Goal: Information Seeking & Learning: Learn about a topic

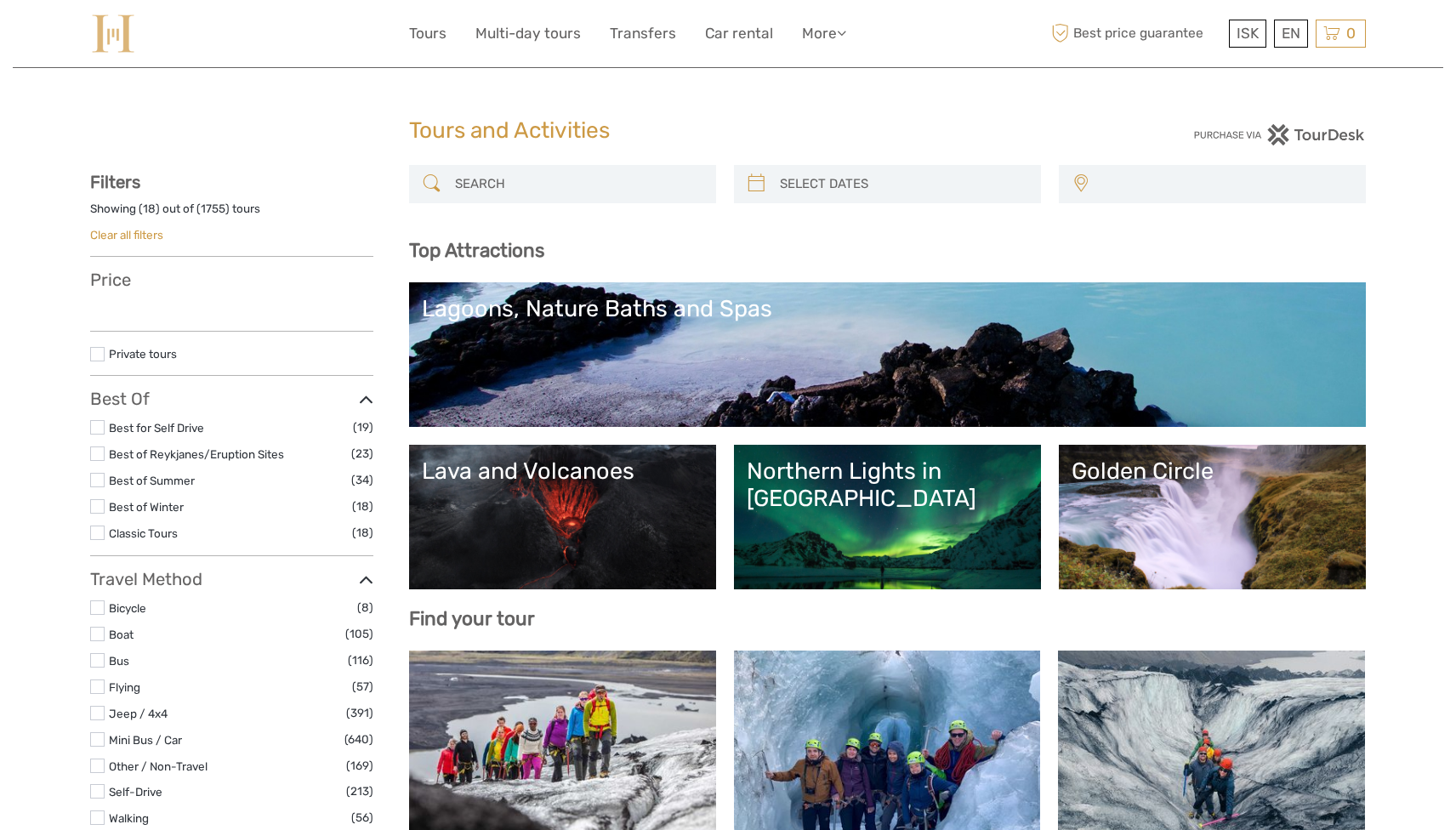
select select
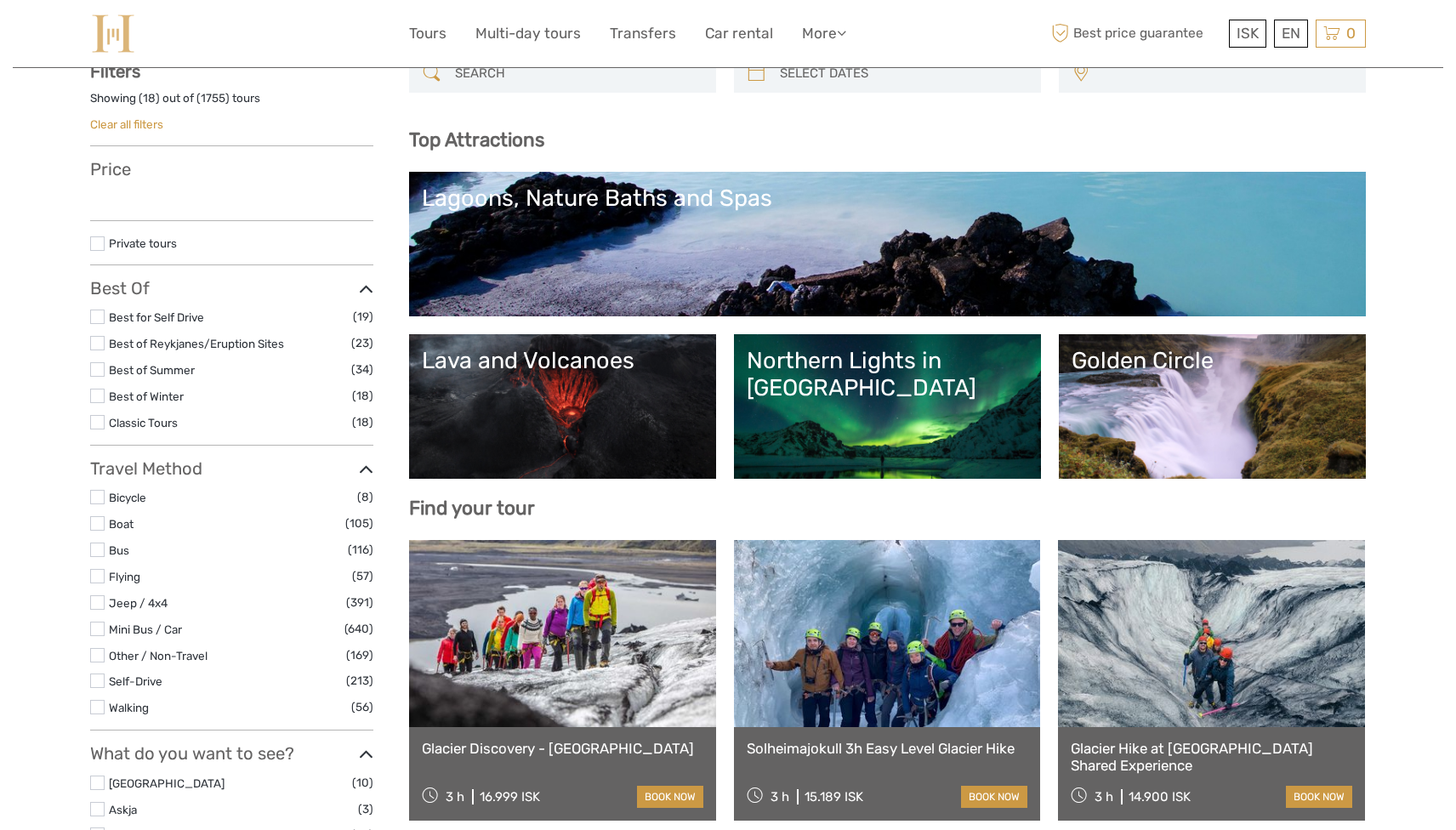
select select
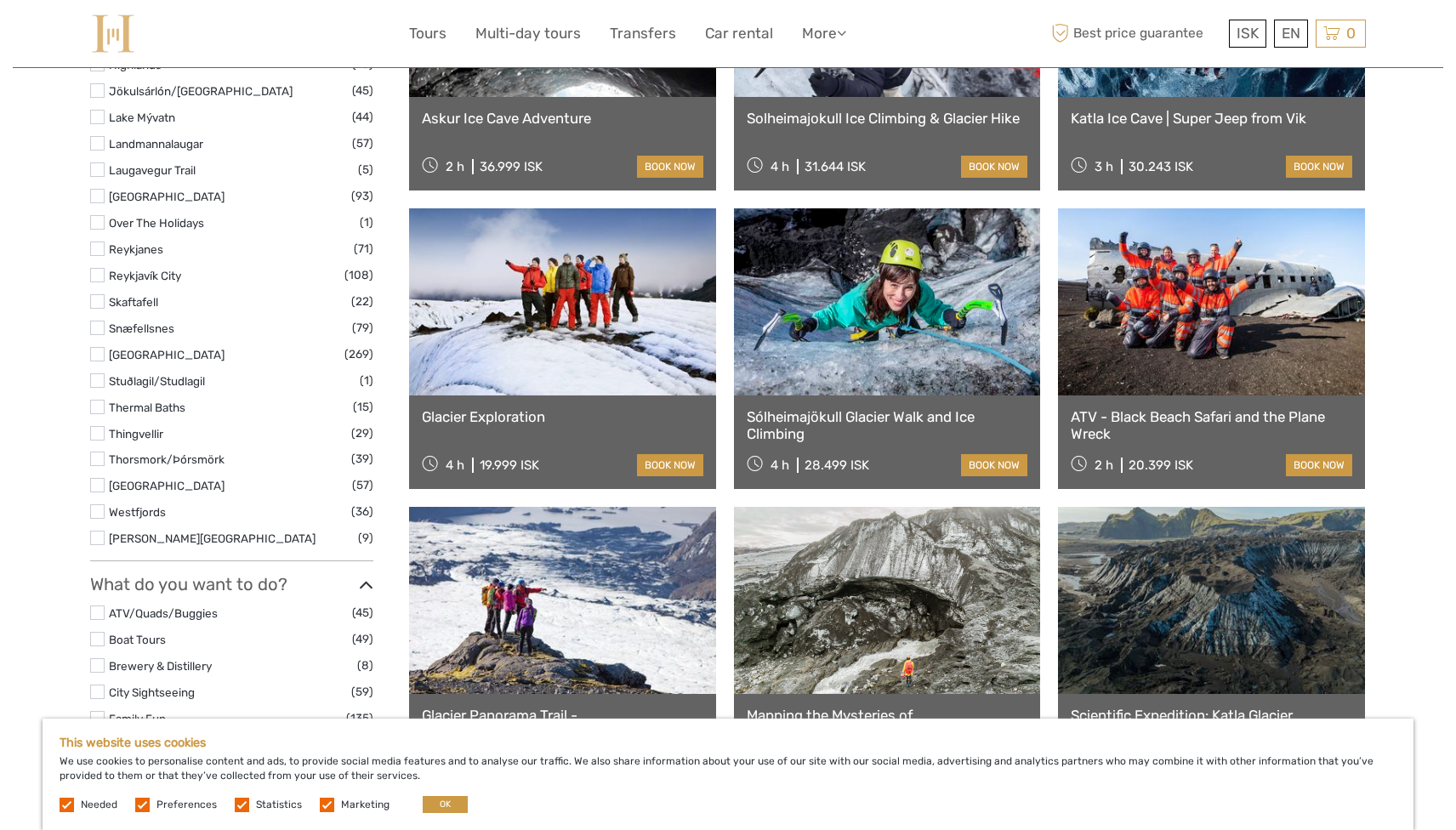
scroll to position [1043, 0]
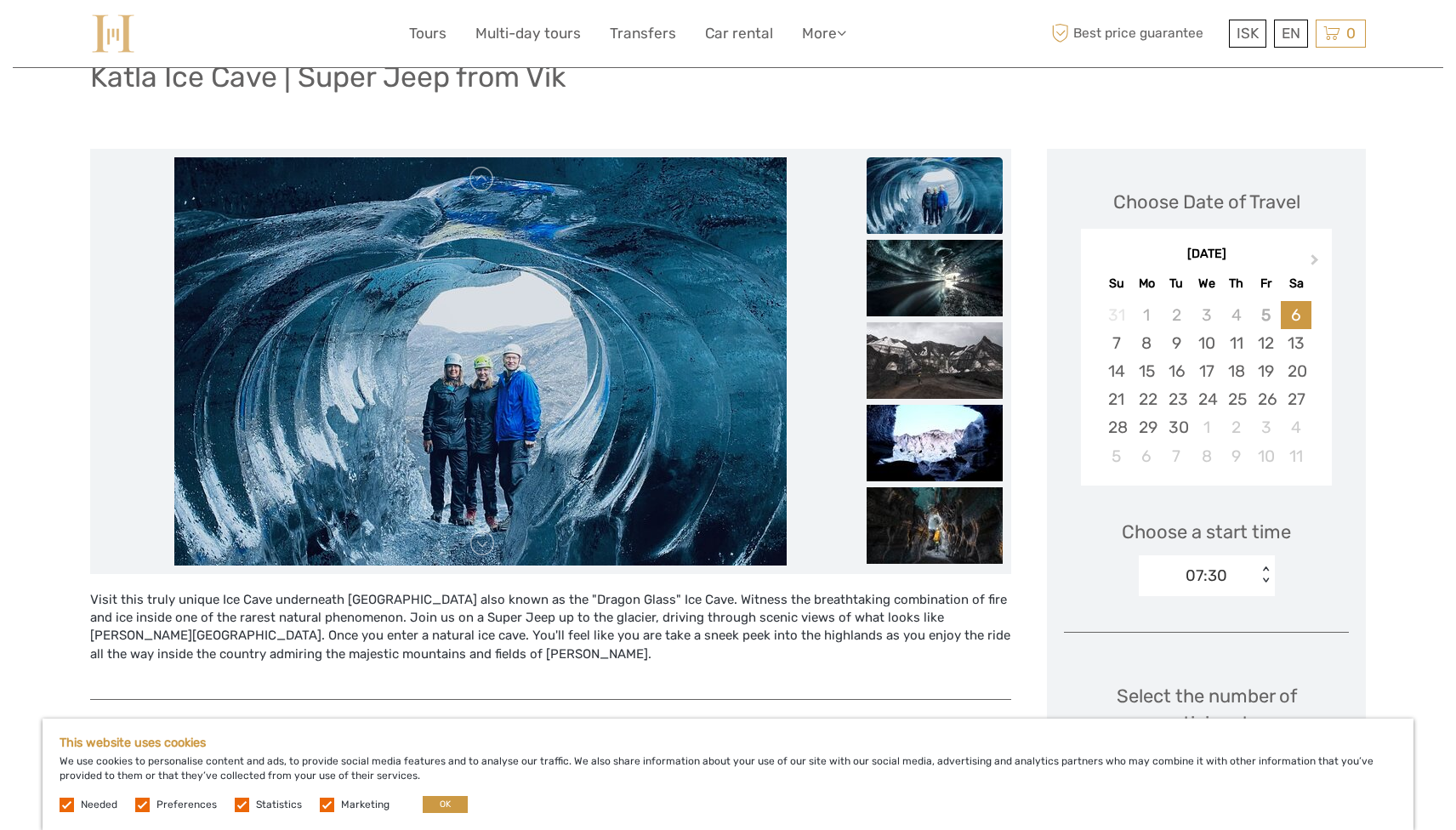
scroll to position [138, 0]
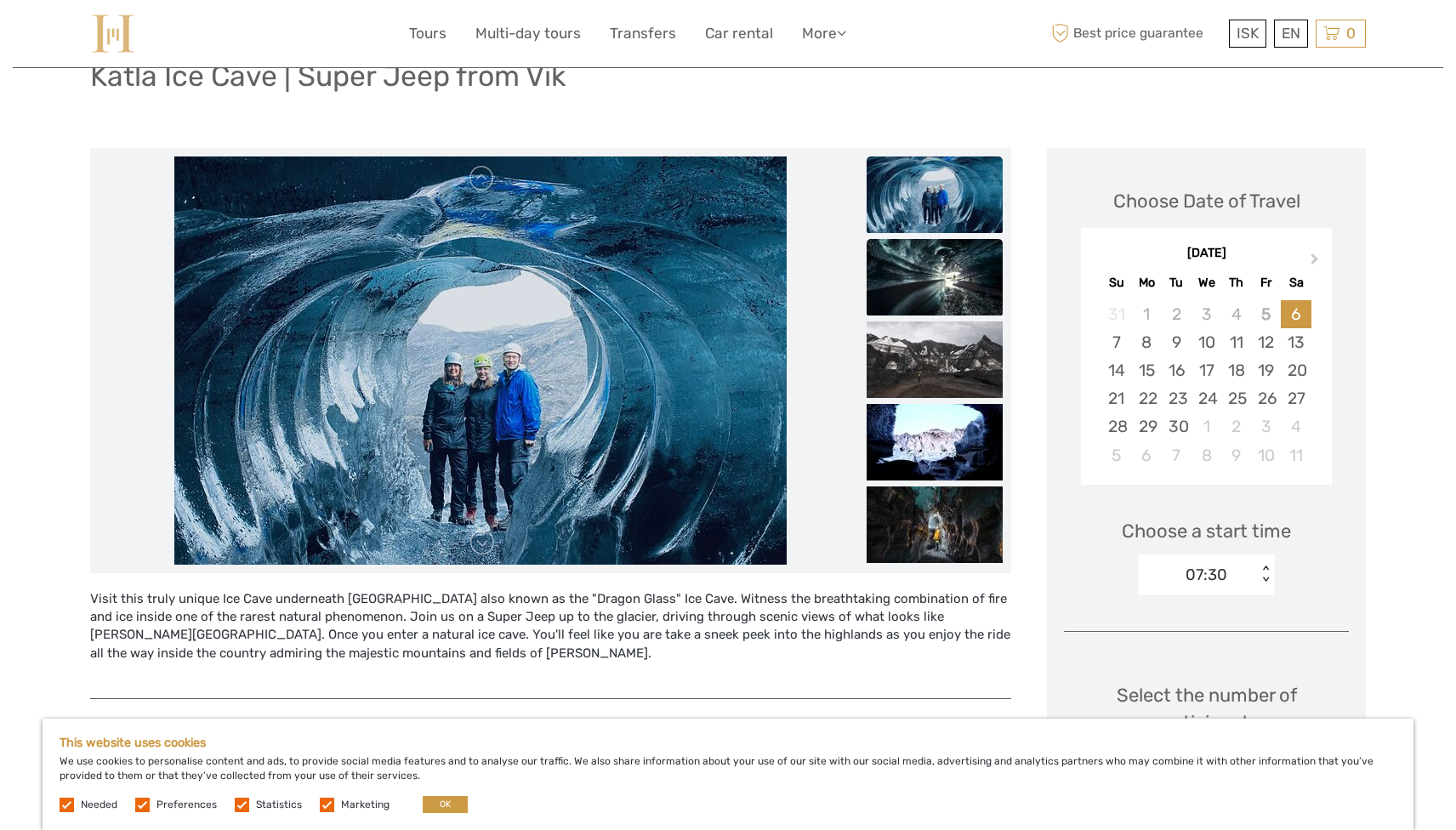
click at [902, 273] on img at bounding box center [934, 277] width 136 height 76
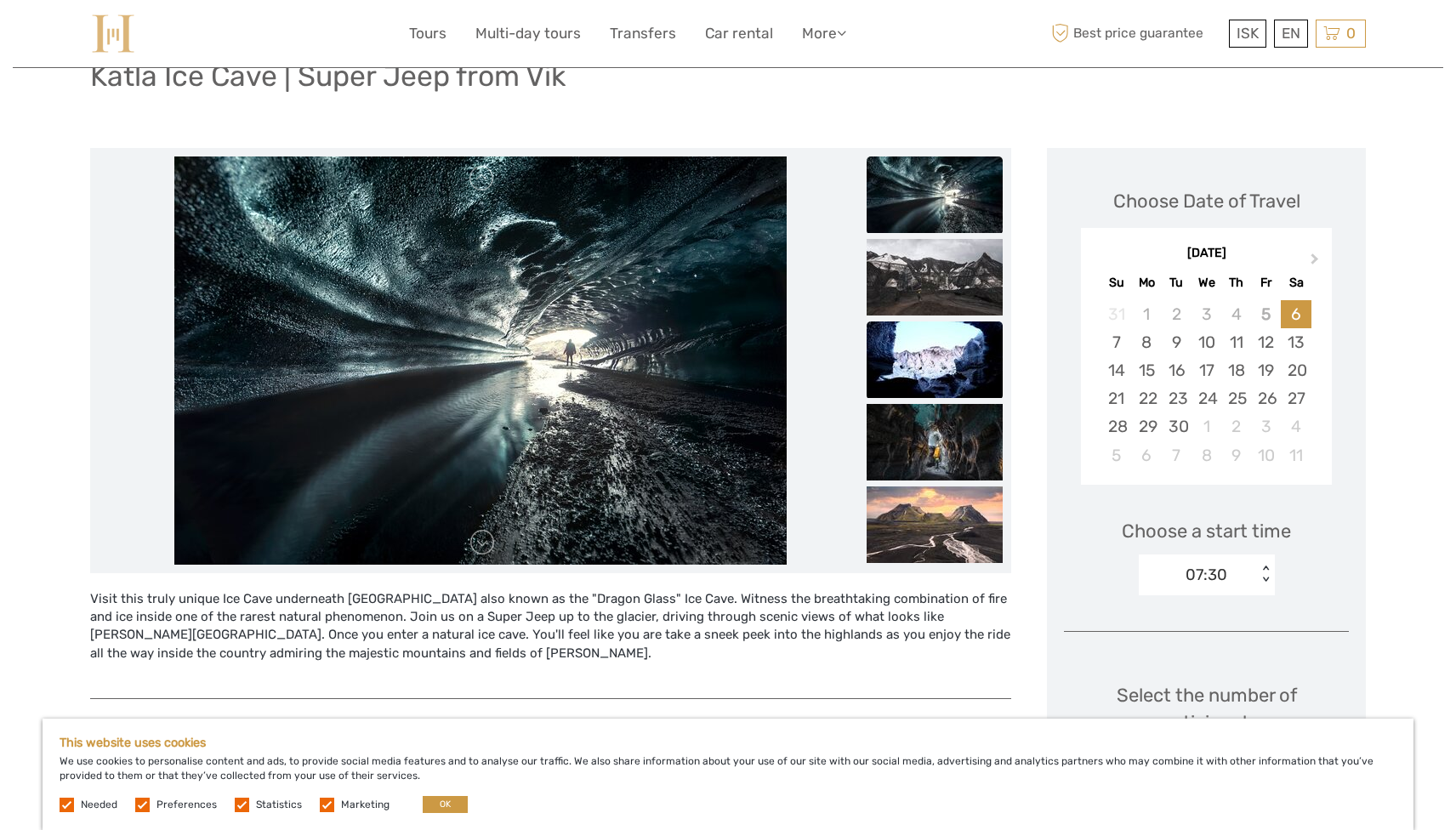
click at [924, 325] on img at bounding box center [934, 359] width 136 height 76
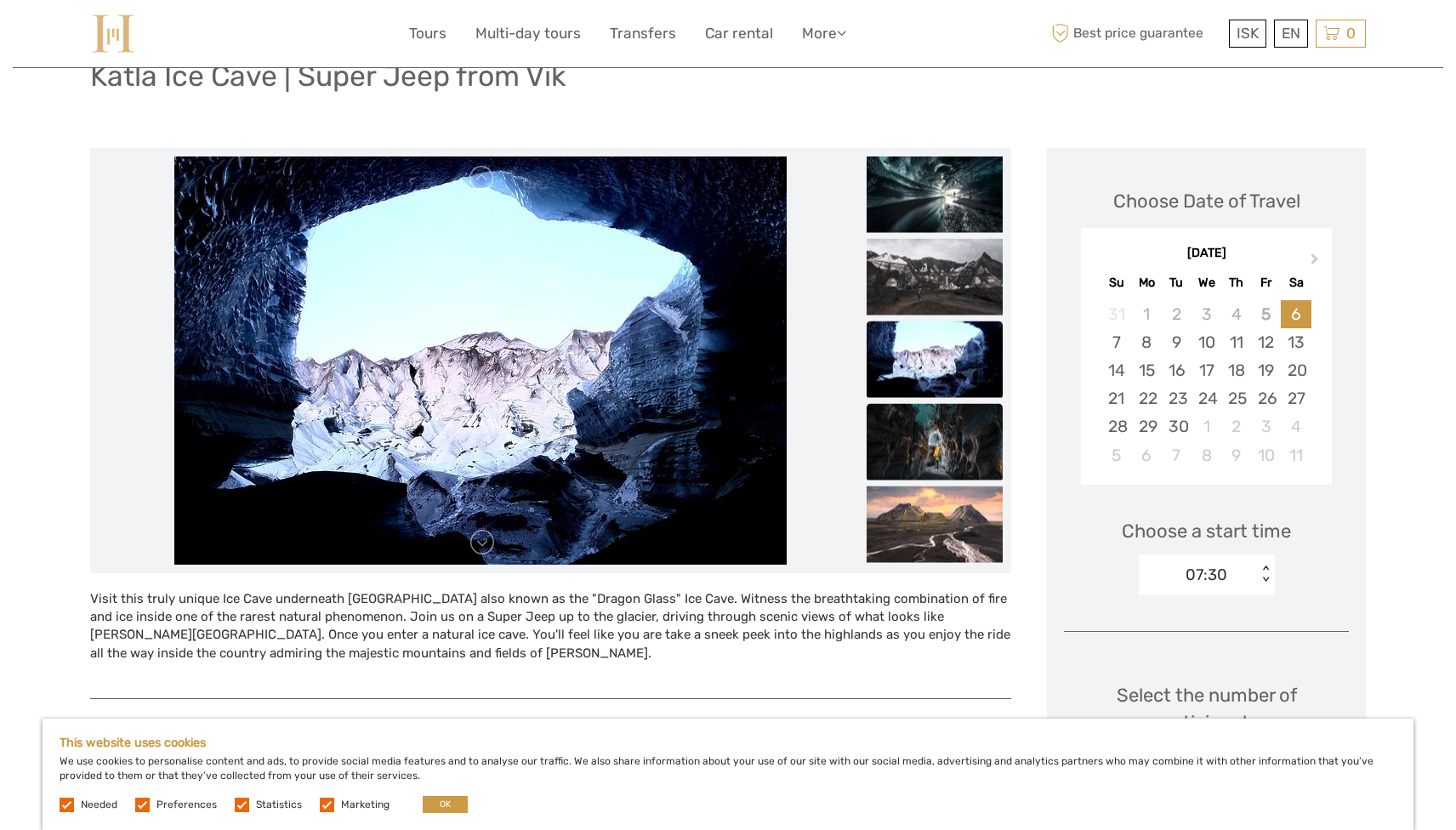
click at [931, 424] on img at bounding box center [934, 441] width 136 height 76
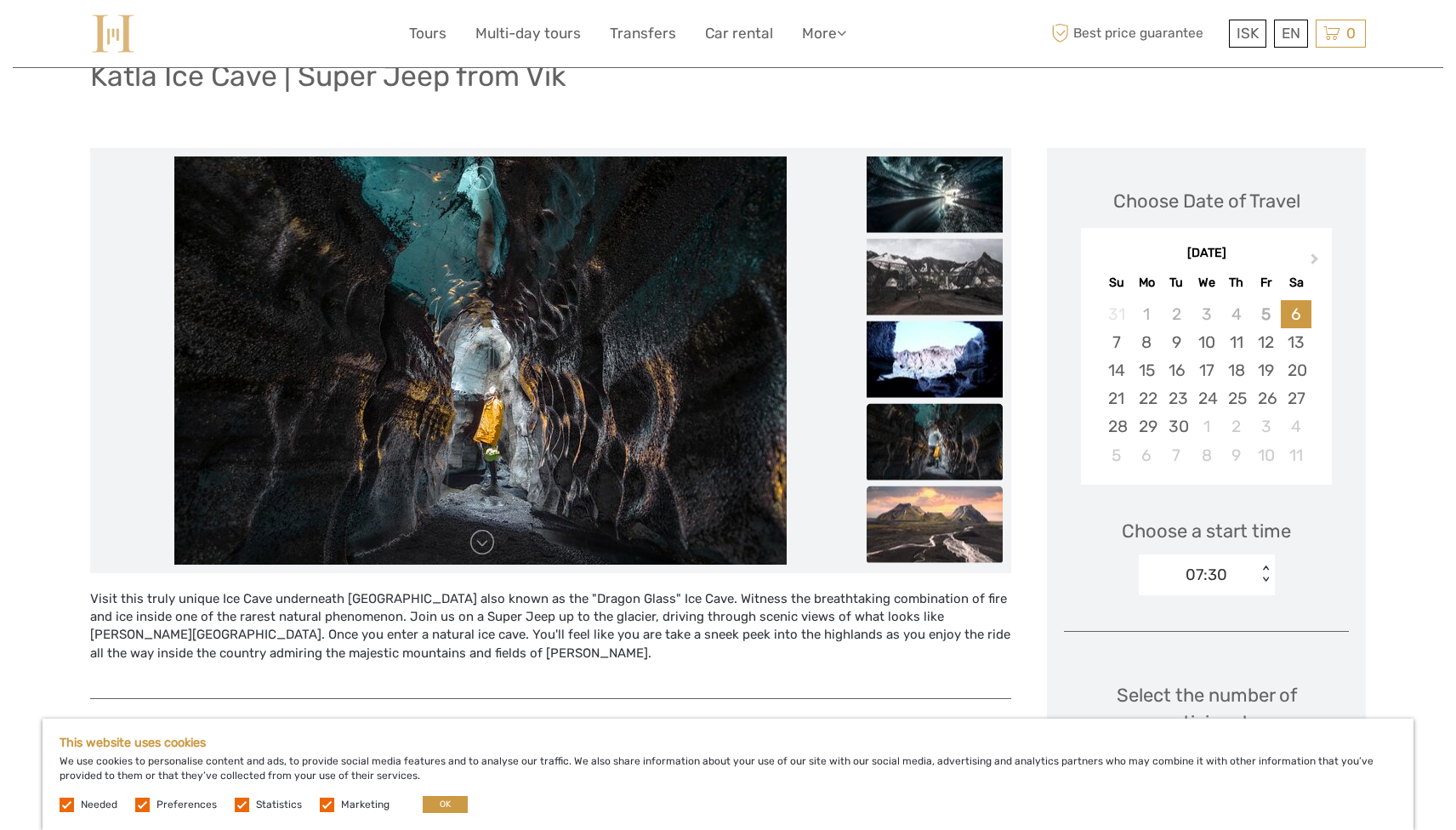
click at [937, 495] on img at bounding box center [934, 524] width 136 height 76
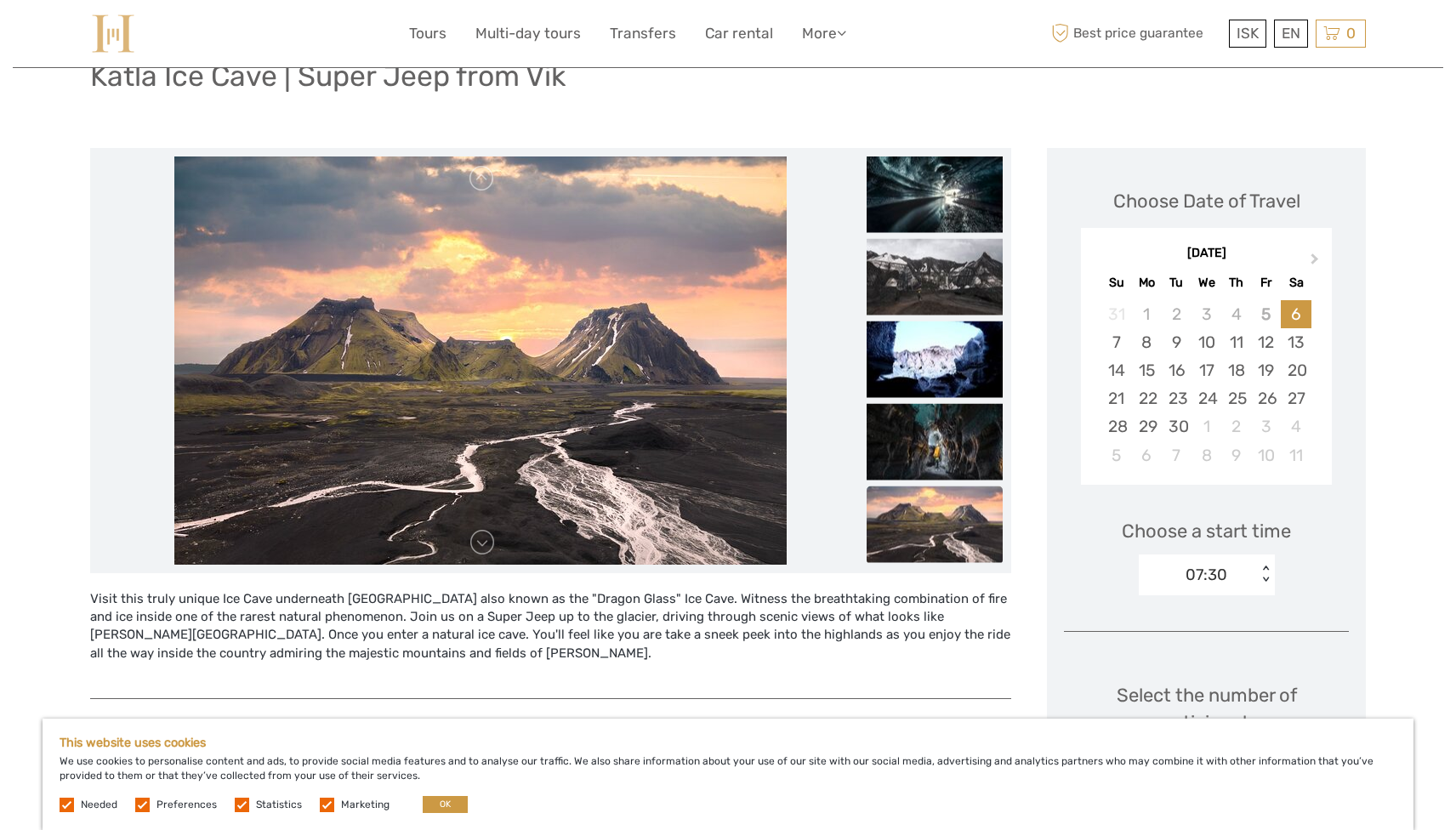
click at [938, 541] on img at bounding box center [934, 524] width 136 height 76
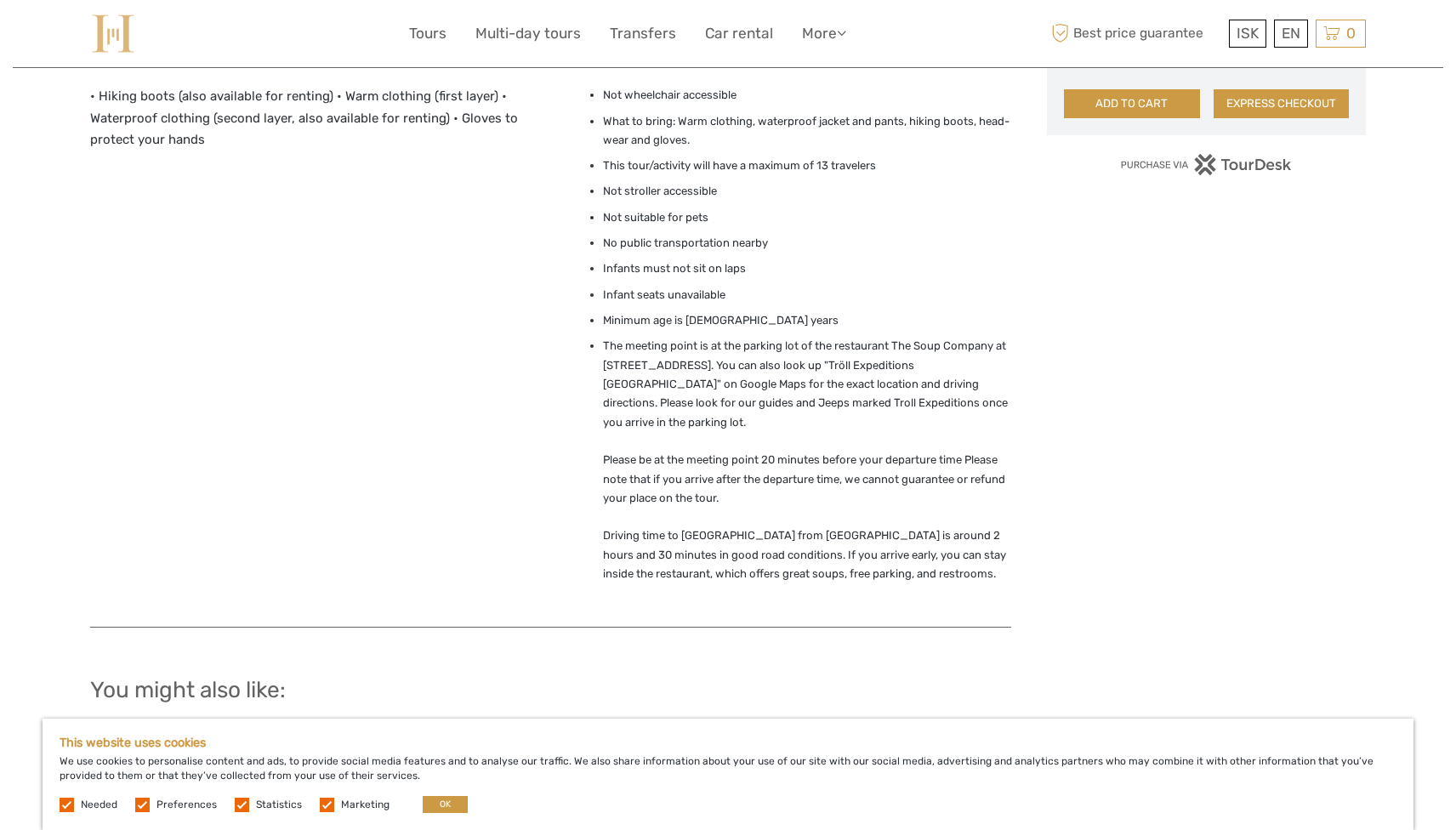
scroll to position [1303, 0]
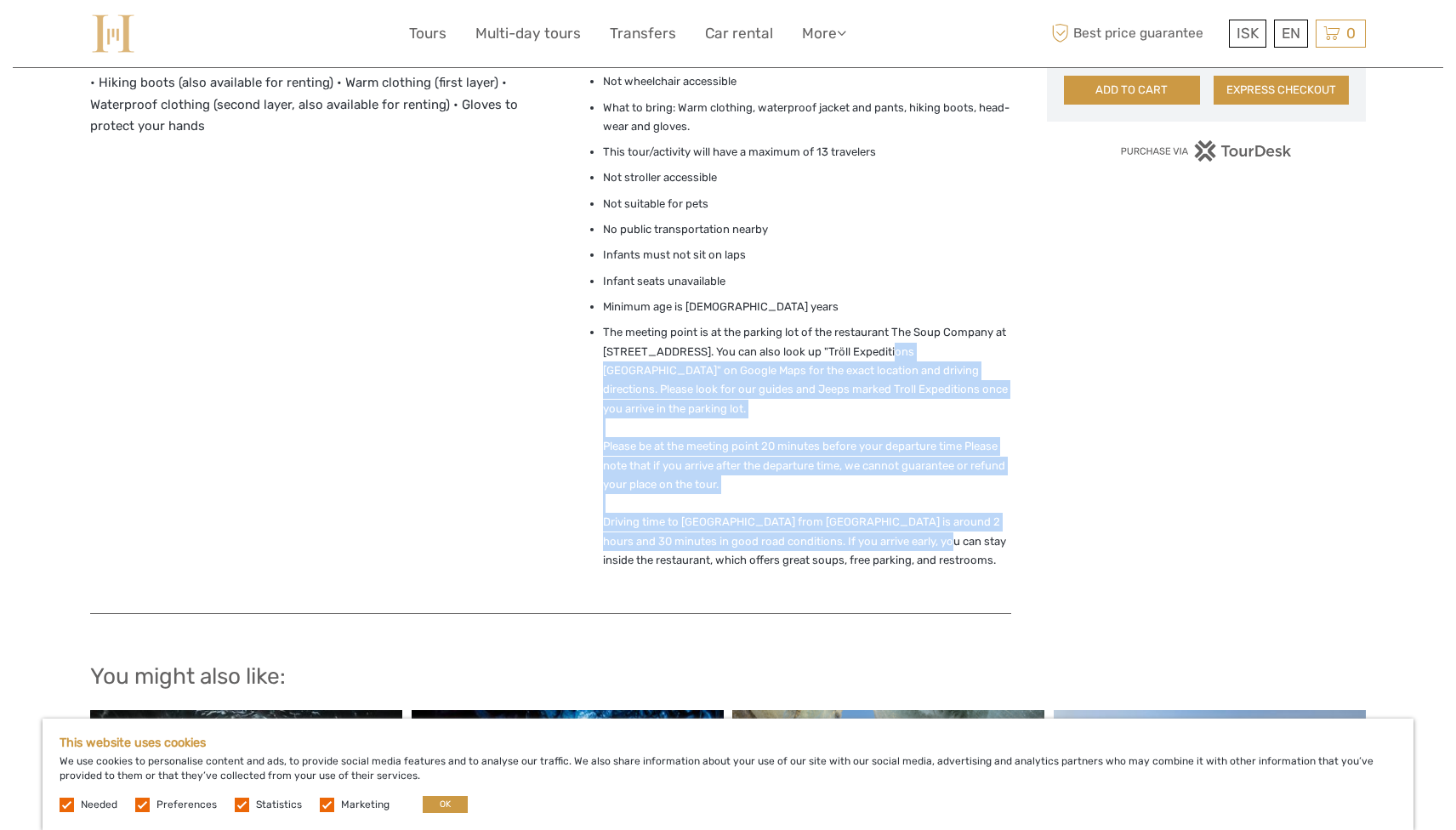
drag, startPoint x: 906, startPoint y: 517, endPoint x: 868, endPoint y: 355, distance: 166.4
click at [868, 356] on li "The meeting point is at the parking lot of the restaurant The Soup Company at V…" at bounding box center [807, 456] width 409 height 266
click at [868, 355] on li "The meeting point is at the parking lot of the restaurant The Soup Company at V…" at bounding box center [807, 456] width 409 height 266
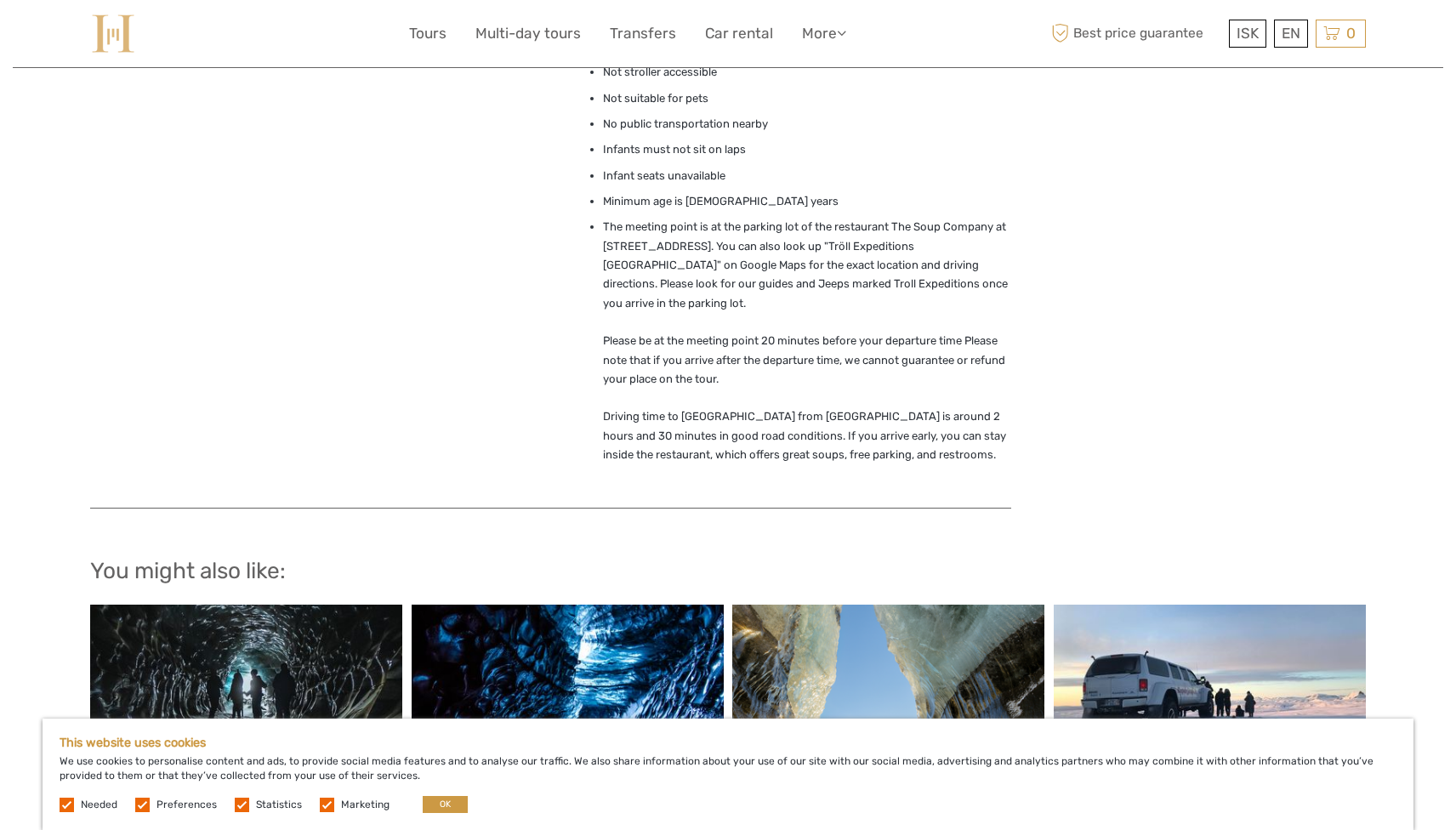
scroll to position [1416, 0]
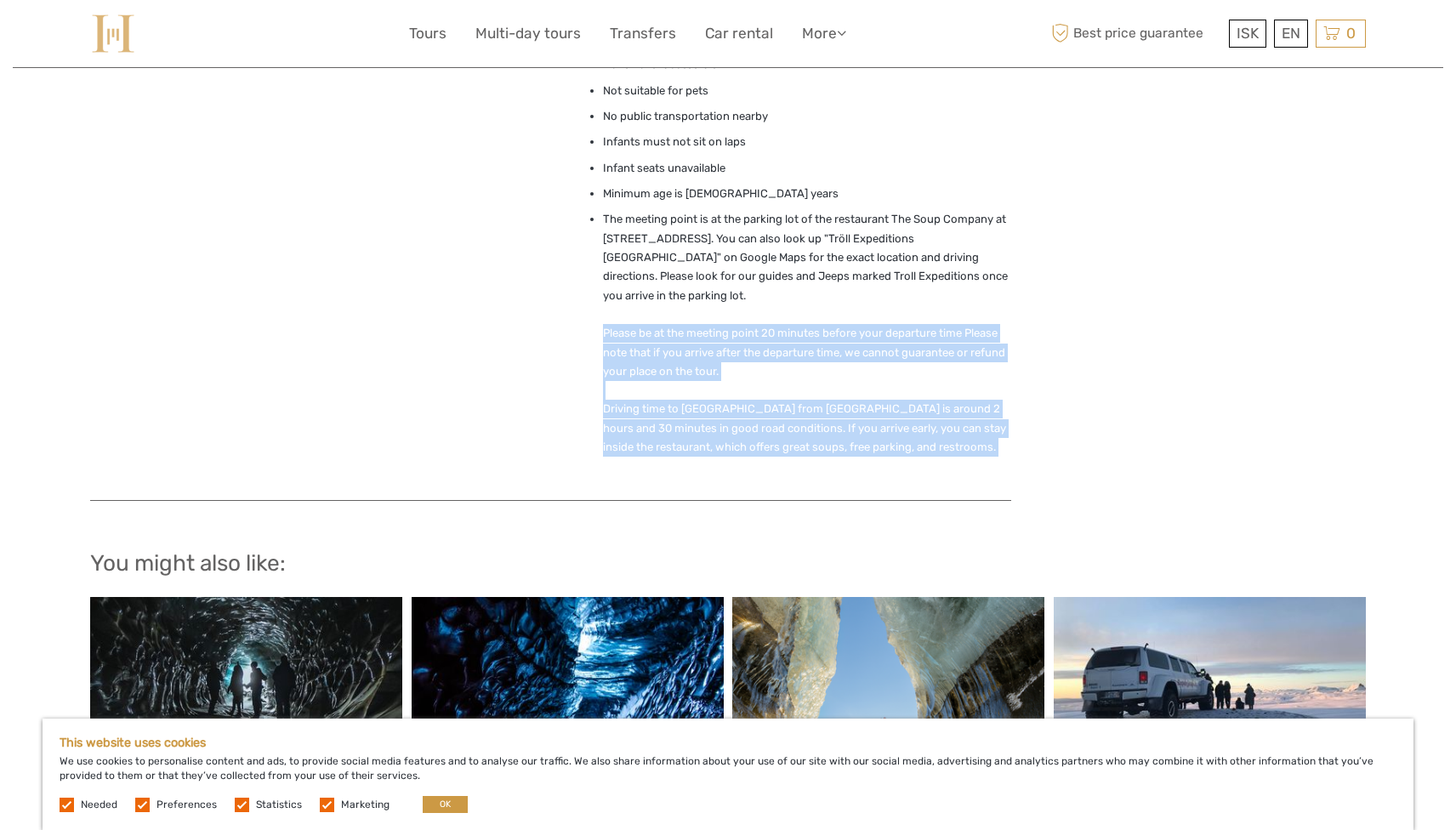
drag, startPoint x: 853, startPoint y: 443, endPoint x: 852, endPoint y: 321, distance: 122.0
click at [852, 326] on li "The meeting point is at the parking lot of the restaurant The Soup Company at V…" at bounding box center [807, 343] width 409 height 266
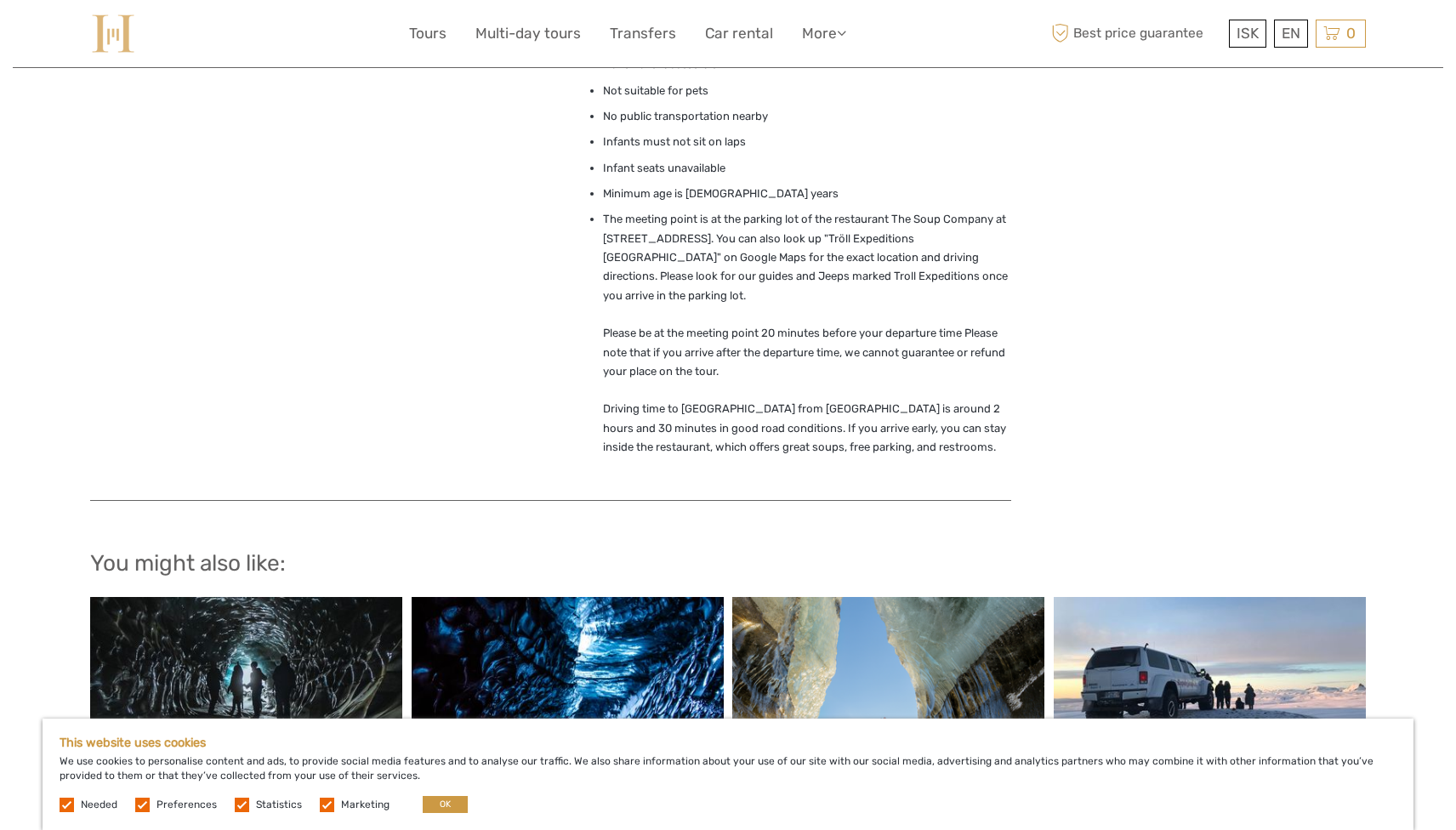
click at [852, 321] on li "The meeting point is at the parking lot of the restaurant The Soup Company at V…" at bounding box center [807, 343] width 409 height 266
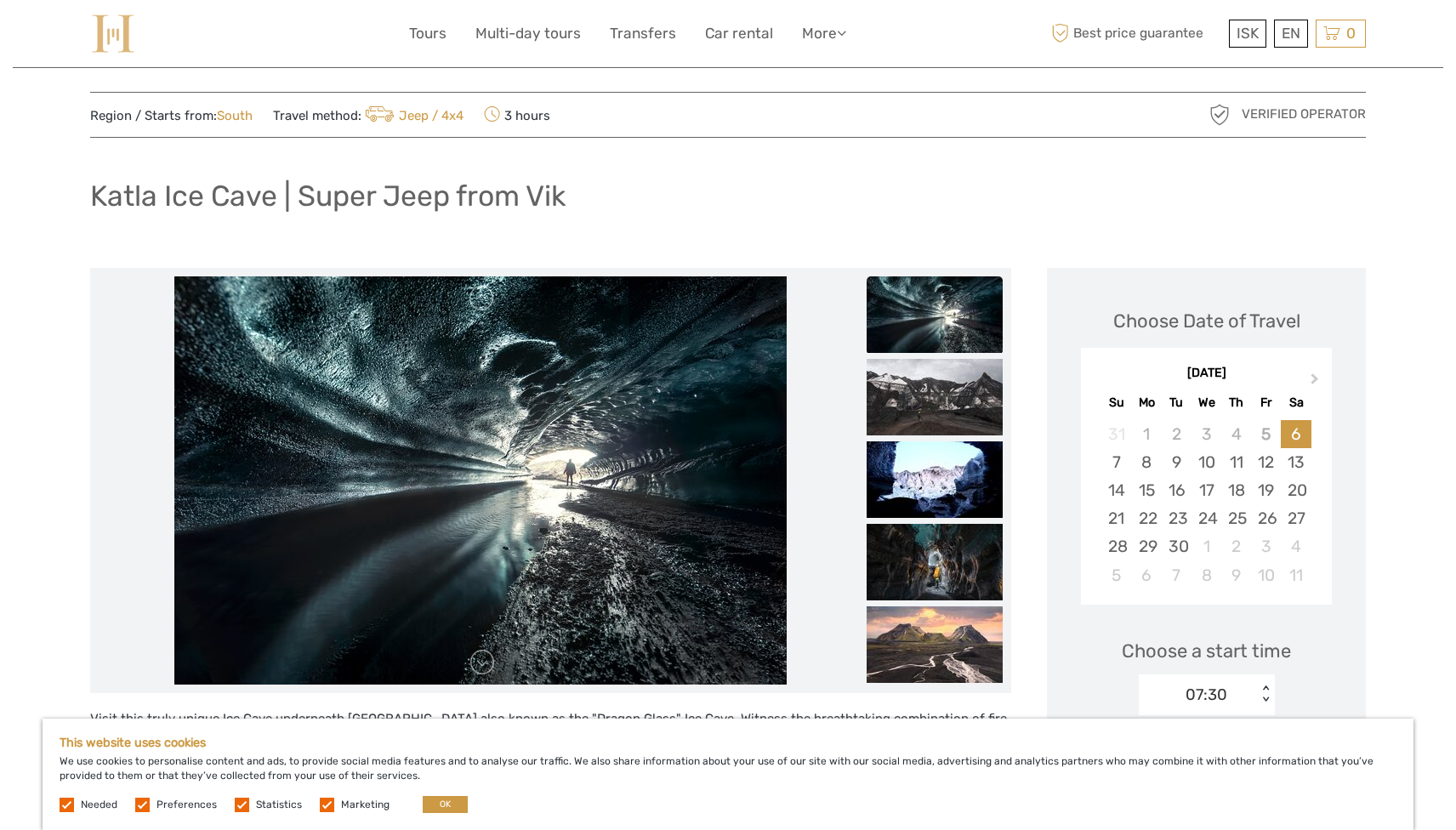
scroll to position [0, 0]
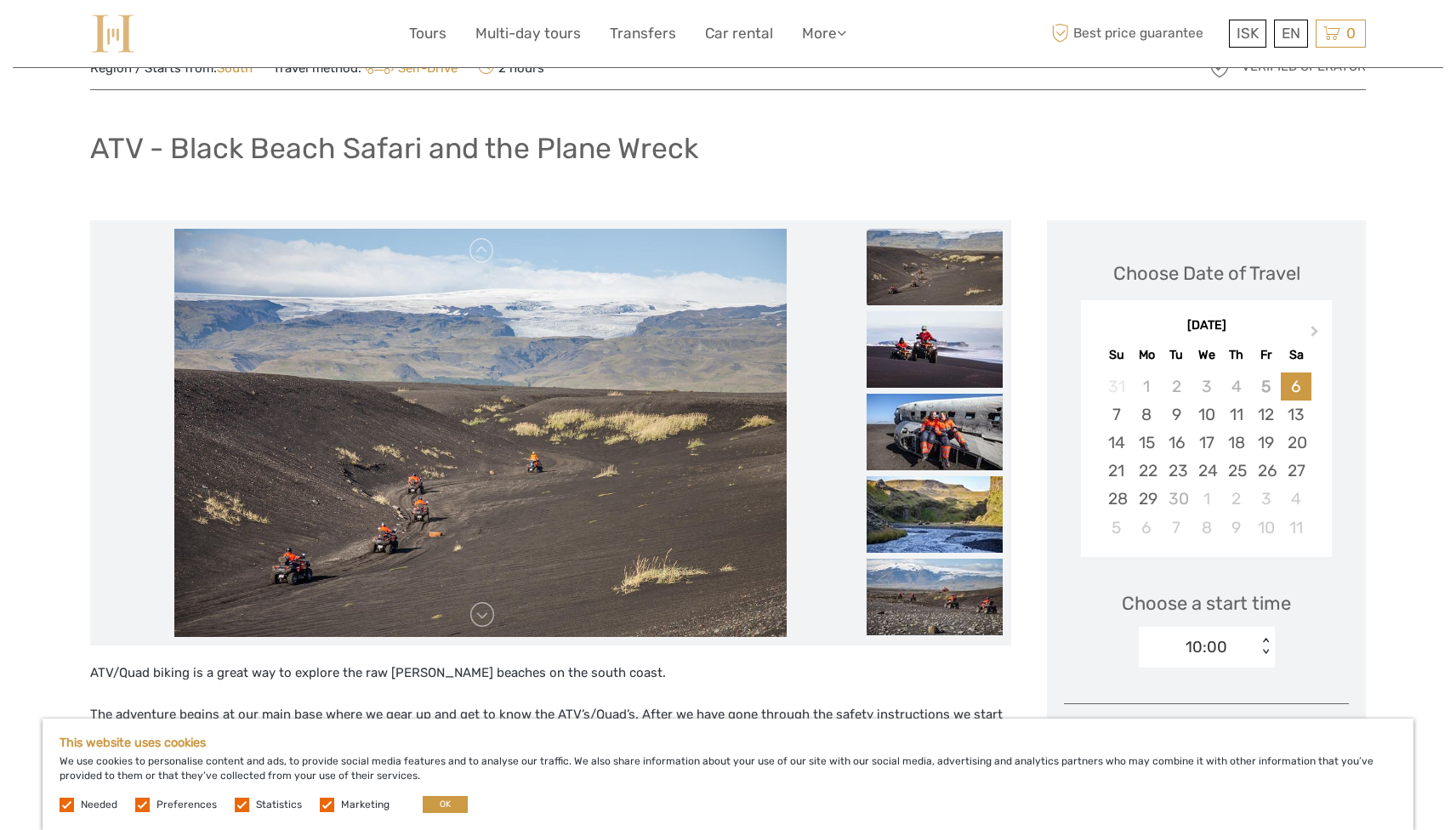
scroll to position [69, 0]
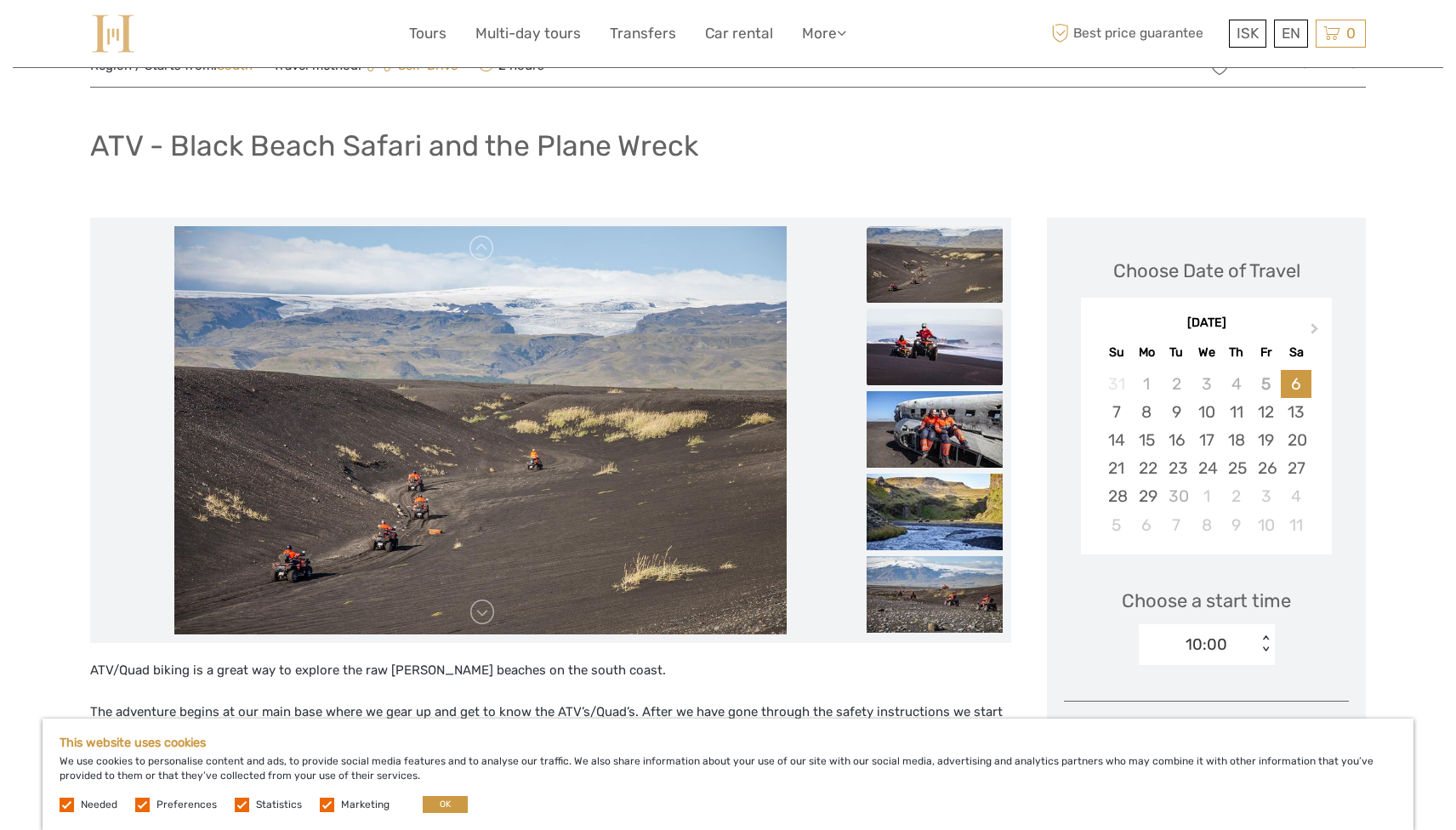
click at [931, 357] on img at bounding box center [934, 346] width 136 height 76
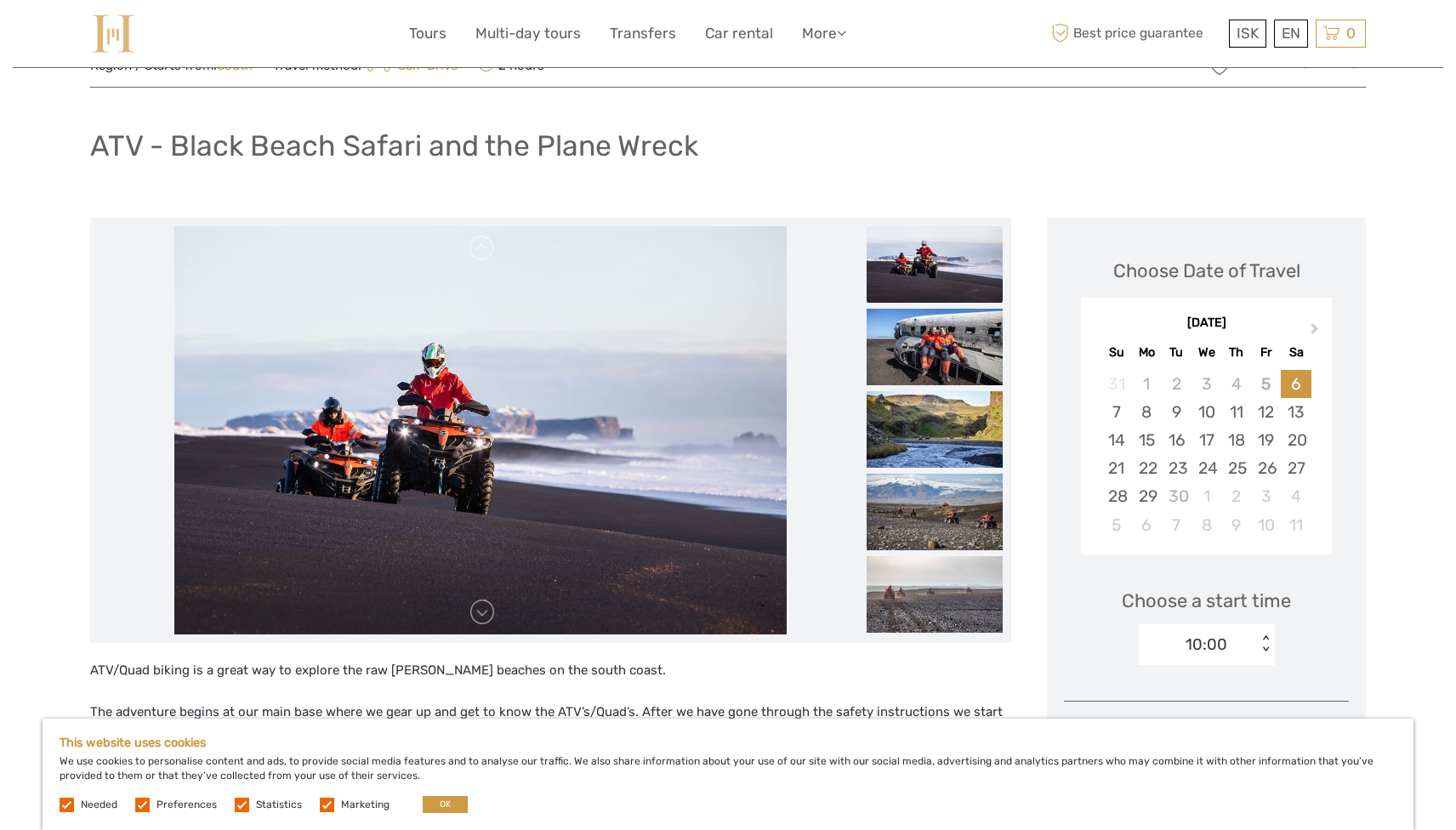
click at [931, 357] on img at bounding box center [934, 346] width 136 height 76
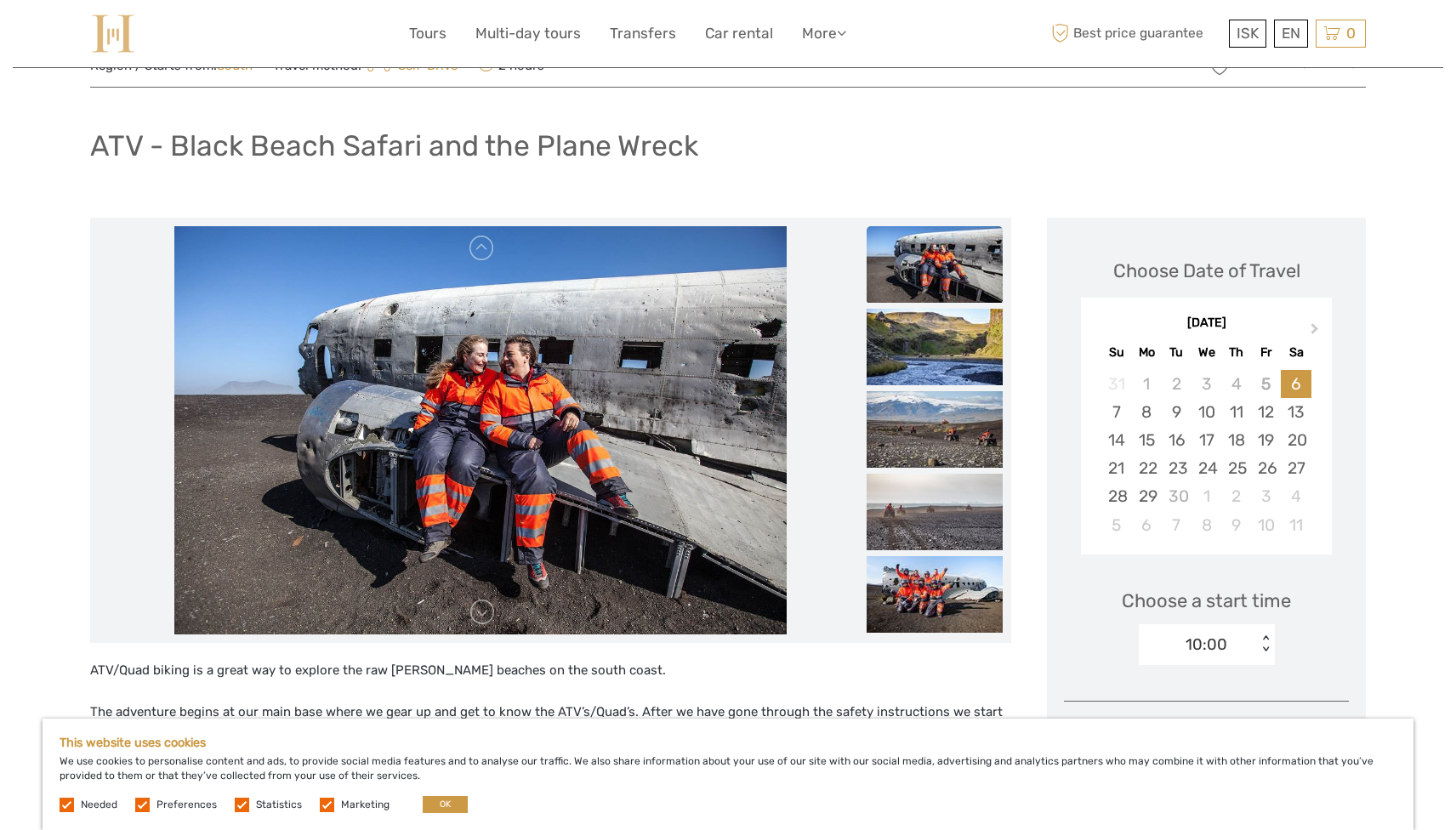
click at [931, 357] on img at bounding box center [934, 346] width 136 height 76
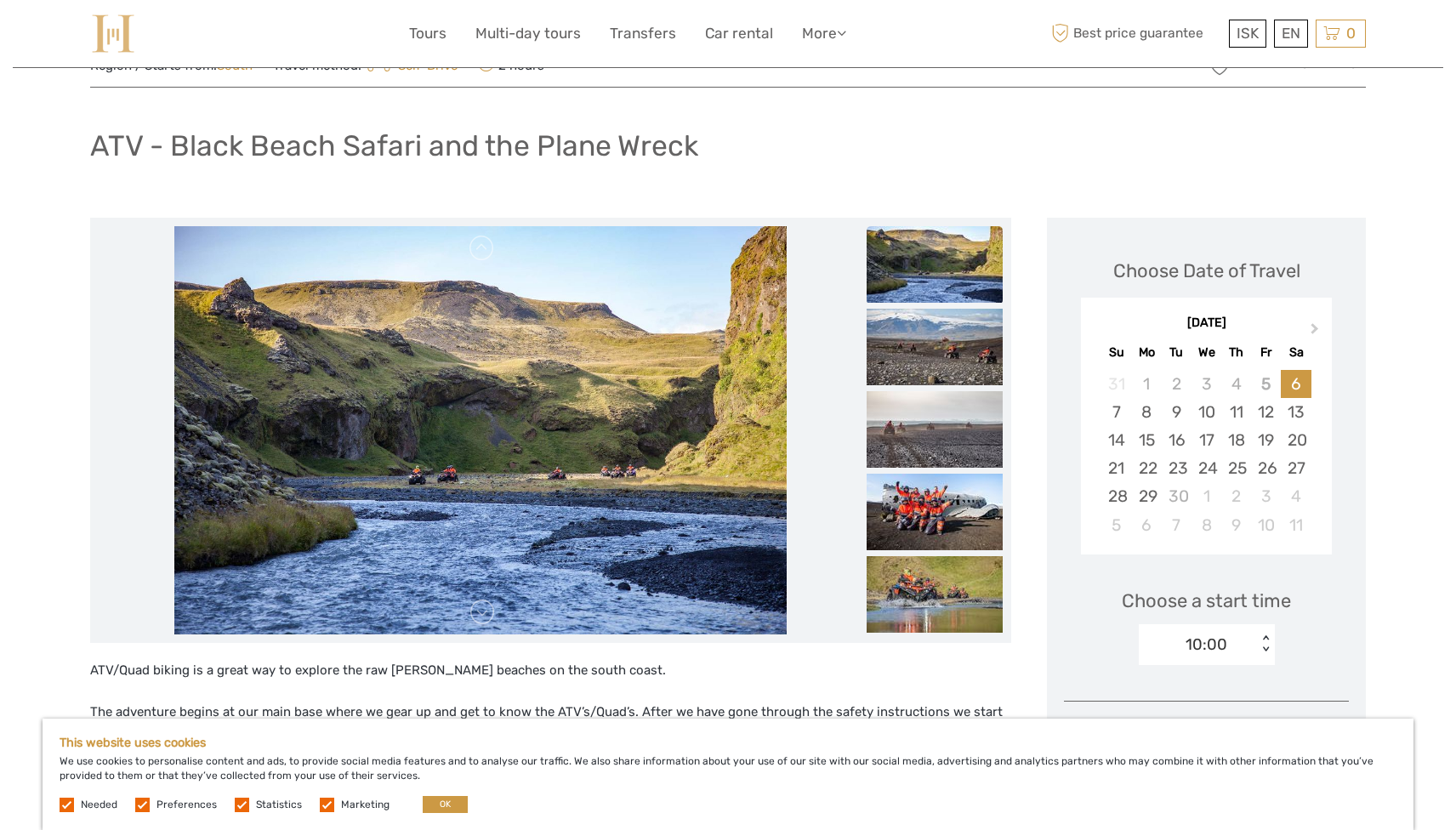
click at [931, 357] on img at bounding box center [934, 346] width 136 height 76
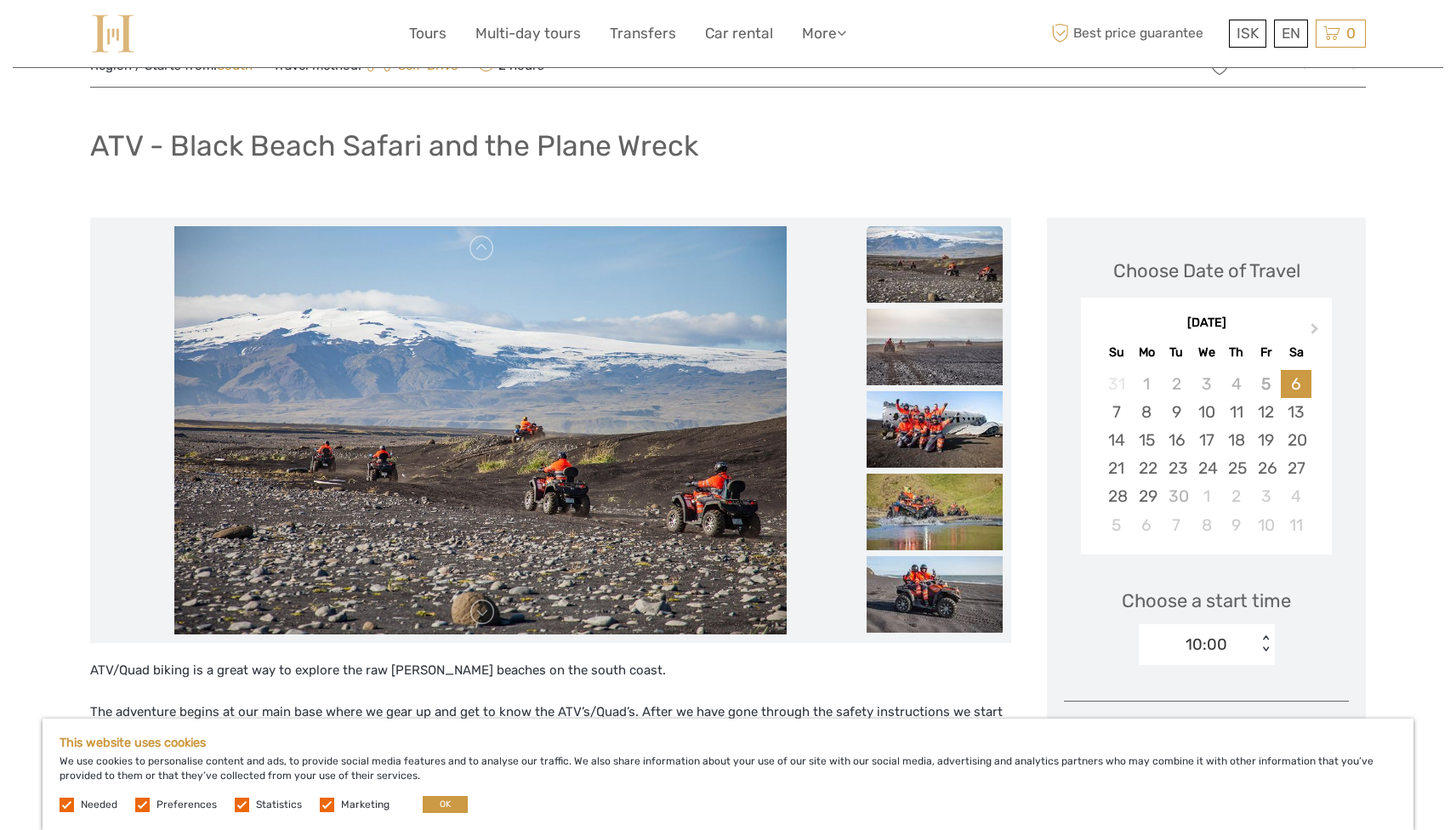
click at [931, 357] on img at bounding box center [934, 346] width 136 height 76
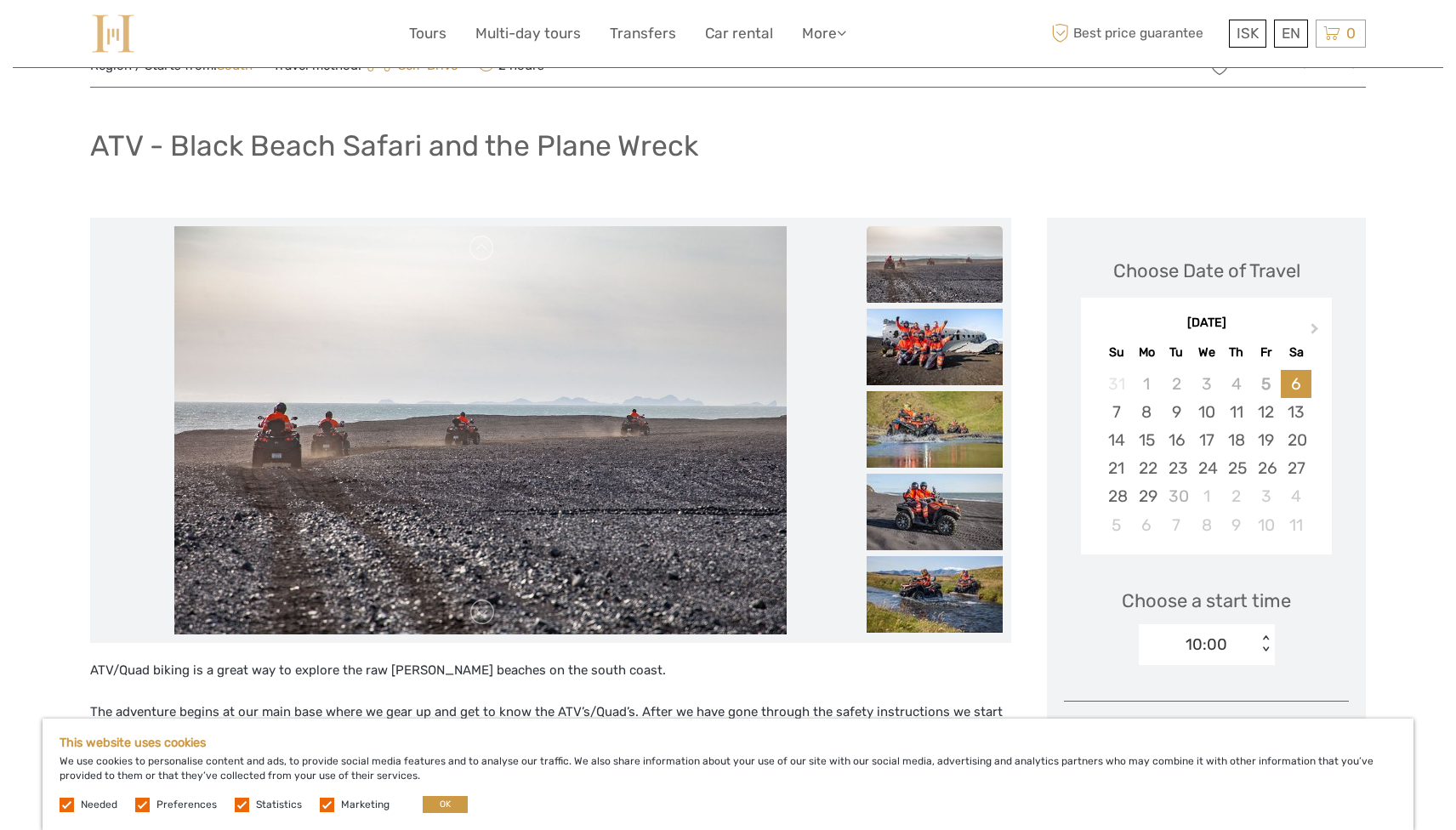
click at [931, 357] on img at bounding box center [934, 346] width 136 height 76
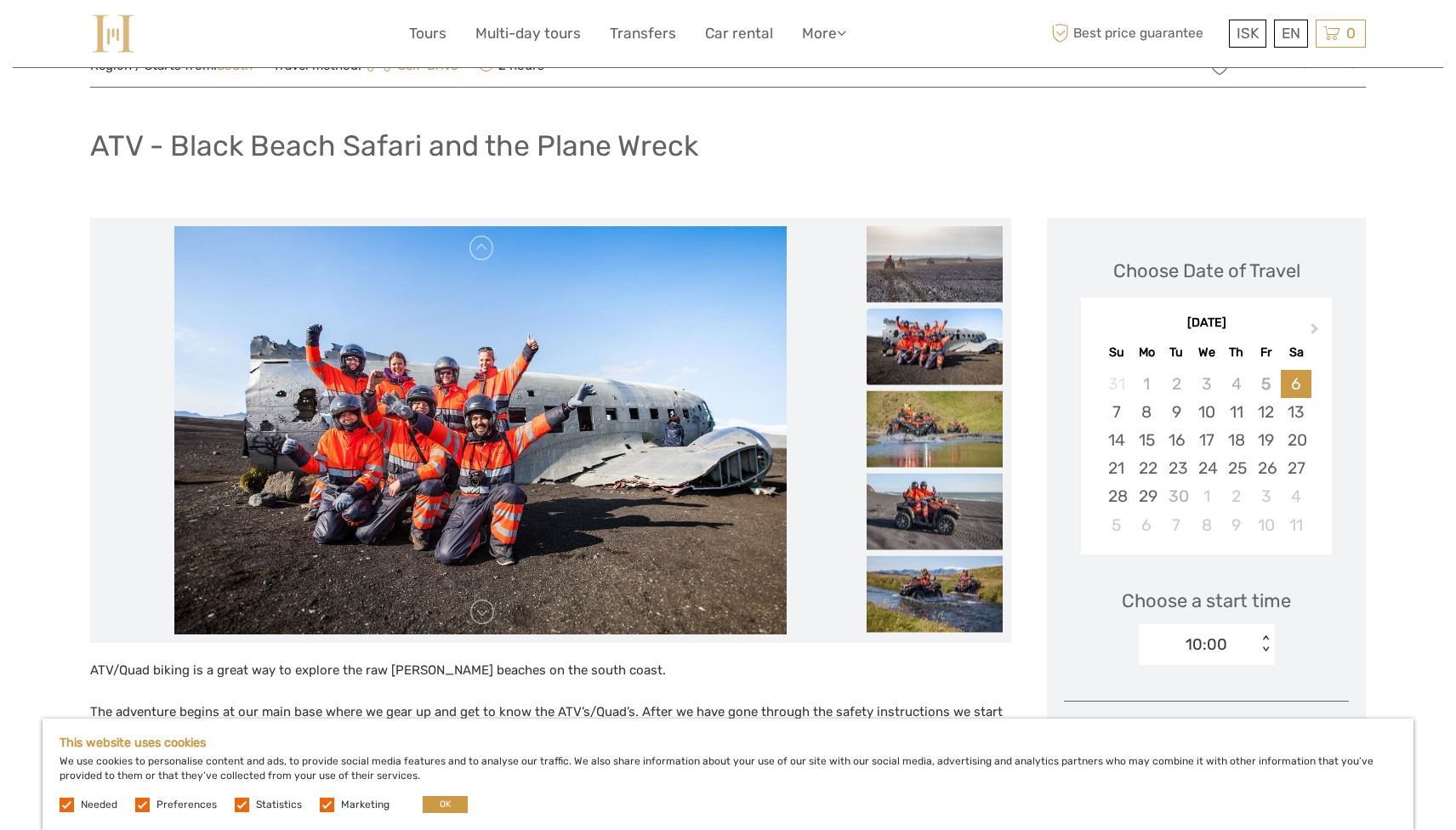
click at [931, 357] on img at bounding box center [934, 346] width 136 height 76
click at [931, 487] on img at bounding box center [934, 511] width 136 height 76
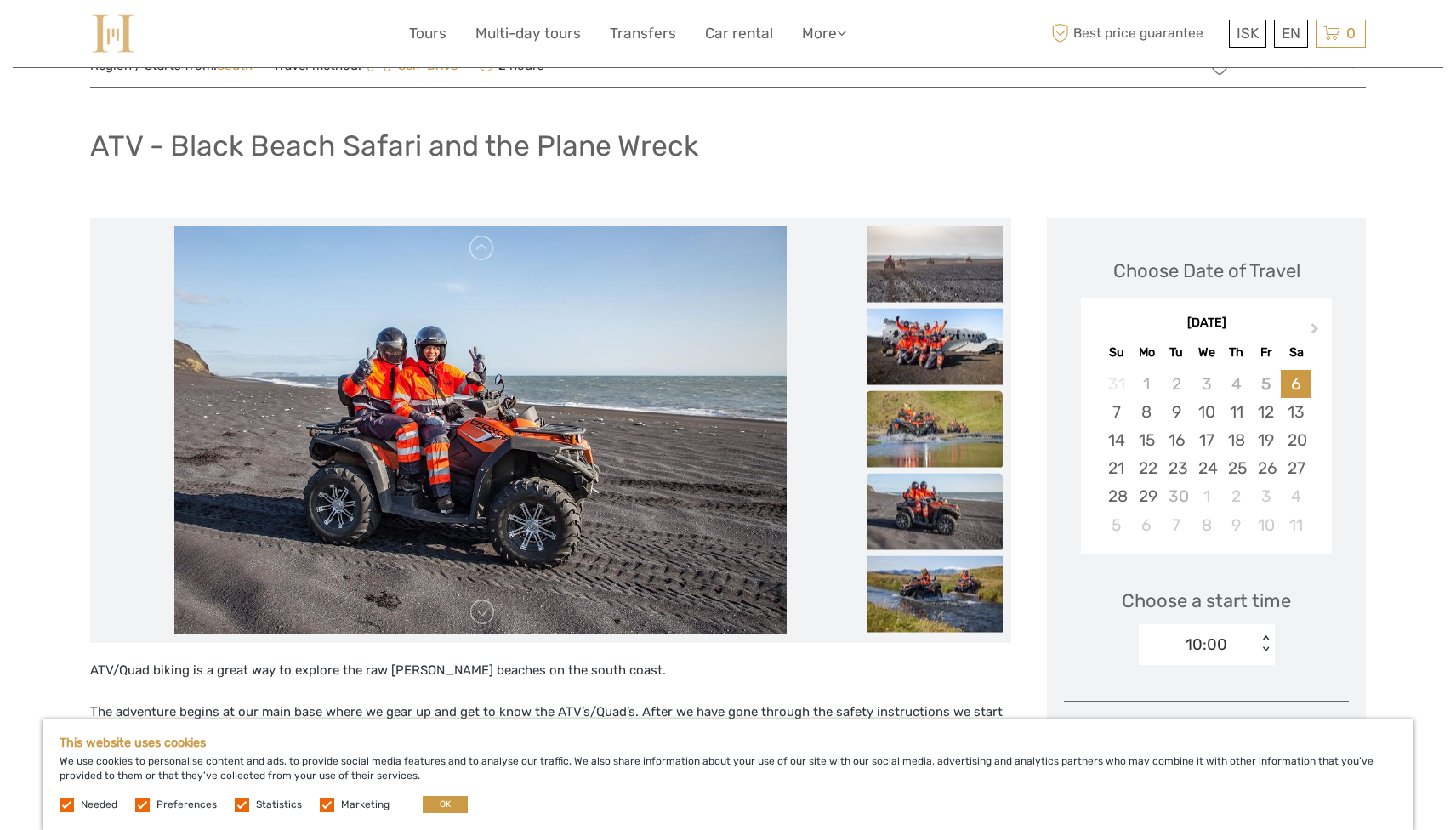
click at [931, 425] on img at bounding box center [934, 428] width 136 height 76
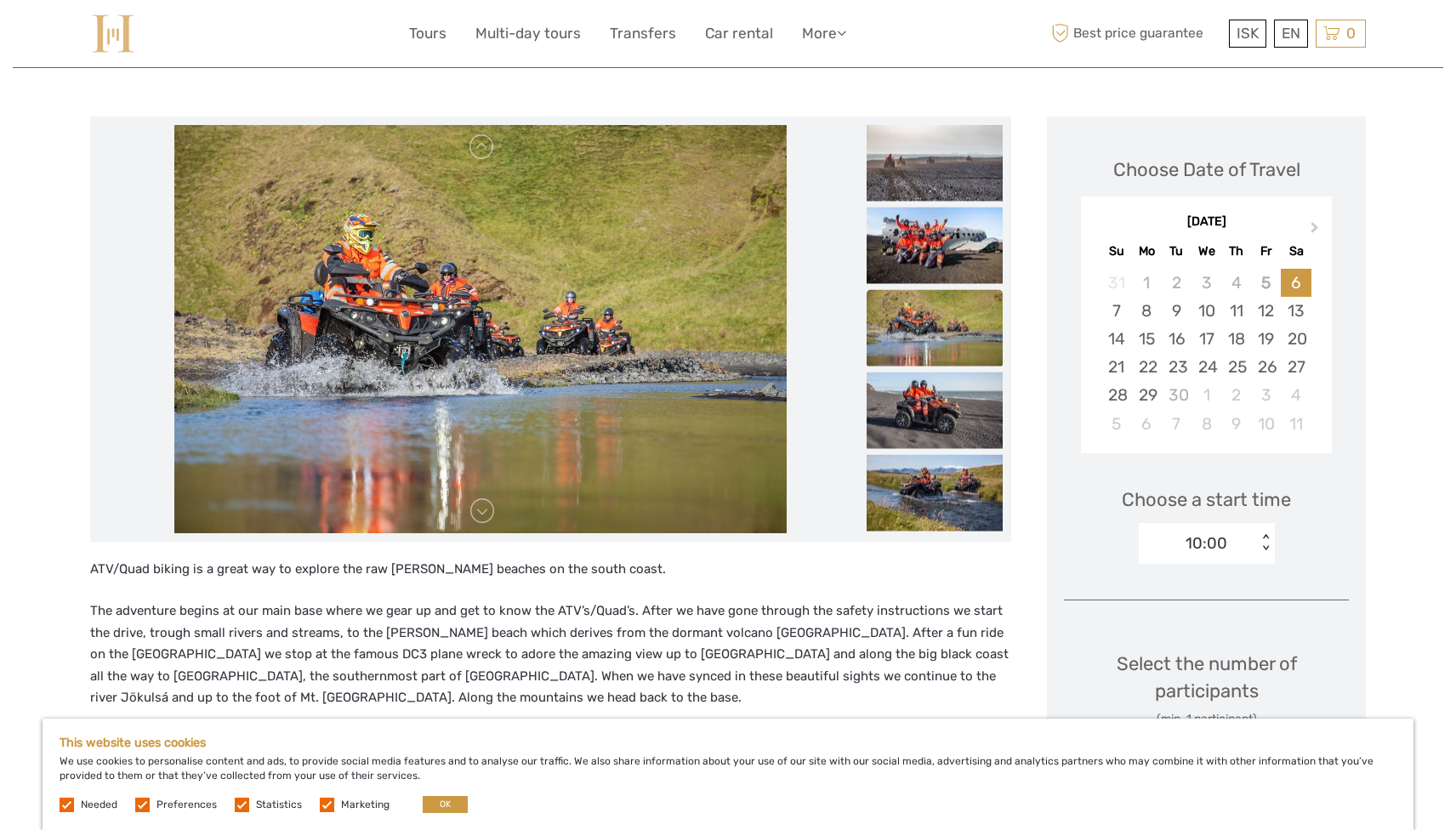
scroll to position [177, 0]
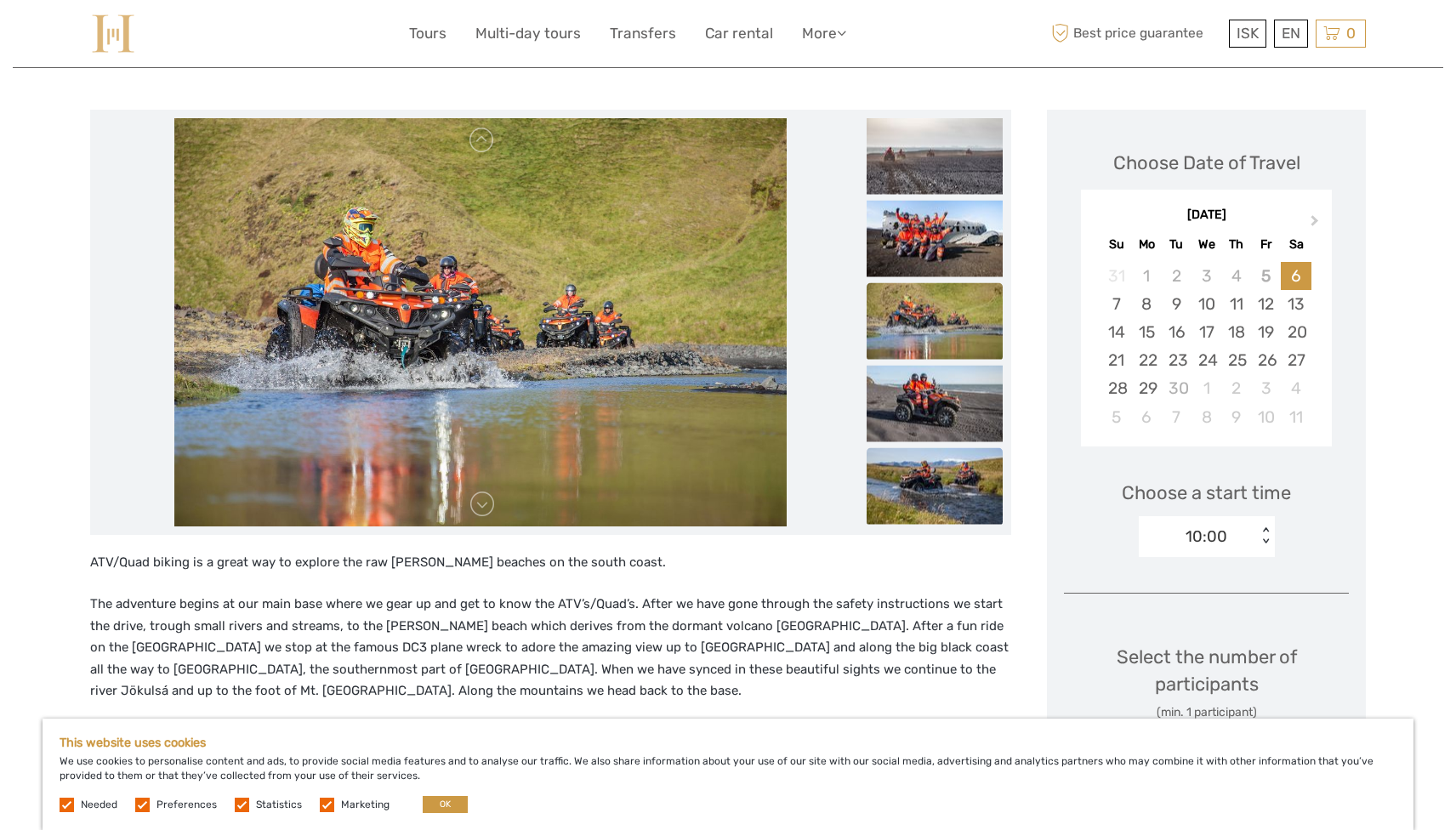
click at [937, 484] on img at bounding box center [934, 485] width 136 height 76
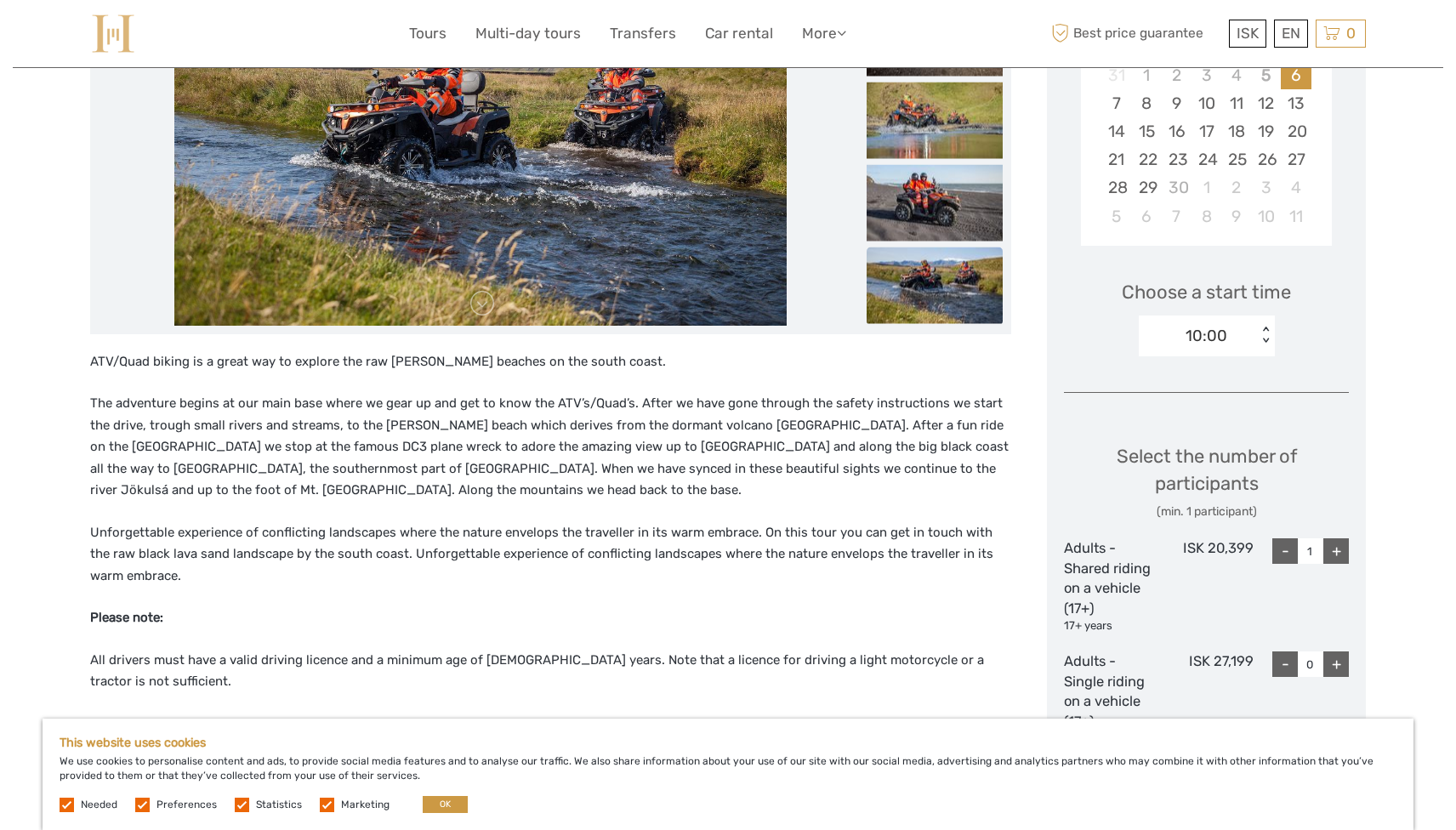
scroll to position [0, 0]
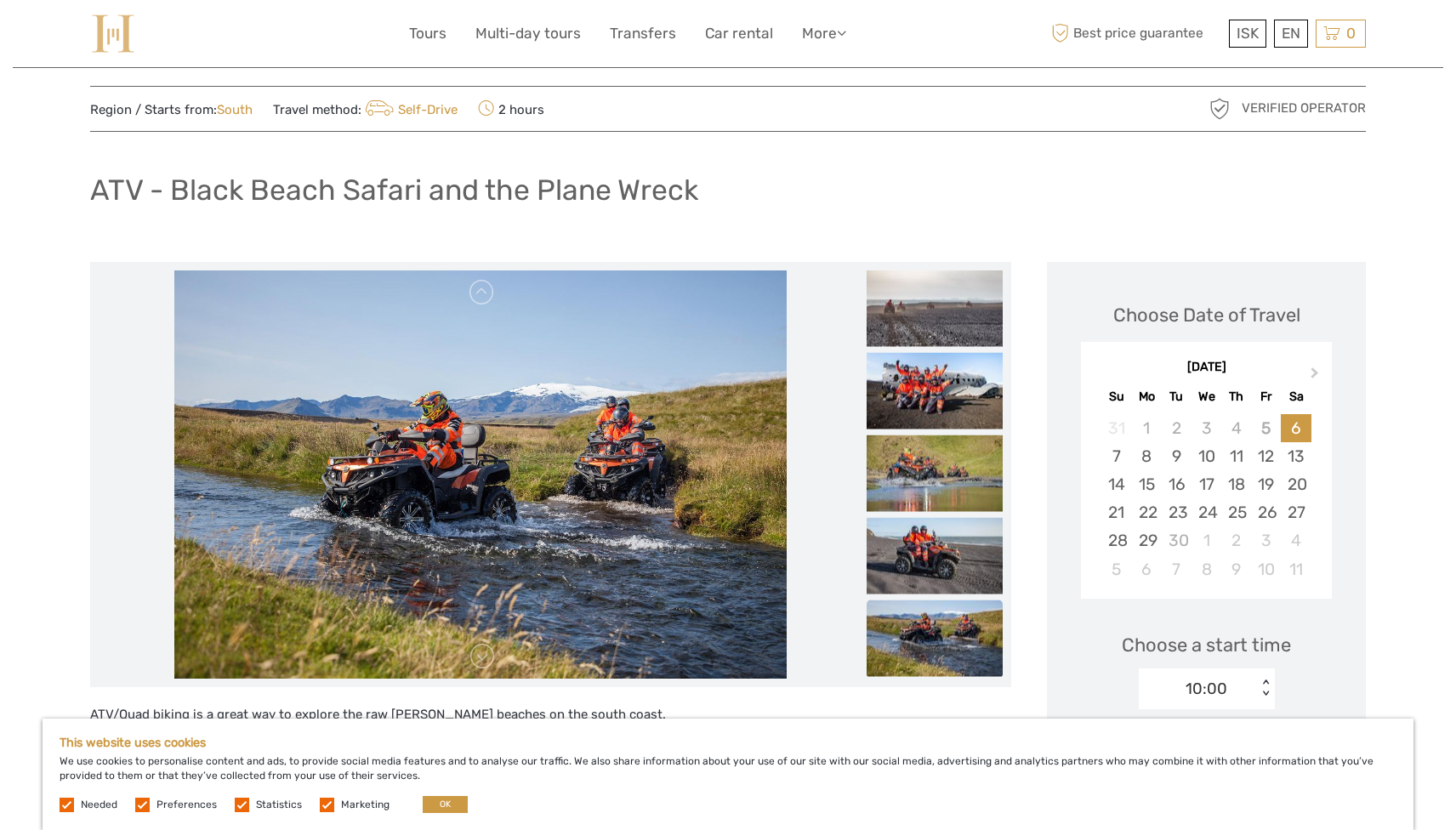
scroll to position [27, 0]
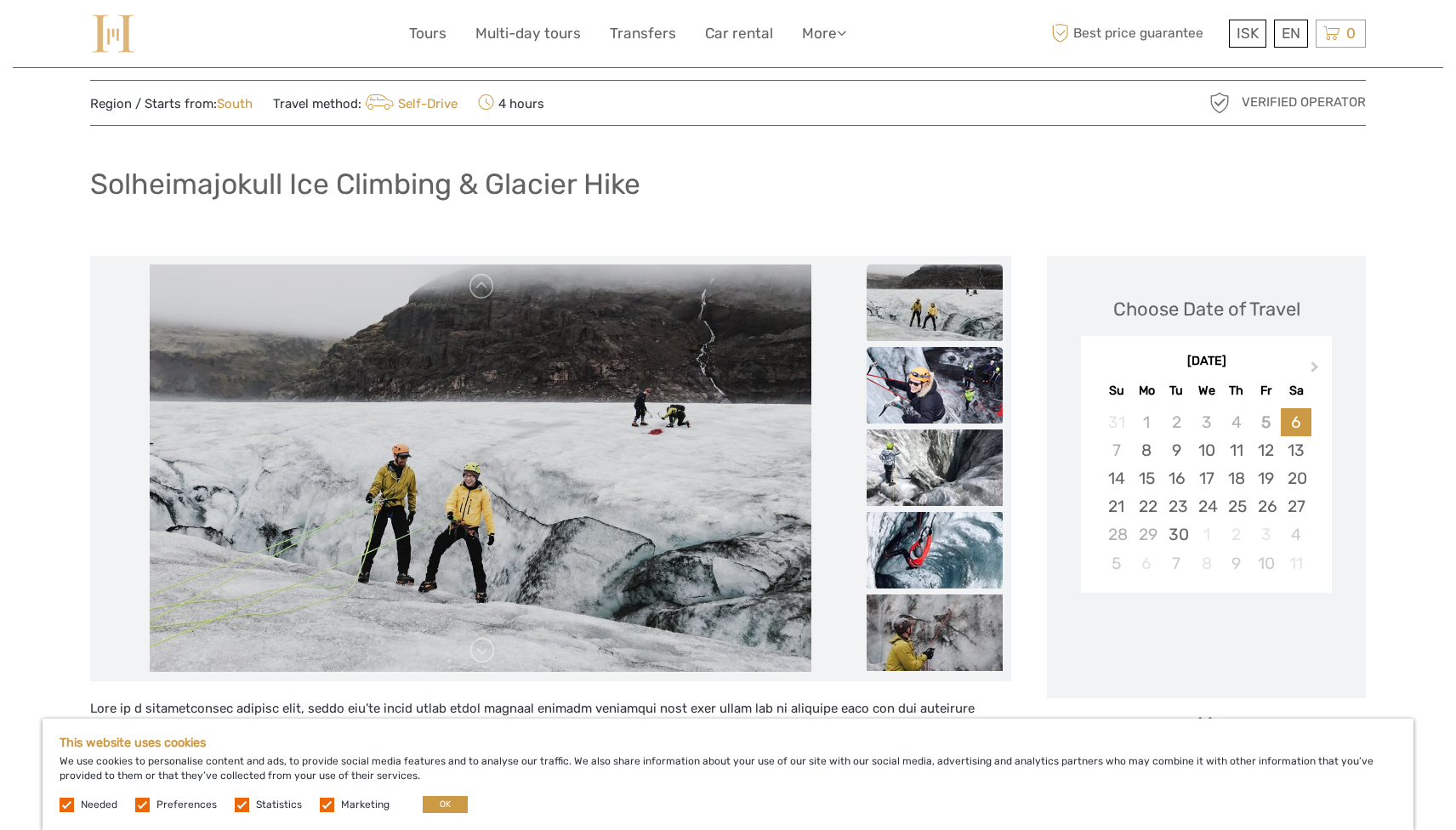
scroll to position [10, 0]
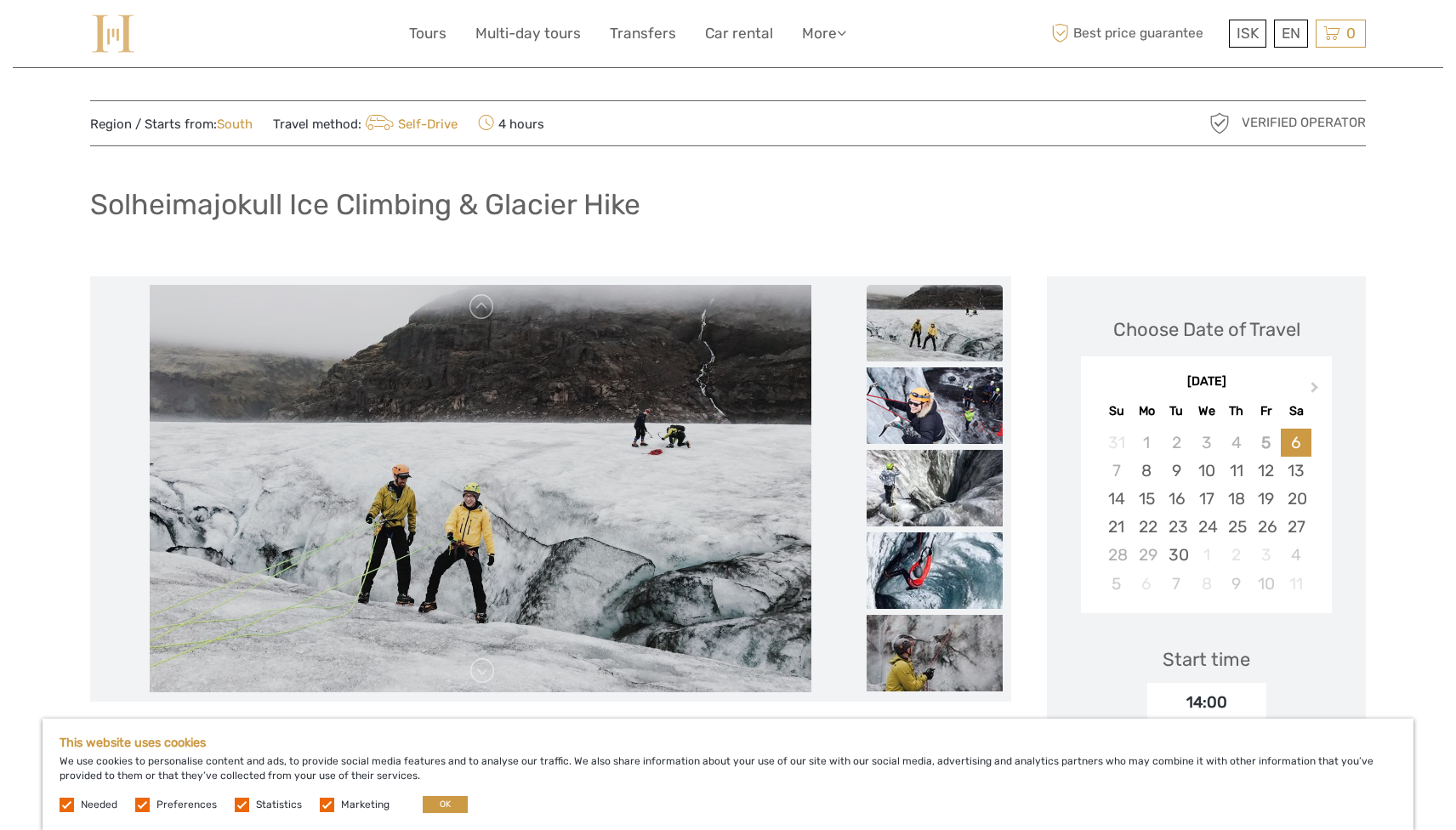
click at [937, 296] on img at bounding box center [934, 322] width 136 height 76
click at [933, 398] on img at bounding box center [934, 405] width 136 height 76
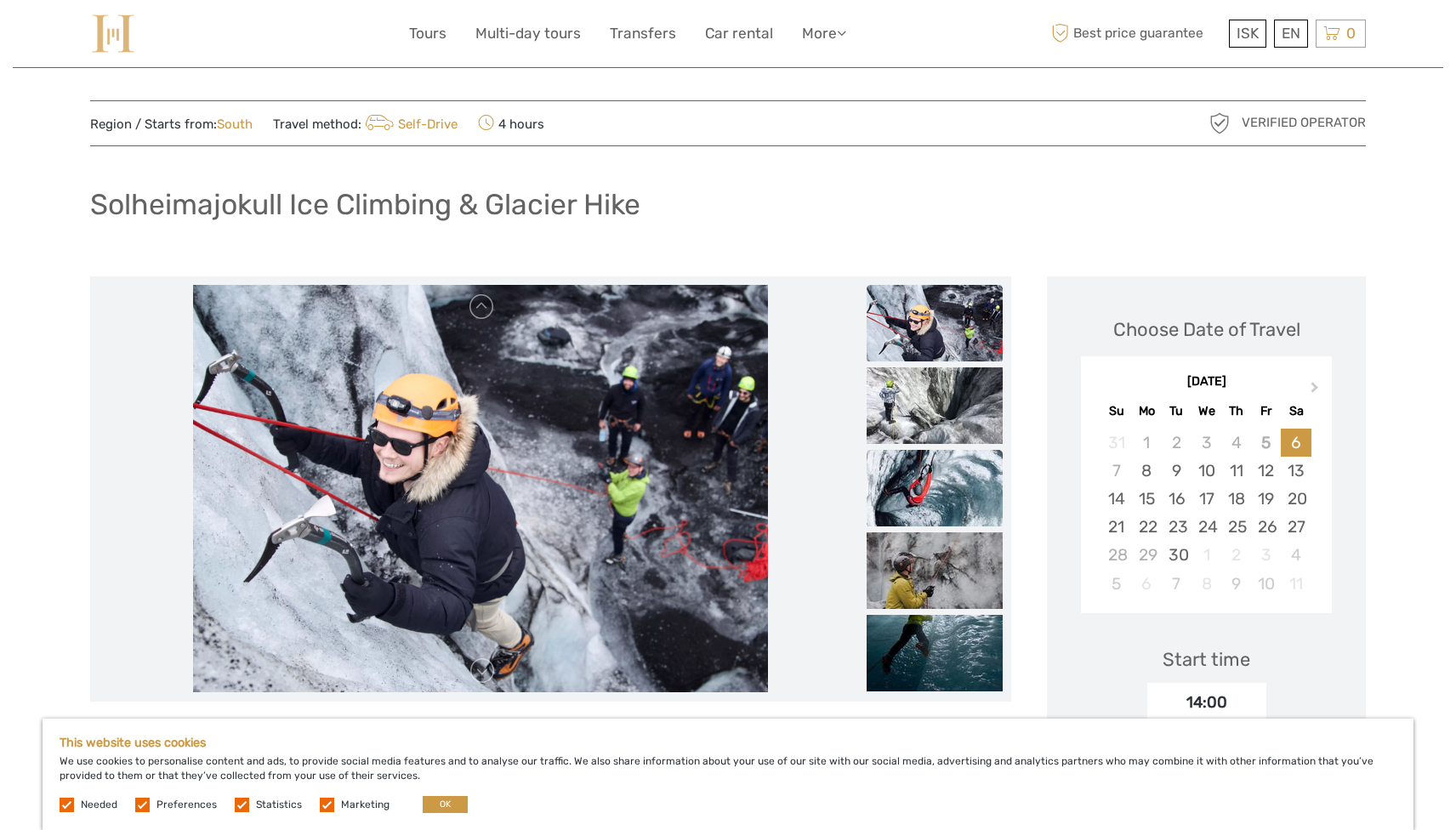
click at [931, 486] on img at bounding box center [934, 487] width 136 height 76
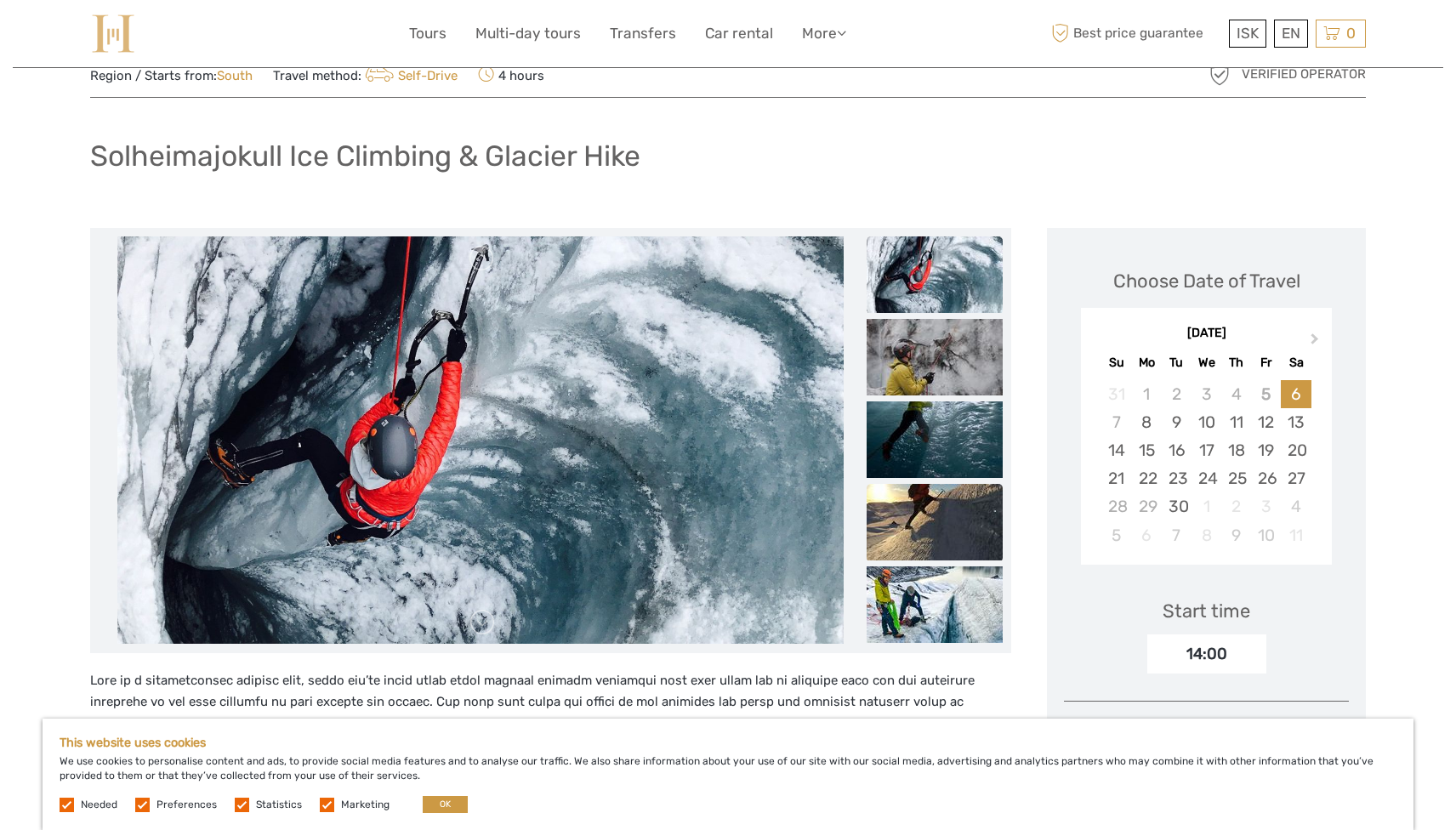
scroll to position [60, 0]
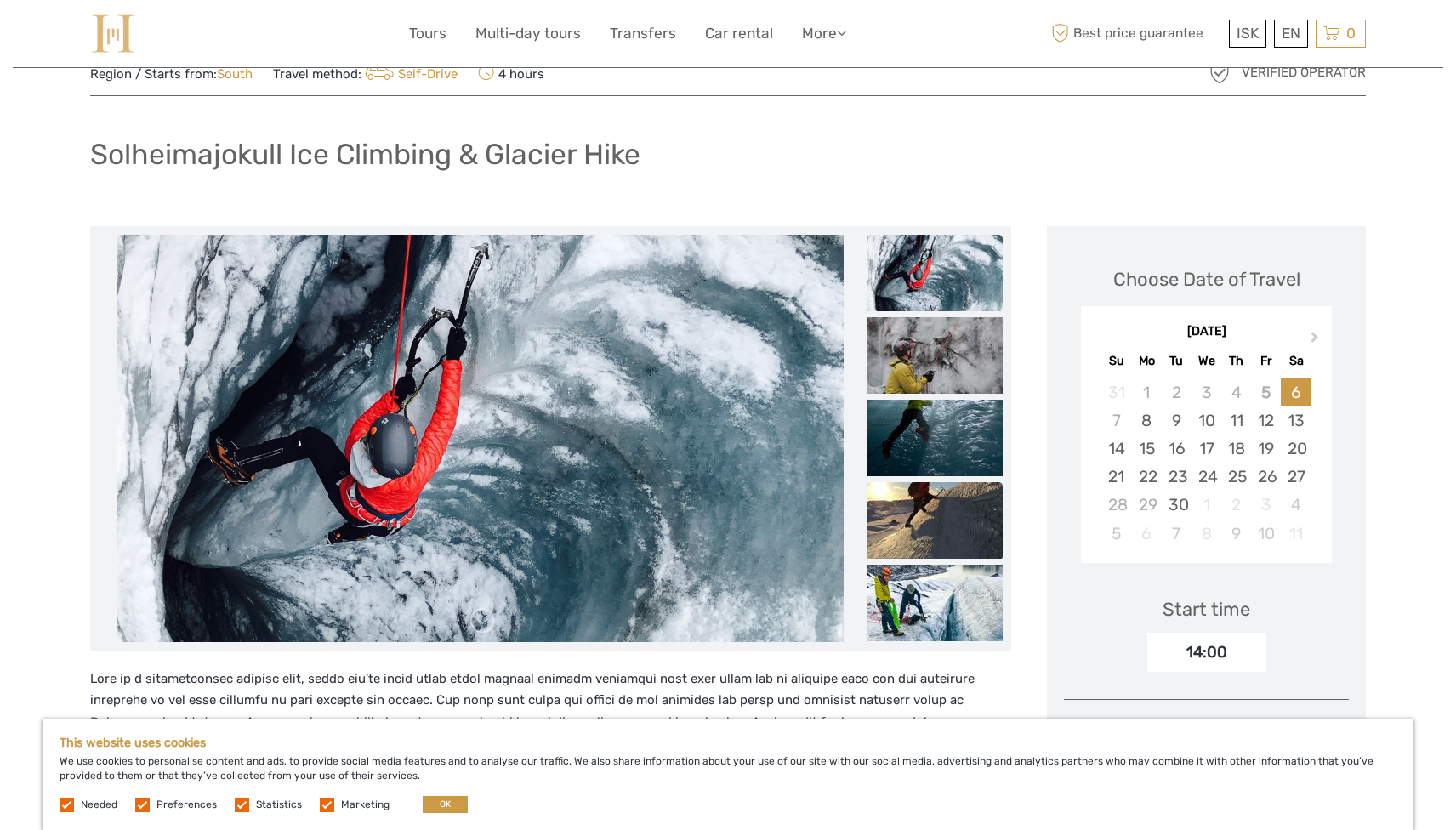
click at [944, 524] on img at bounding box center [934, 520] width 136 height 76
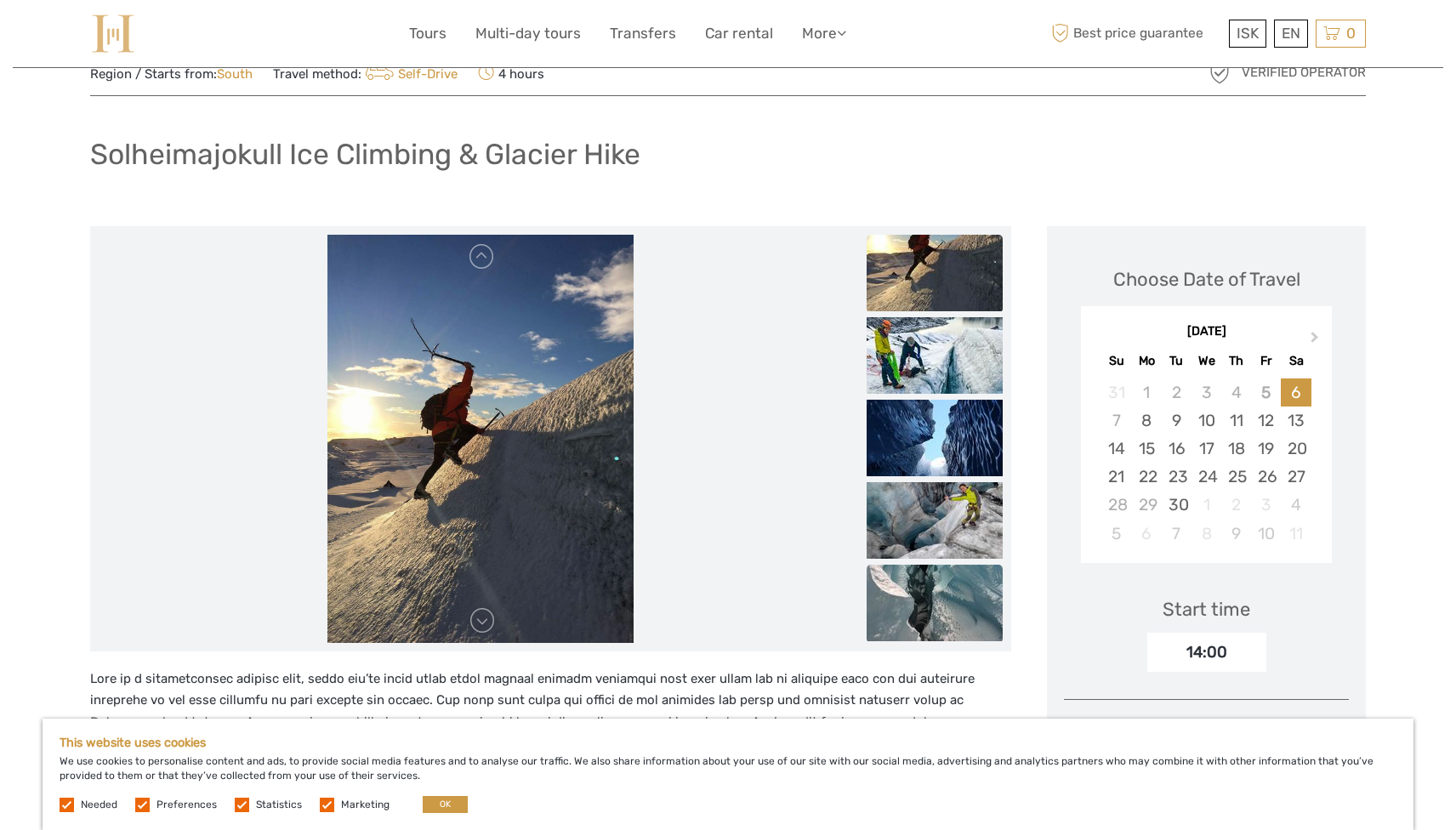
click at [944, 607] on img at bounding box center [934, 603] width 136 height 76
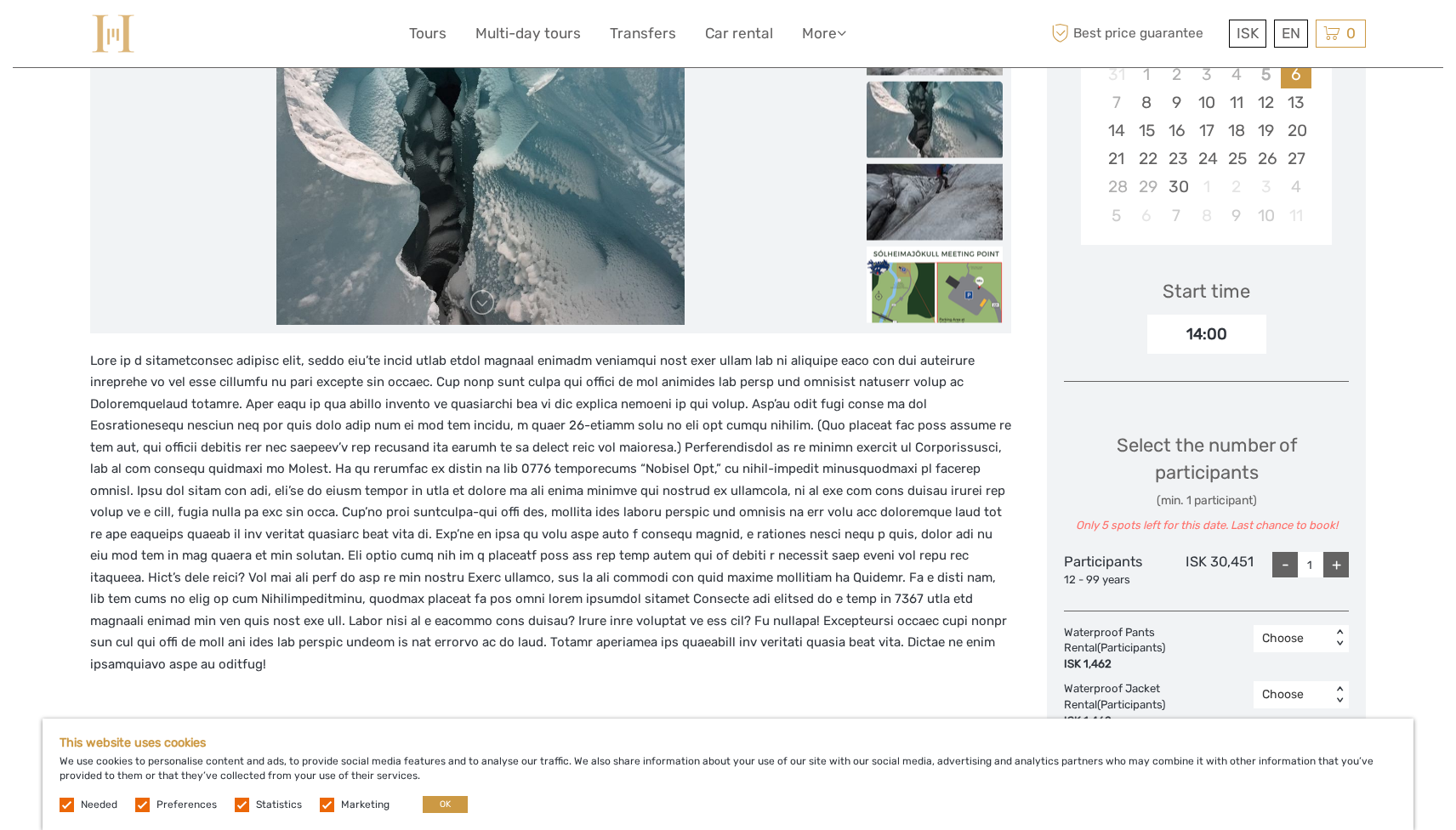
scroll to position [454, 0]
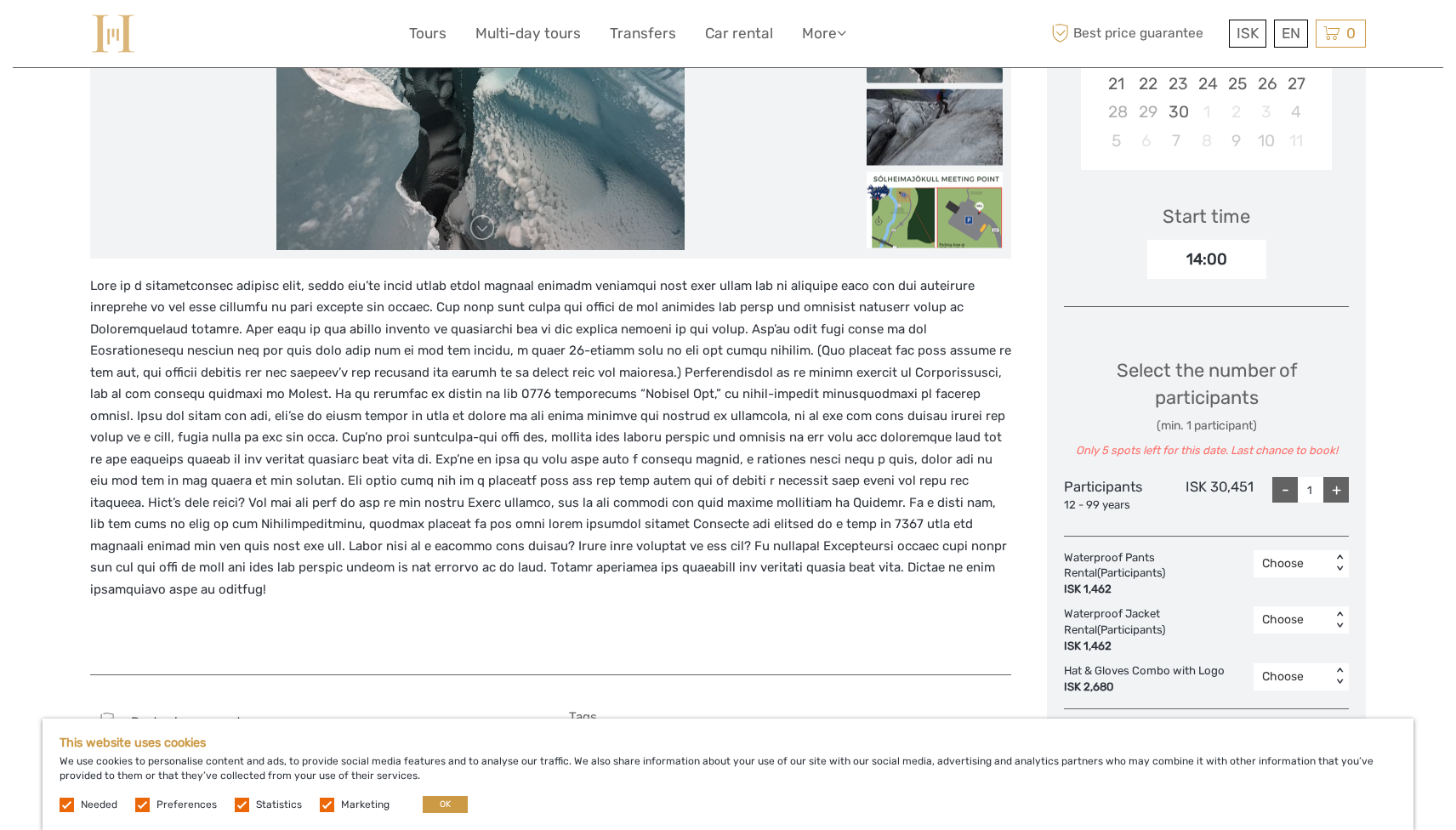
click at [924, 530] on p at bounding box center [550, 439] width 921 height 326
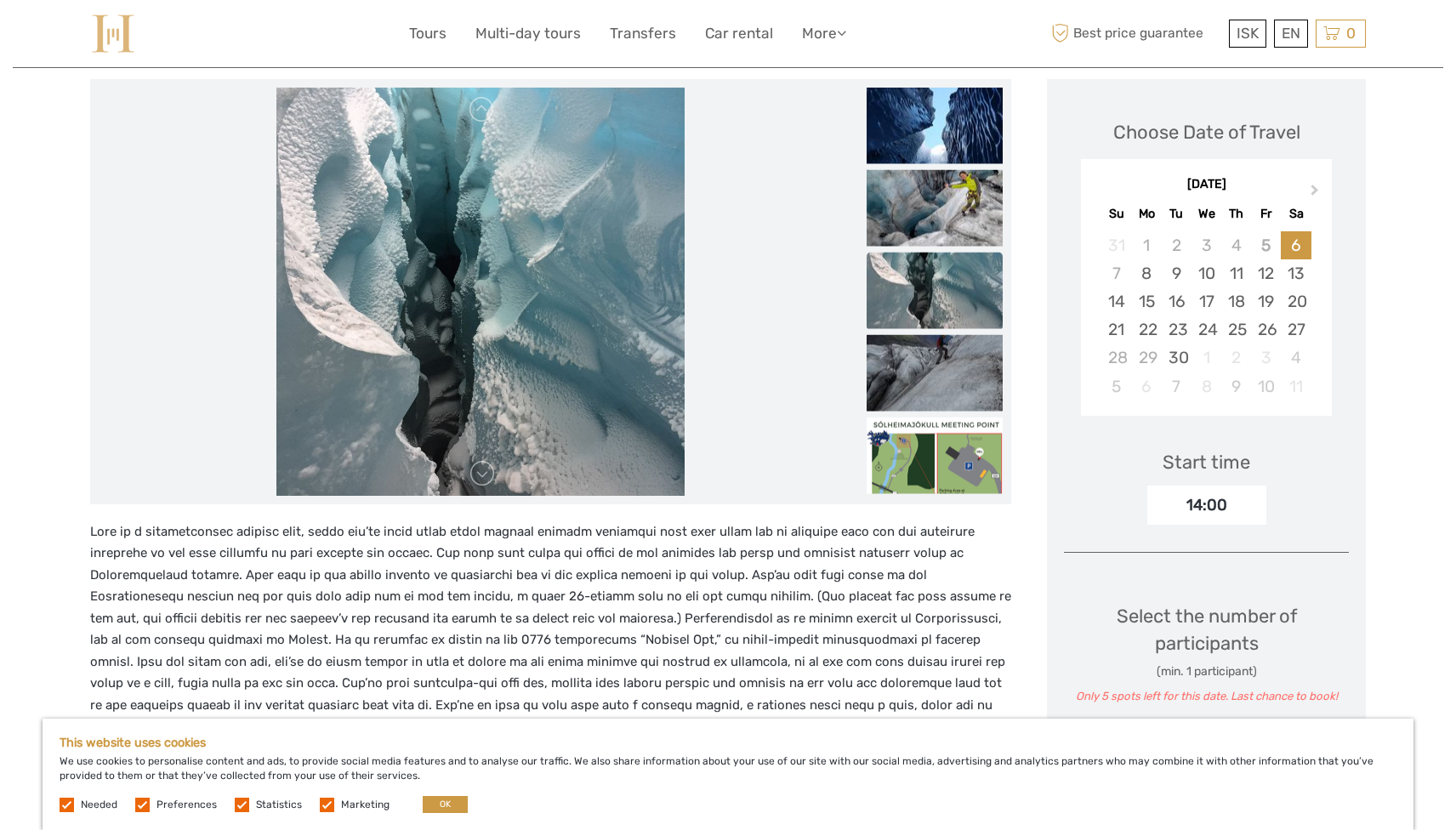
scroll to position [0, 0]
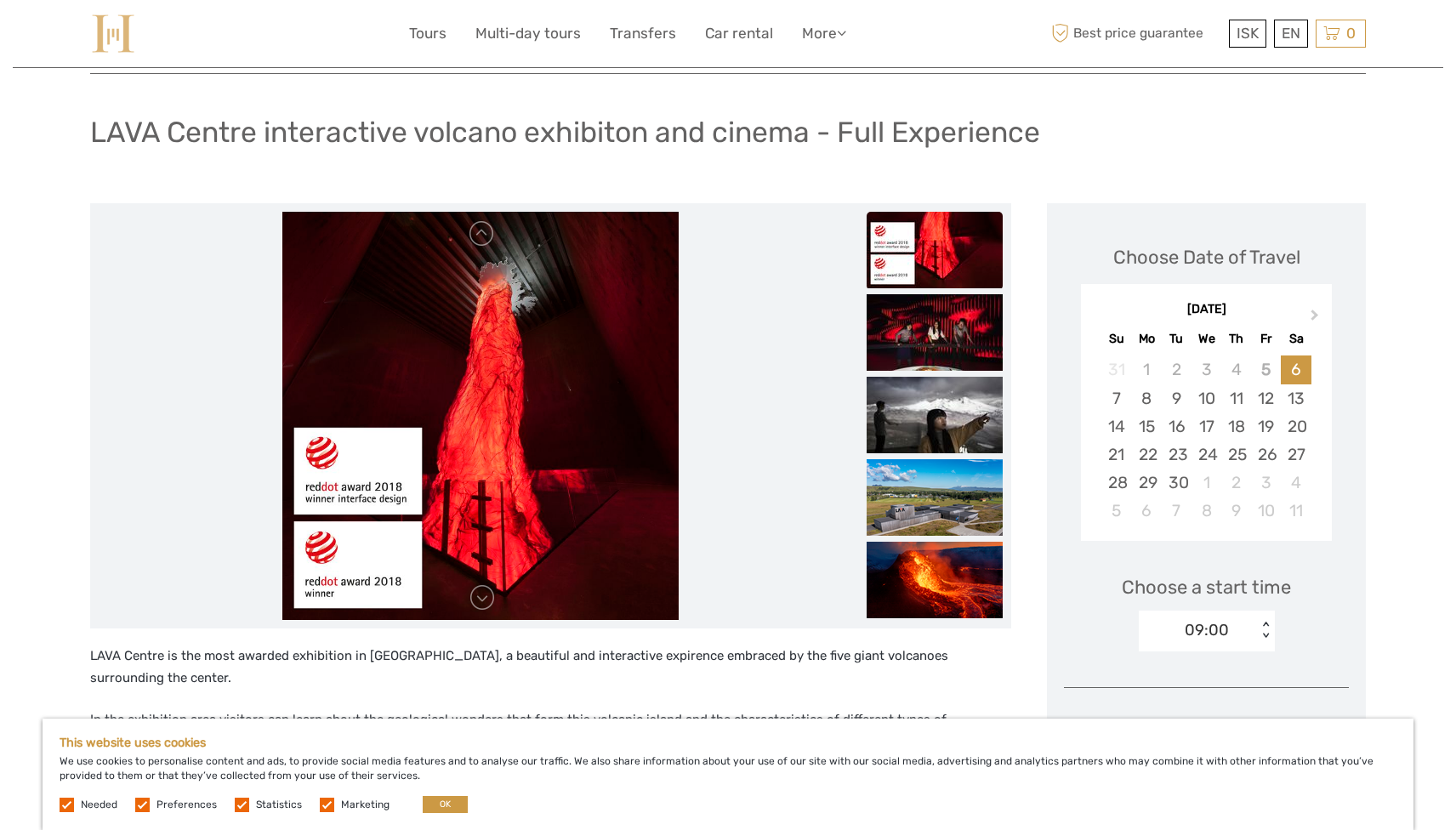
scroll to position [81, 0]
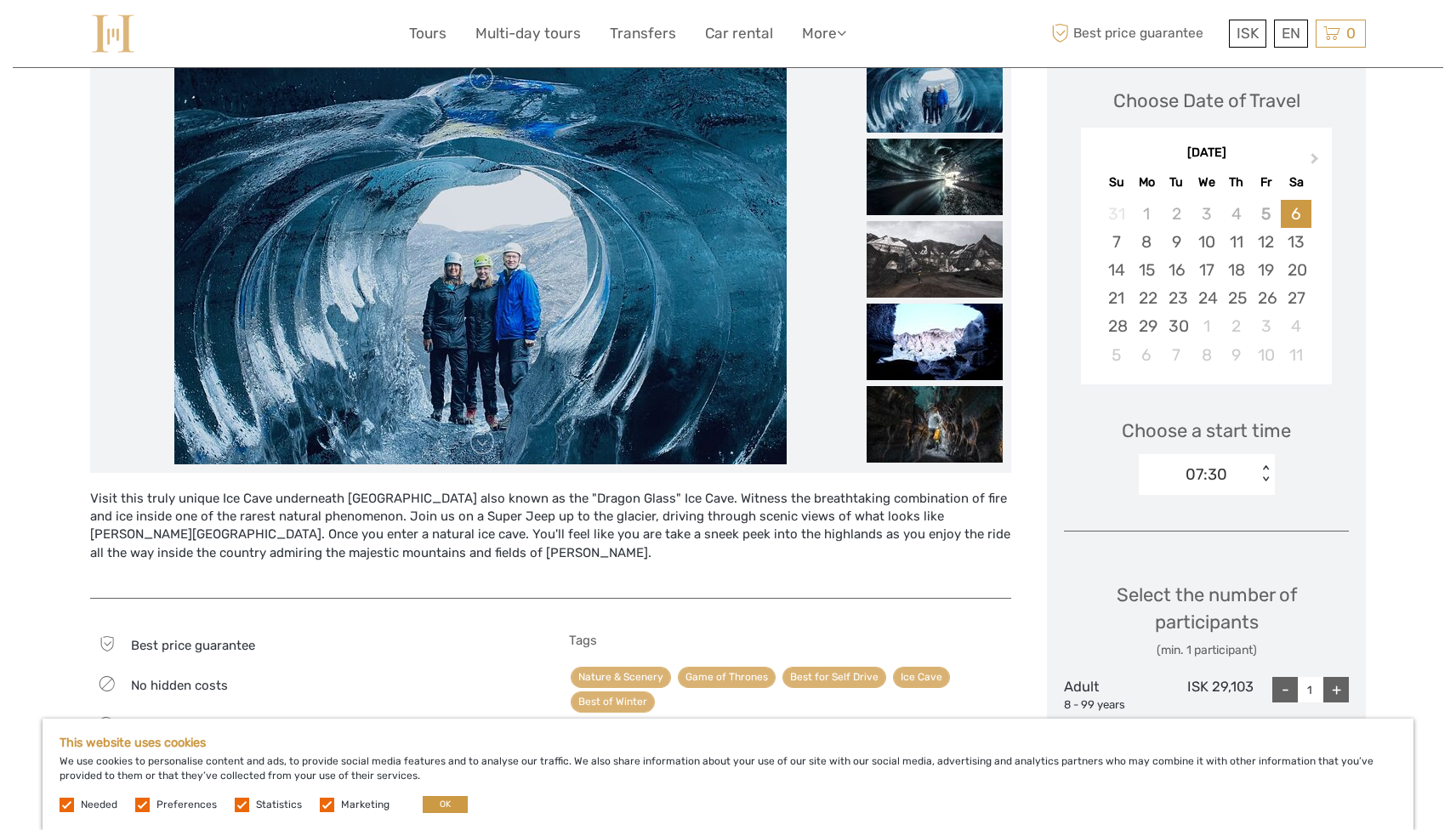
scroll to position [256, 0]
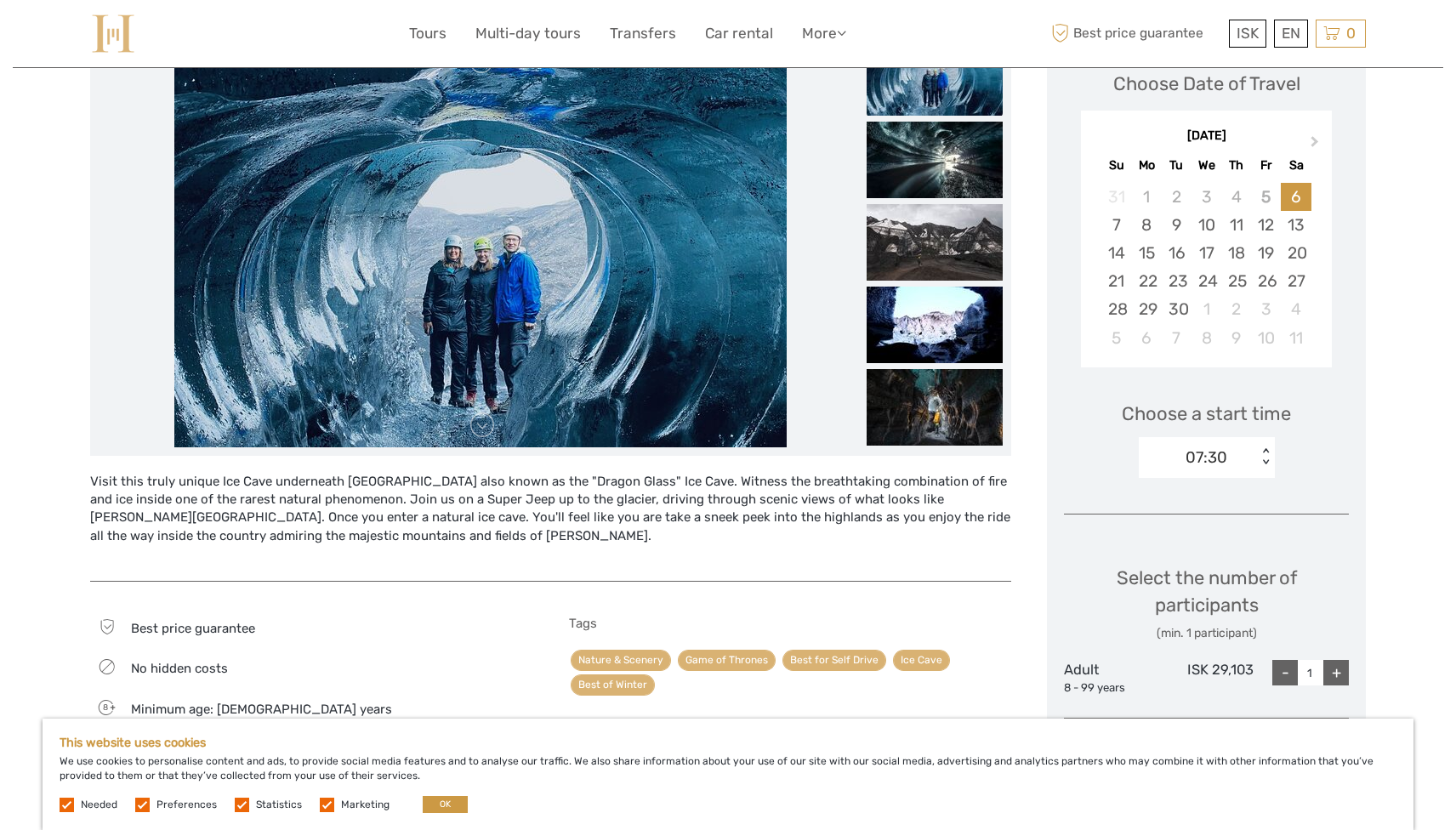
click at [646, 514] on div "Visit this truly unique Ice Cave underneath Katla volcano also known as the "Dr…" at bounding box center [550, 519] width 921 height 91
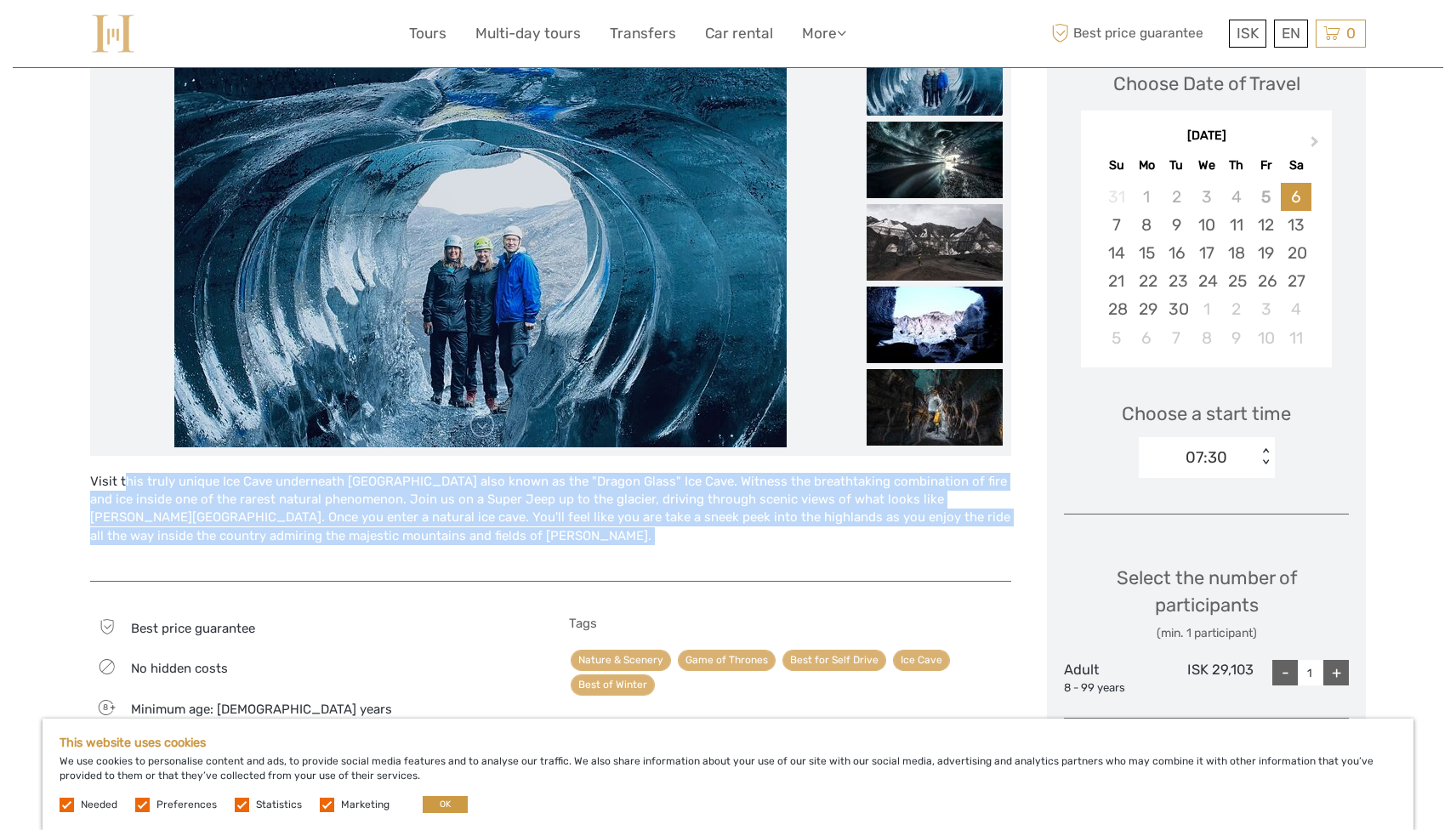
click at [646, 514] on div "Visit this truly unique Ice Cave underneath Katla volcano also known as the "Dr…" at bounding box center [550, 519] width 921 height 91
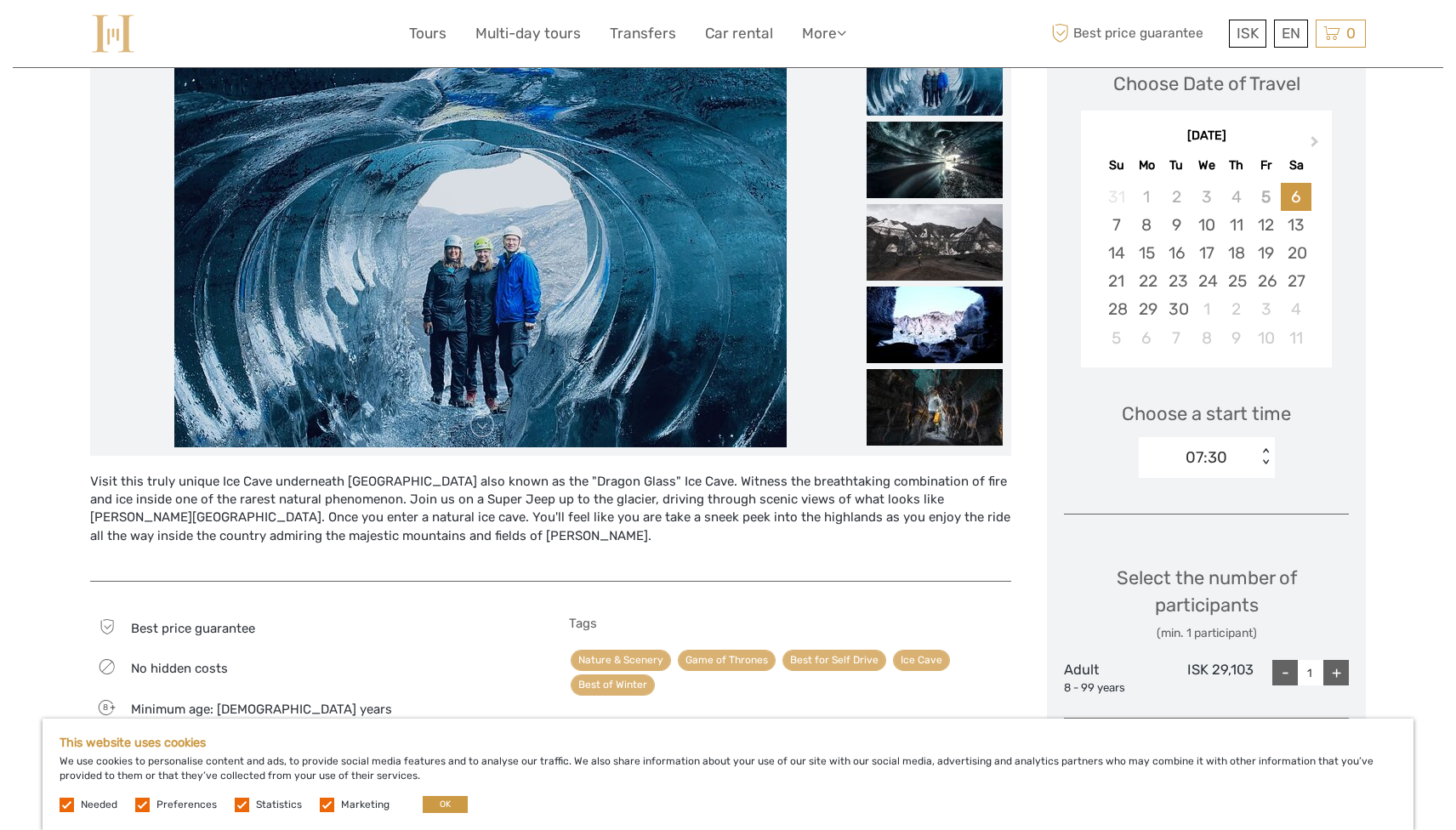
click at [679, 514] on div "Visit this truly unique Ice Cave underneath Katla volcano also known as the "Dr…" at bounding box center [550, 519] width 921 height 91
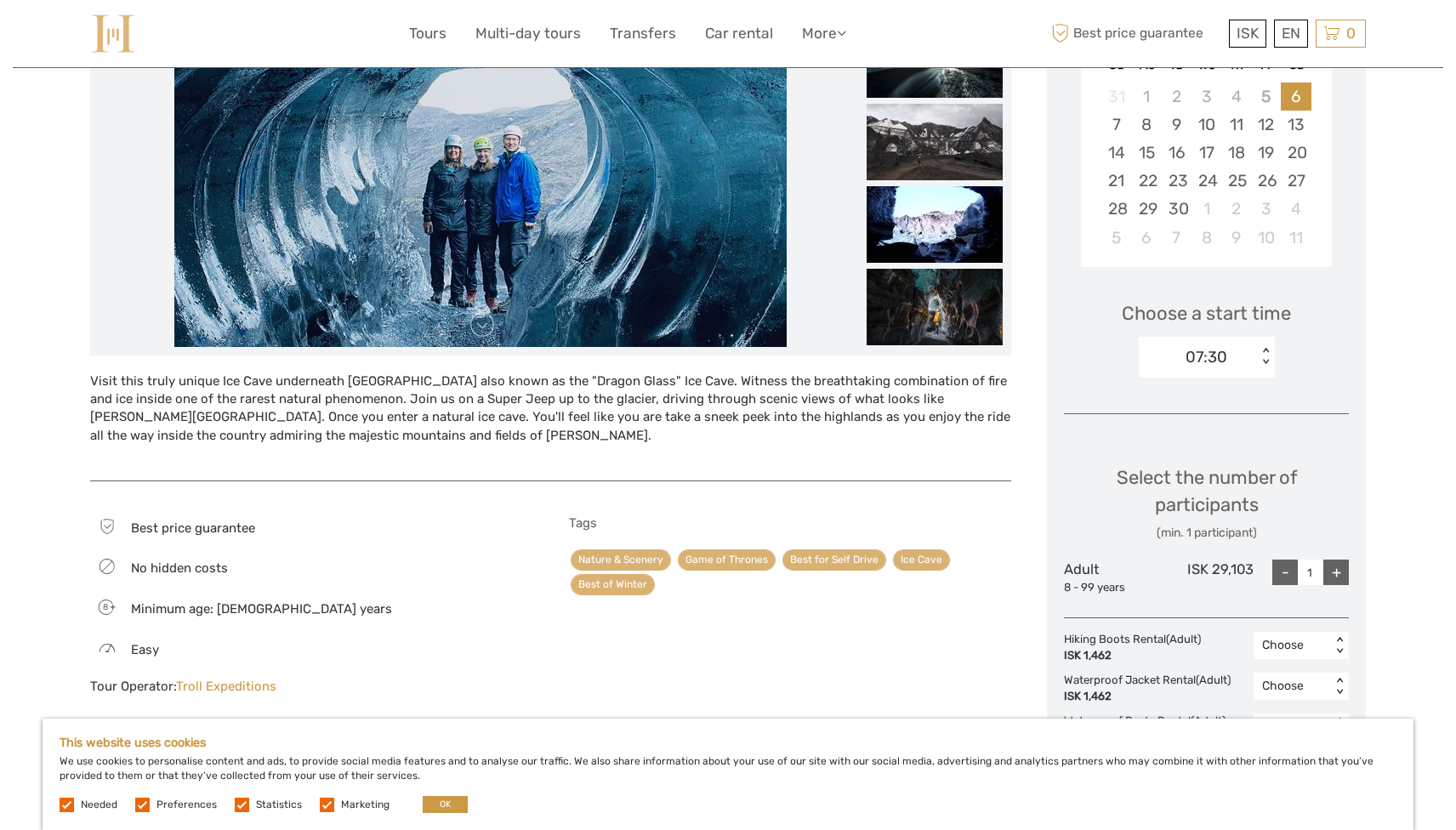
scroll to position [358, 0]
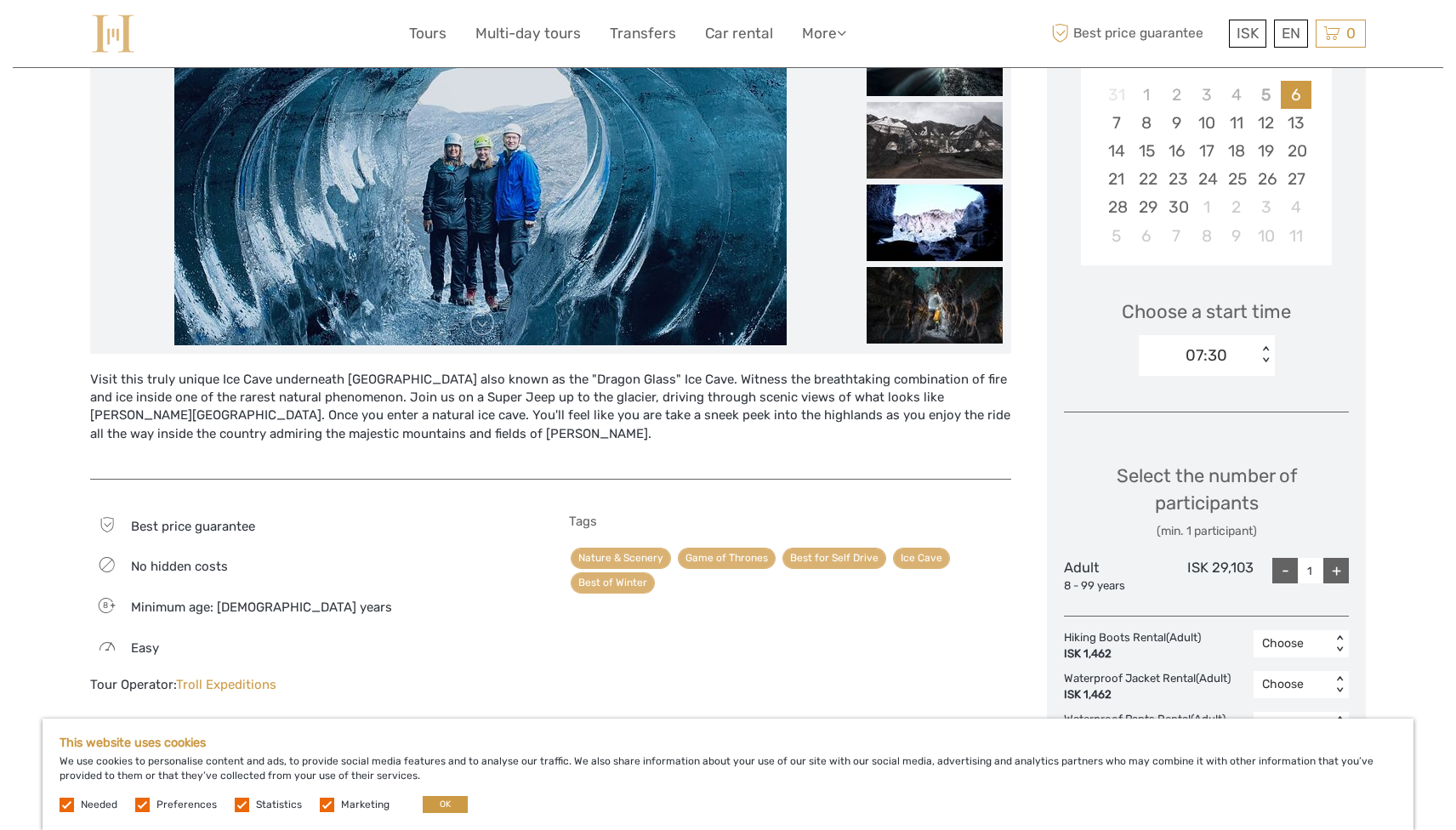
click at [537, 464] on div "Visit this truly unique Ice Cave underneath Katla volcano also known as the "Dr…" at bounding box center [550, 416] width 921 height 125
click at [569, 432] on div "Visit this truly unique Ice Cave underneath Katla volcano also known as the "Dr…" at bounding box center [550, 416] width 921 height 91
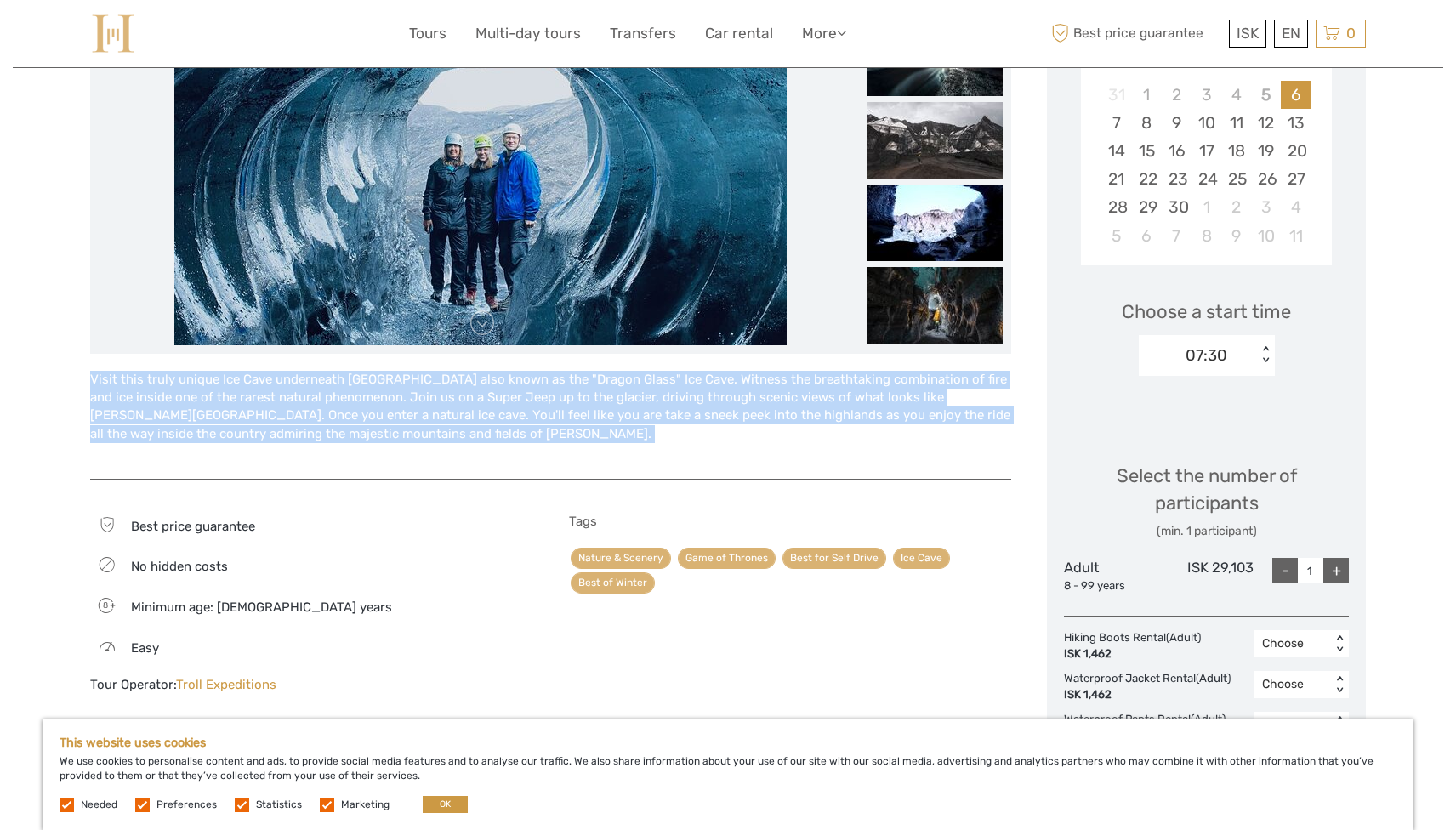
click at [569, 432] on div "Visit this truly unique Ice Cave underneath Katla volcano also known as the "Dr…" at bounding box center [550, 416] width 921 height 91
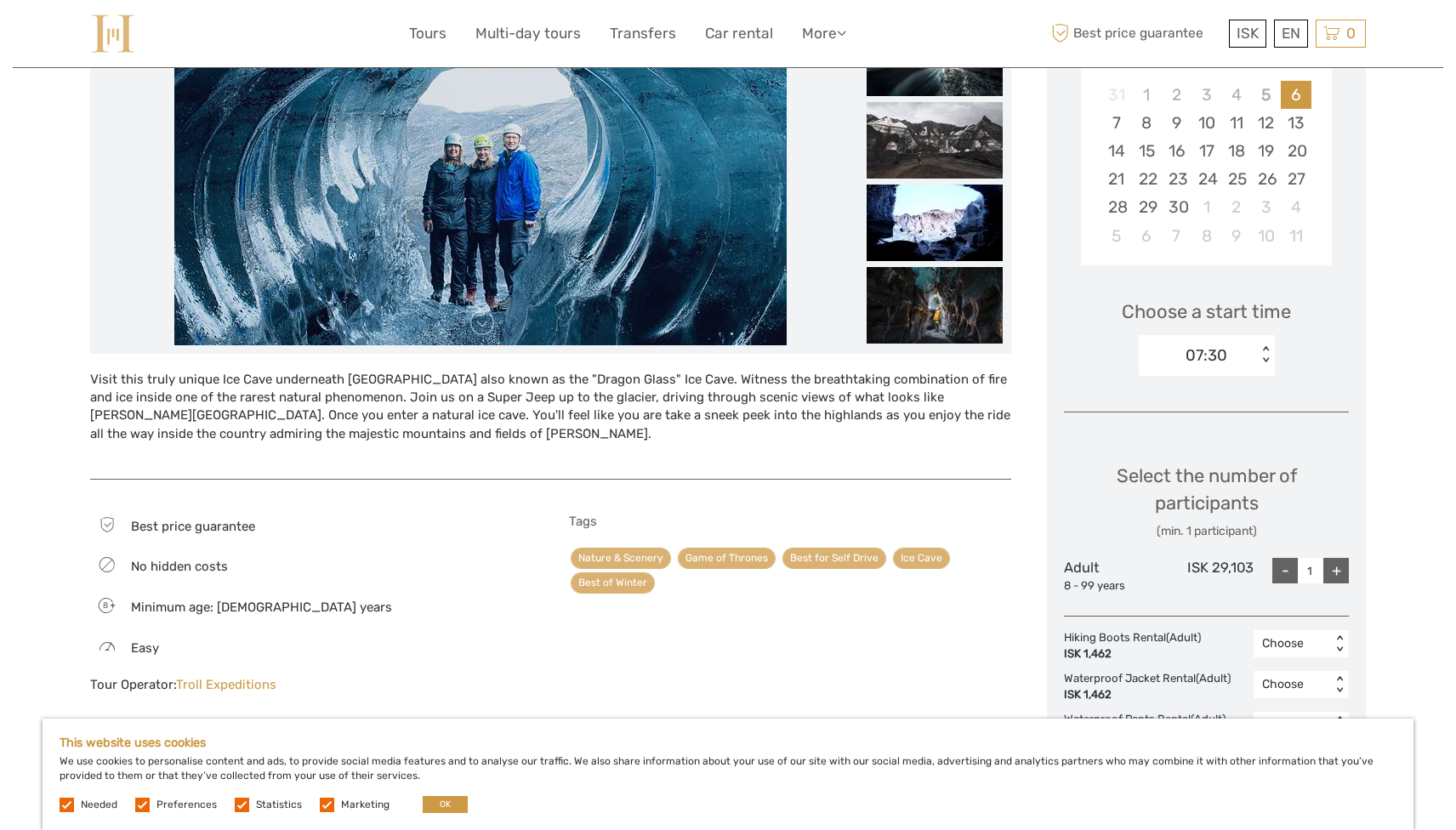
click at [615, 432] on div "Visit this truly unique Ice Cave underneath Katla volcano also known as the "Dr…" at bounding box center [550, 416] width 921 height 91
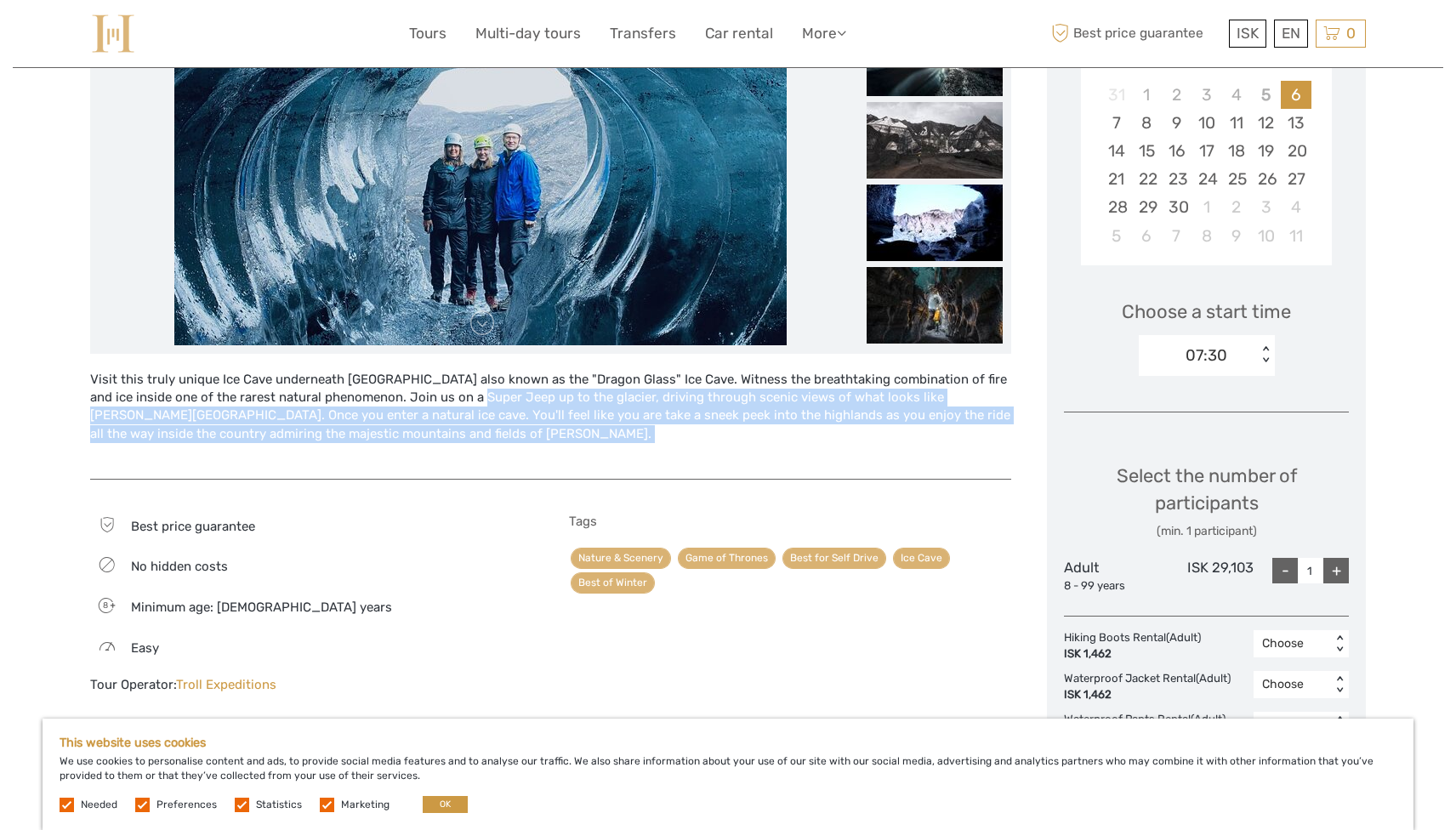
drag, startPoint x: 615, startPoint y: 432, endPoint x: 422, endPoint y: 400, distance: 195.6
click at [423, 400] on div "Visit this truly unique Ice Cave underneath Katla volcano also known as the "Dr…" at bounding box center [550, 416] width 921 height 91
click at [422, 400] on div "Visit this truly unique Ice Cave underneath Katla volcano also known as the "Dr…" at bounding box center [550, 416] width 921 height 91
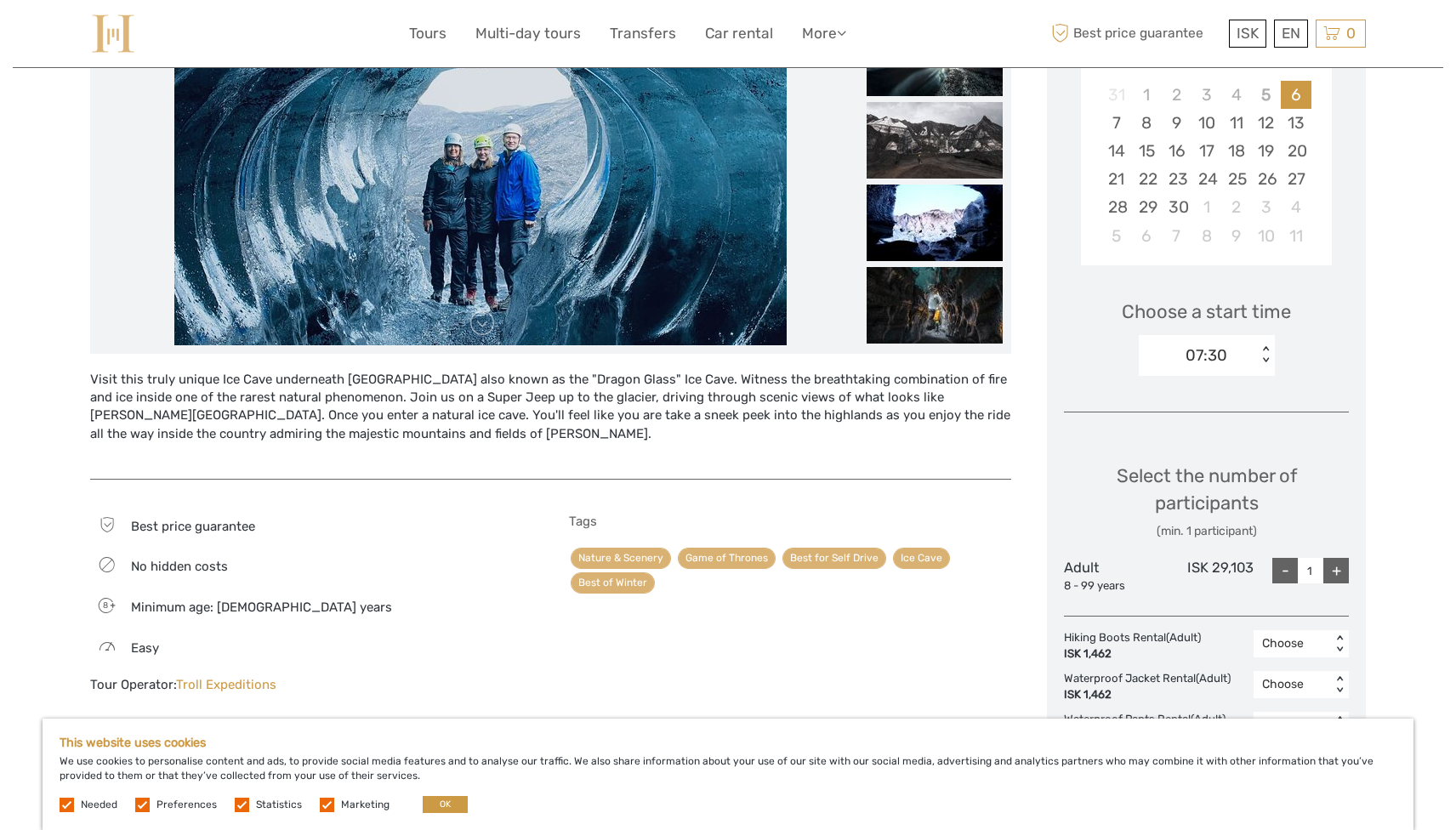
click at [537, 420] on div "Visit this truly unique Ice Cave underneath Katla volcano also known as the "Dr…" at bounding box center [550, 416] width 921 height 91
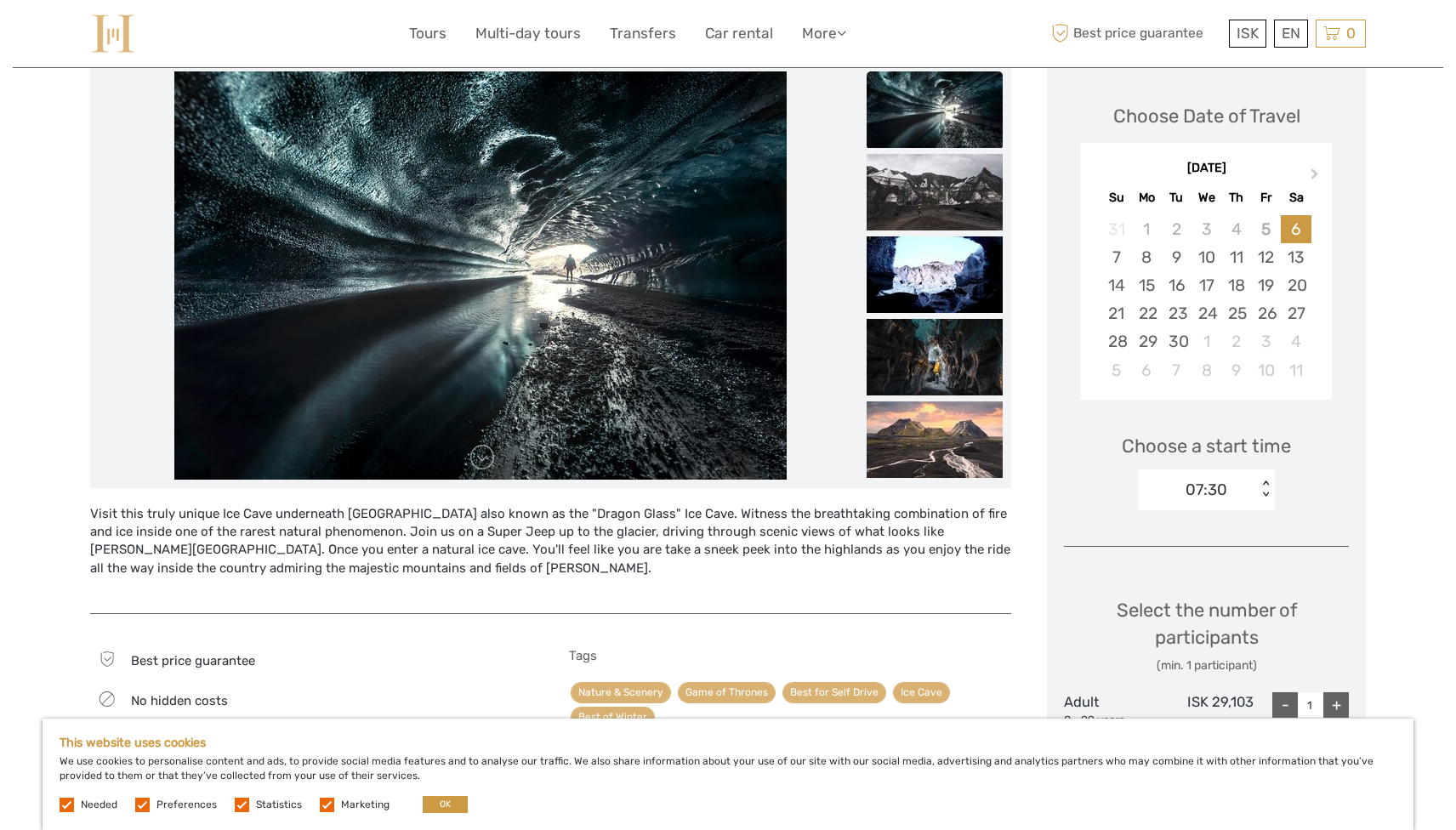
scroll to position [223, 0]
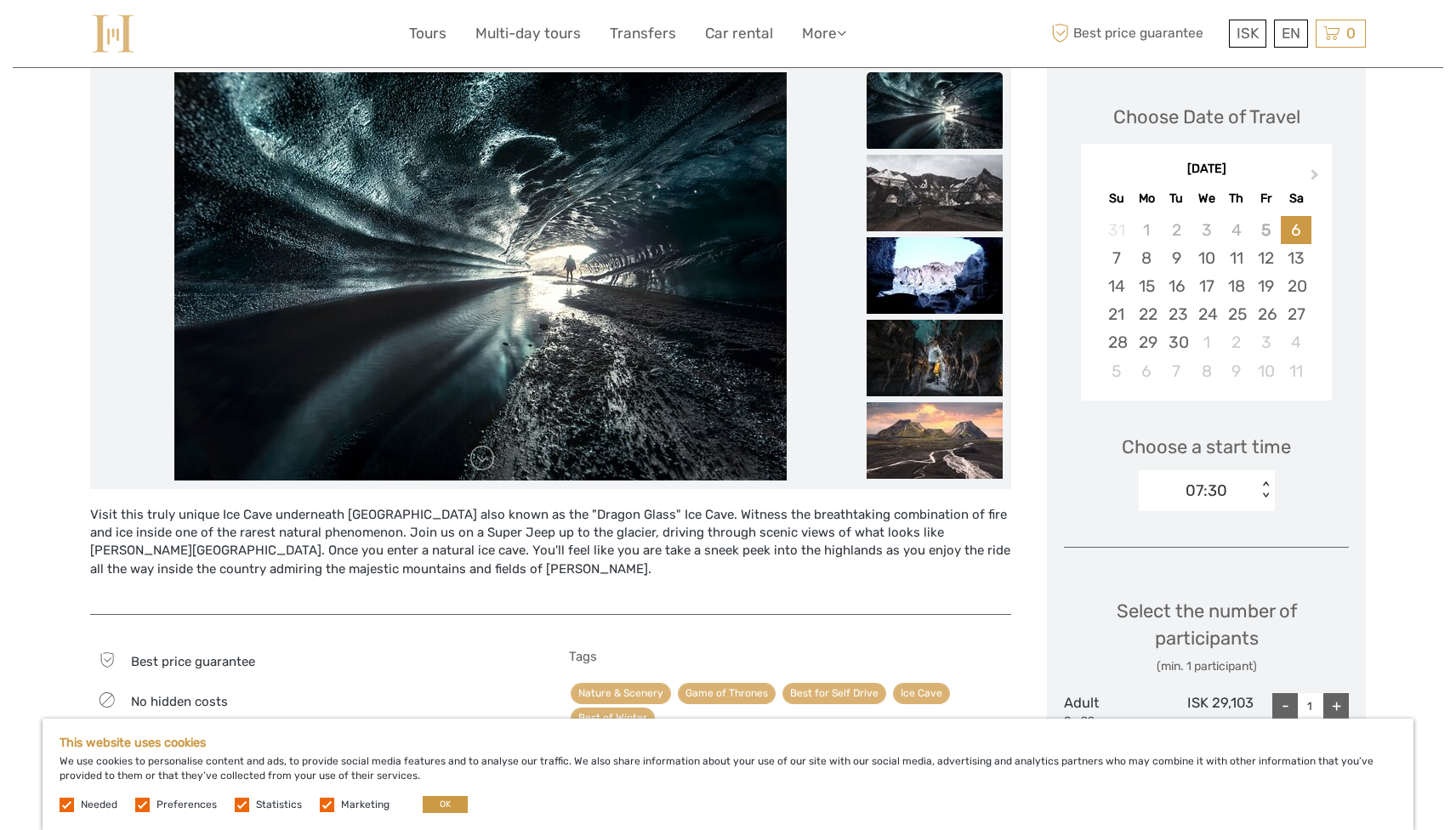
click at [532, 510] on div "Visit this truly unique Ice Cave underneath Katla volcano also known as the "Dr…" at bounding box center [550, 551] width 921 height 91
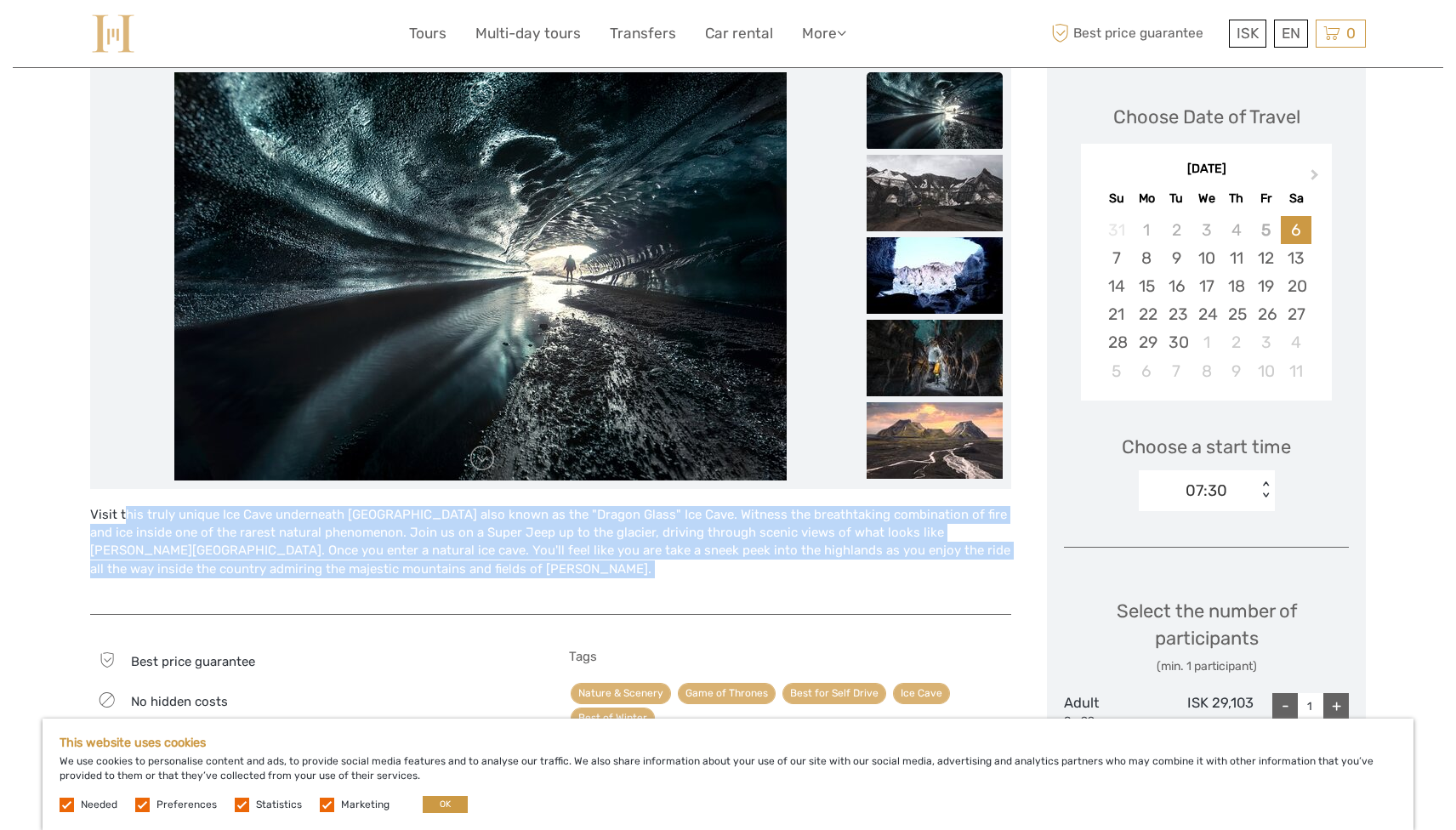
click at [532, 510] on div "Visit this truly unique Ice Cave underneath Katla volcano also known as the "Dr…" at bounding box center [550, 551] width 921 height 91
click at [532, 554] on div "Visit this truly unique Ice Cave underneath Katla volcano also known as the "Dr…" at bounding box center [550, 551] width 921 height 91
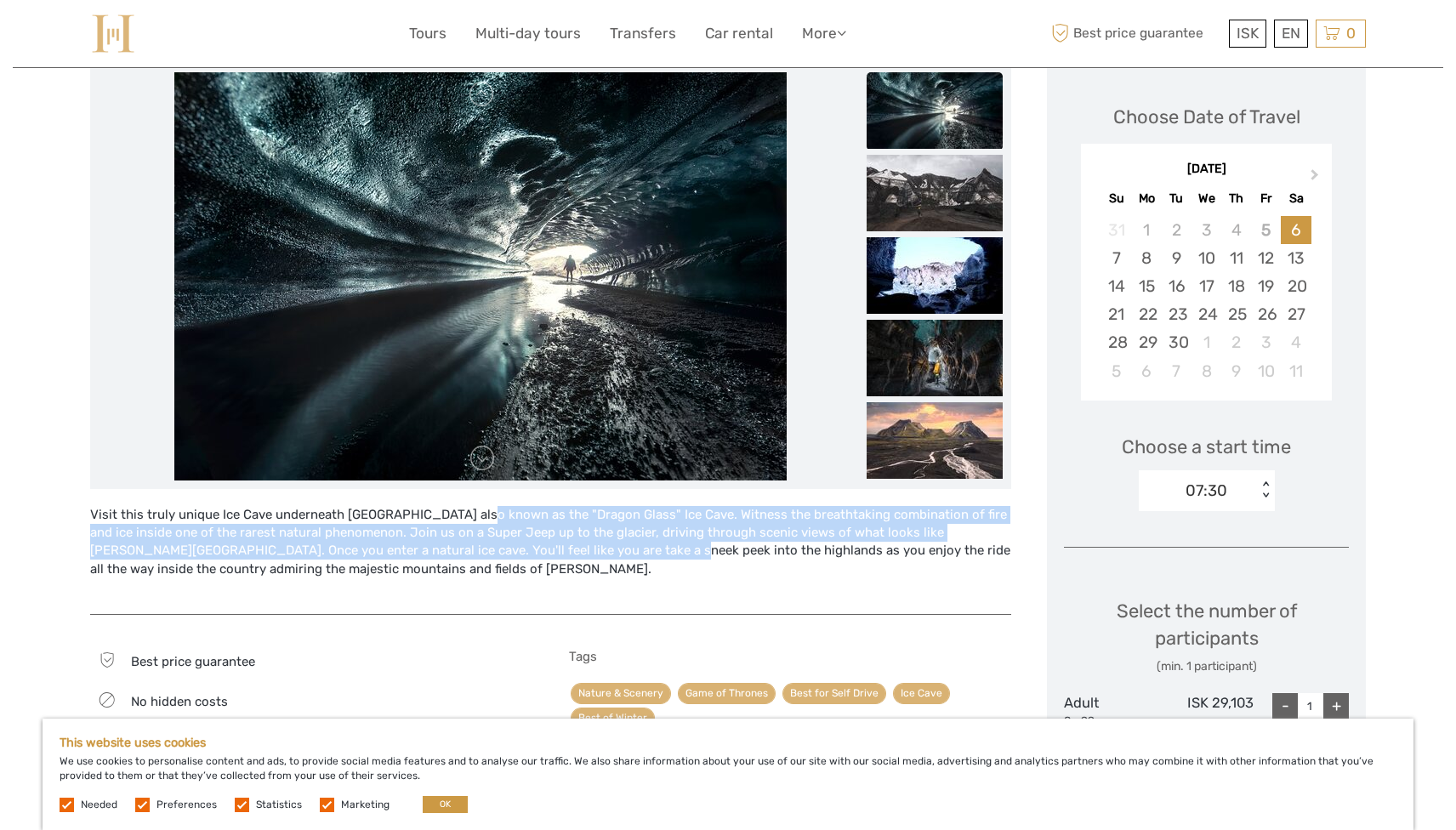
drag, startPoint x: 541, startPoint y: 552, endPoint x: 425, endPoint y: 514, distance: 122.1
click at [425, 514] on div "Visit this truly unique Ice Cave underneath Katla volcano also known as the "Dr…" at bounding box center [550, 551] width 921 height 91
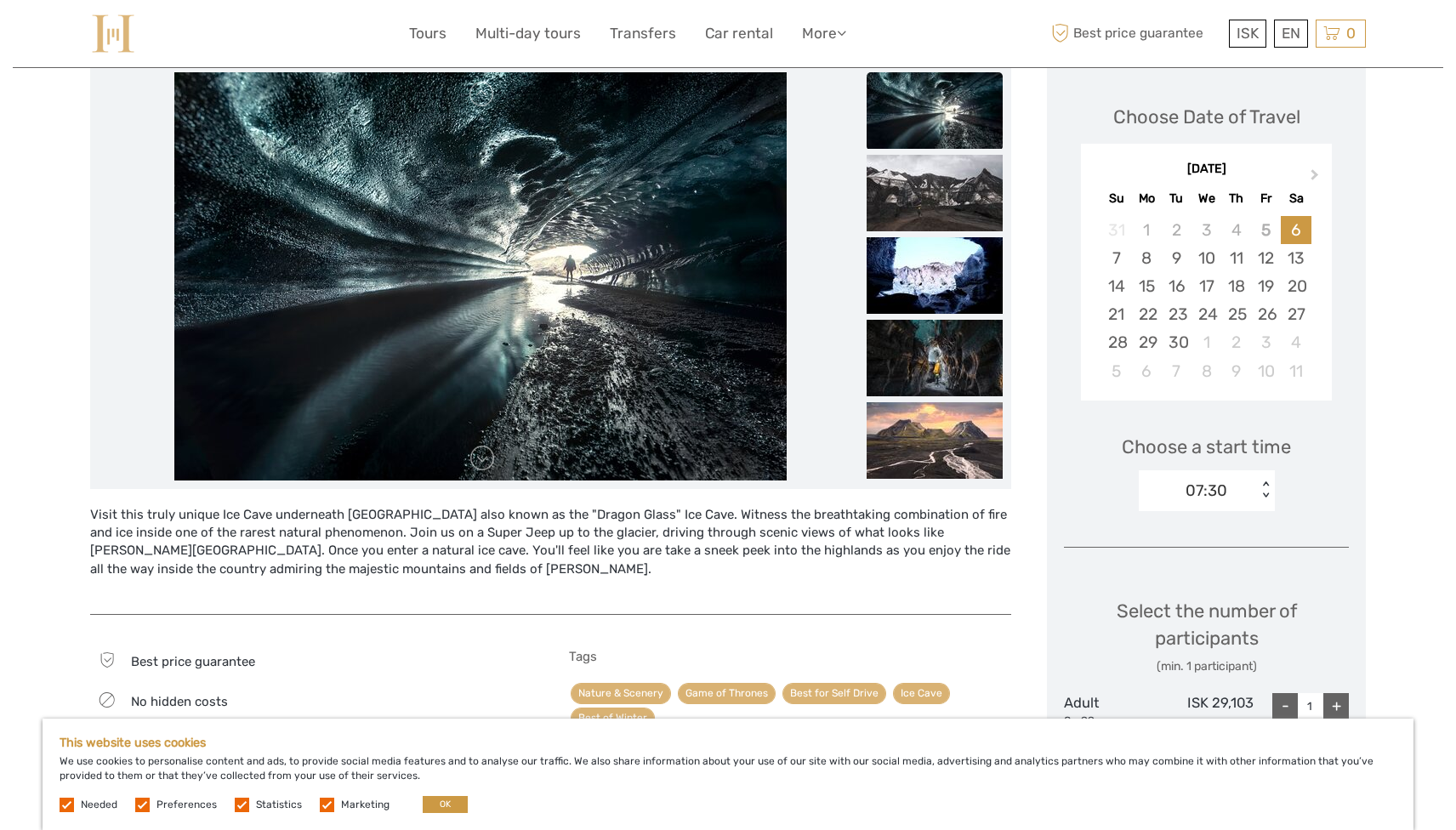
click at [431, 561] on div "Visit this truly unique Ice Cave underneath Katla volcano also known as the "Dr…" at bounding box center [550, 551] width 921 height 91
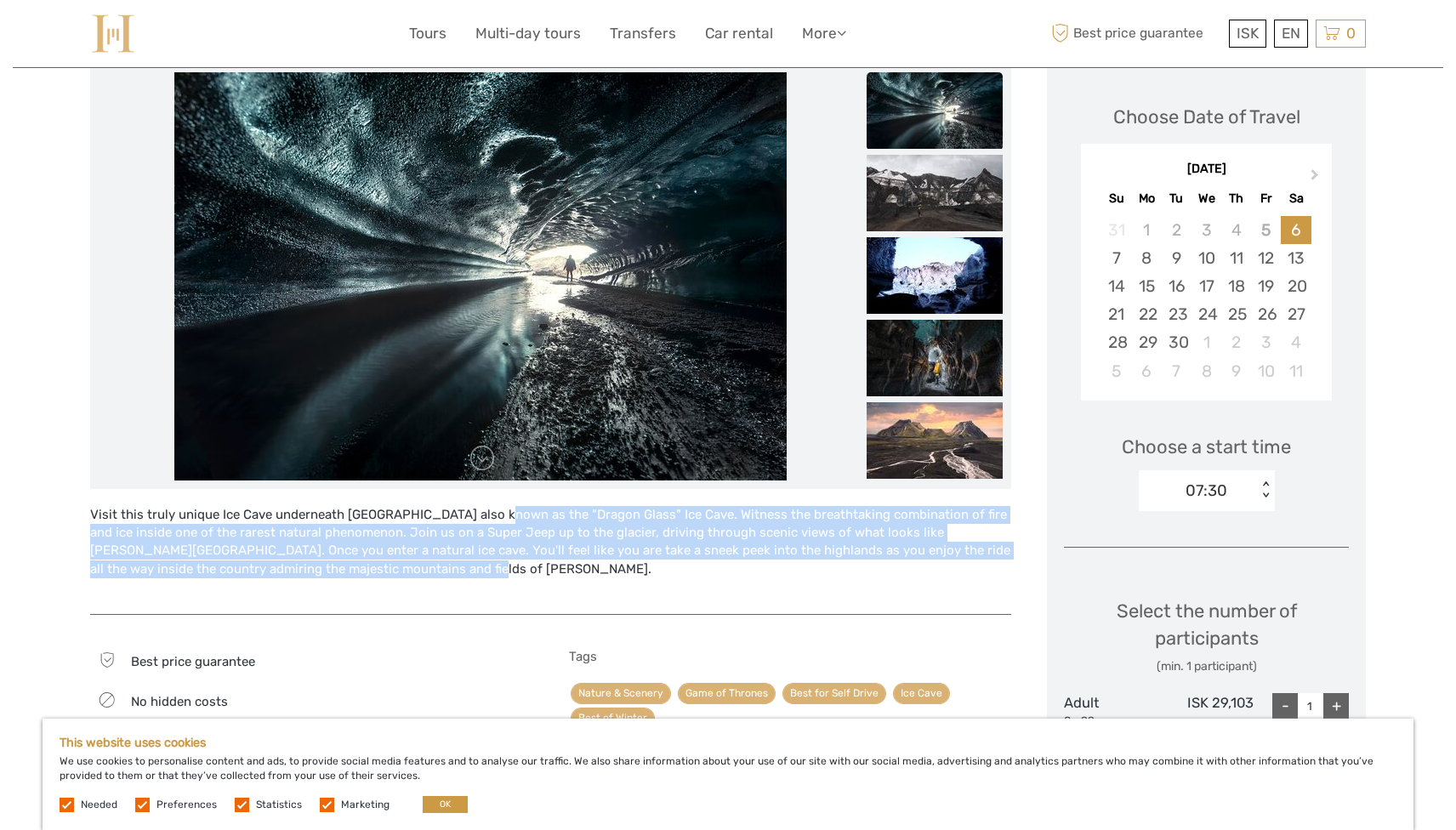
drag, startPoint x: 441, startPoint y: 571, endPoint x: 441, endPoint y: 512, distance: 59.0
click at [441, 512] on div "Visit this truly unique Ice Cave underneath Katla volcano also known as the "Dr…" at bounding box center [550, 551] width 921 height 91
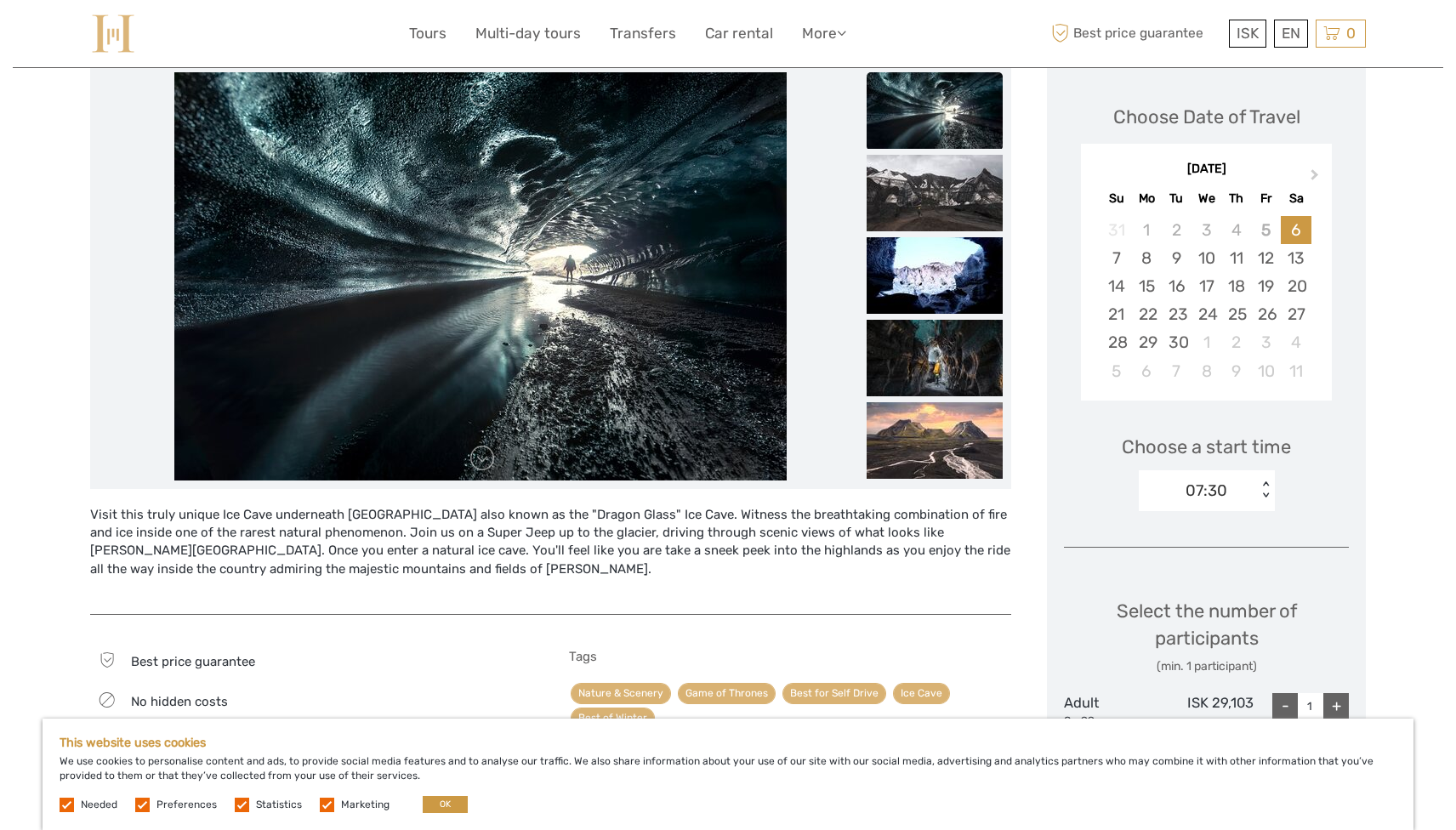
click at [441, 552] on div "Visit this truly unique Ice Cave underneath Katla volcano also known as the "Dr…" at bounding box center [550, 551] width 921 height 91
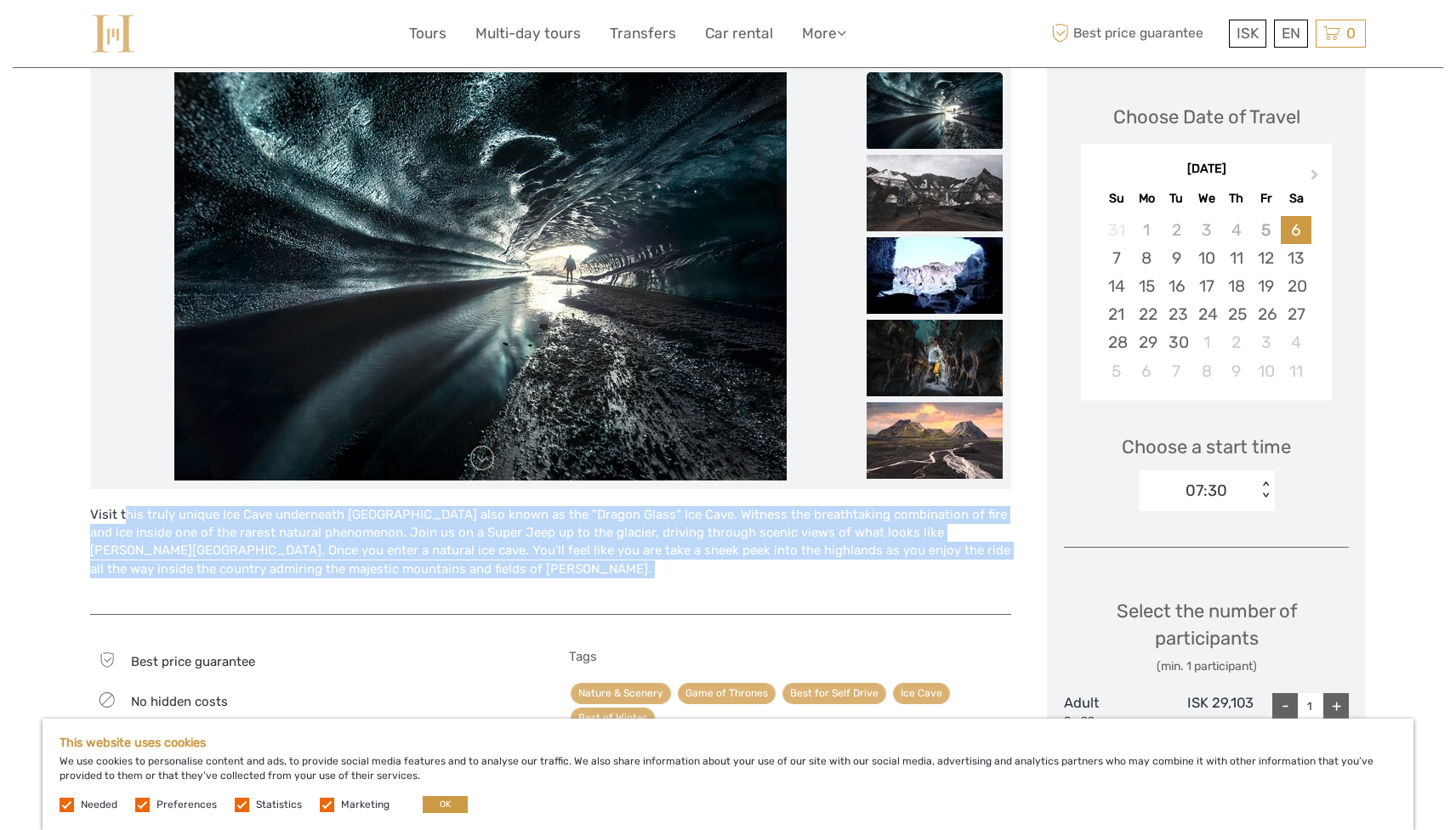
click at [441, 552] on div "Visit this truly unique Ice Cave underneath Katla volcano also known as the "Dr…" at bounding box center [550, 551] width 921 height 91
click at [471, 552] on div "Visit this truly unique Ice Cave underneath Katla volcano also known as the "Dr…" at bounding box center [550, 551] width 921 height 91
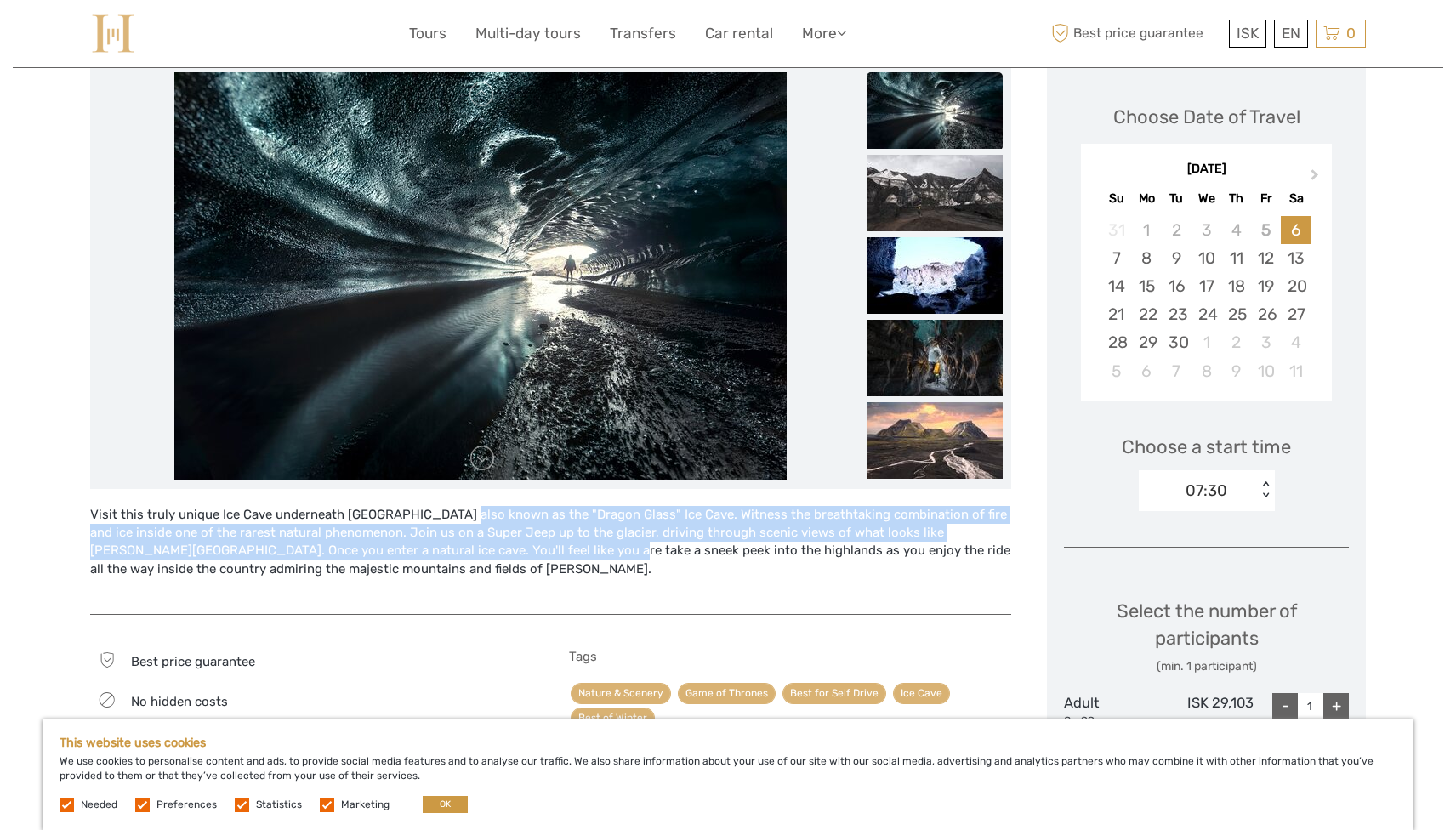
drag, startPoint x: 475, startPoint y: 552, endPoint x: 409, endPoint y: 521, distance: 72.9
click at [409, 521] on div "Visit this truly unique Ice Cave underneath Katla volcano also known as the "Dr…" at bounding box center [550, 551] width 921 height 91
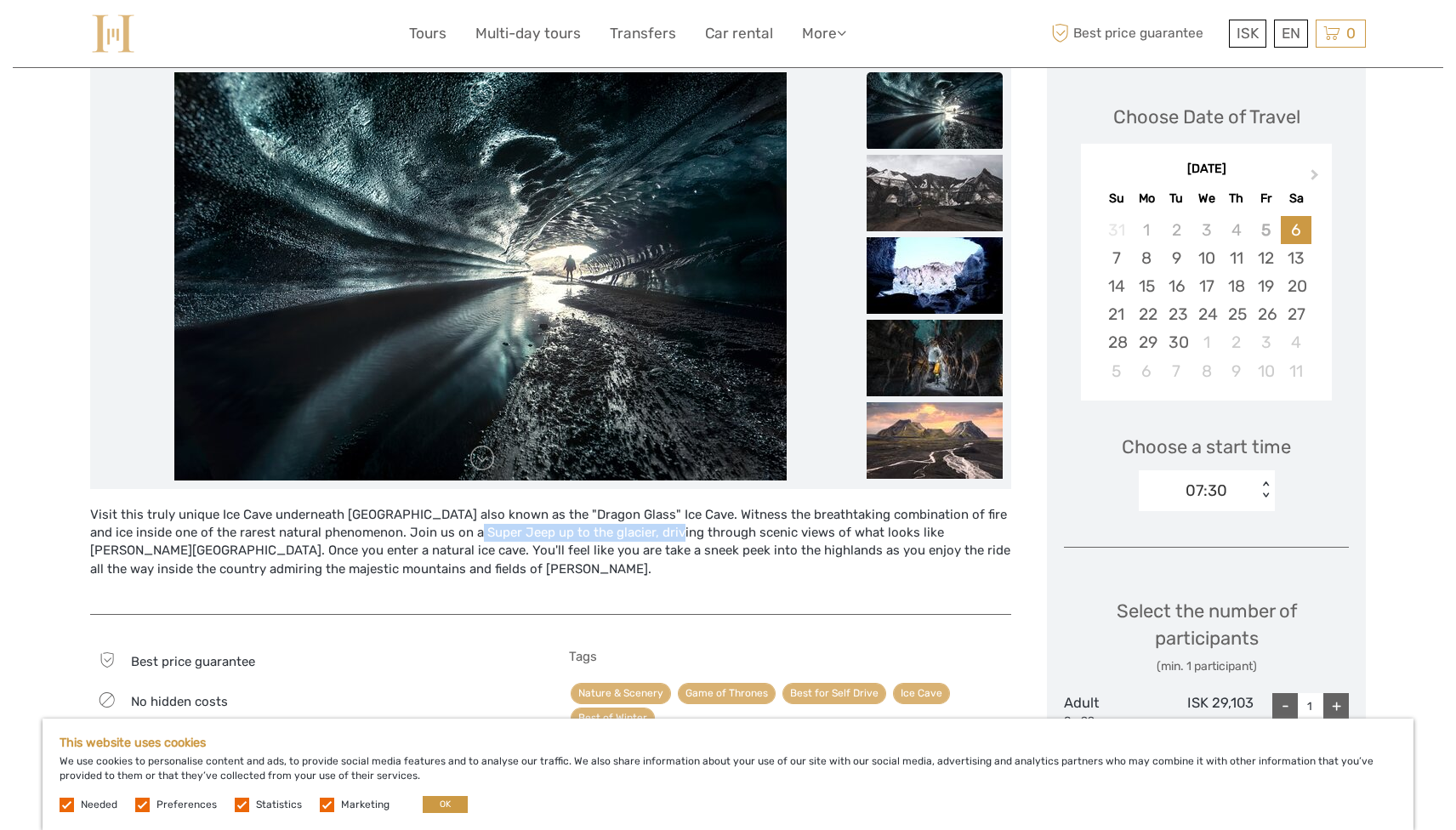
drag, startPoint x: 416, startPoint y: 531, endPoint x: 634, endPoint y: 531, distance: 218.0
click at [629, 531] on div "Visit this truly unique Ice Cave underneath Katla volcano also known as the "Dr…" at bounding box center [550, 551] width 921 height 91
click at [634, 531] on div "Visit this truly unique Ice Cave underneath Katla volcano also known as the "Dr…" at bounding box center [550, 551] width 921 height 91
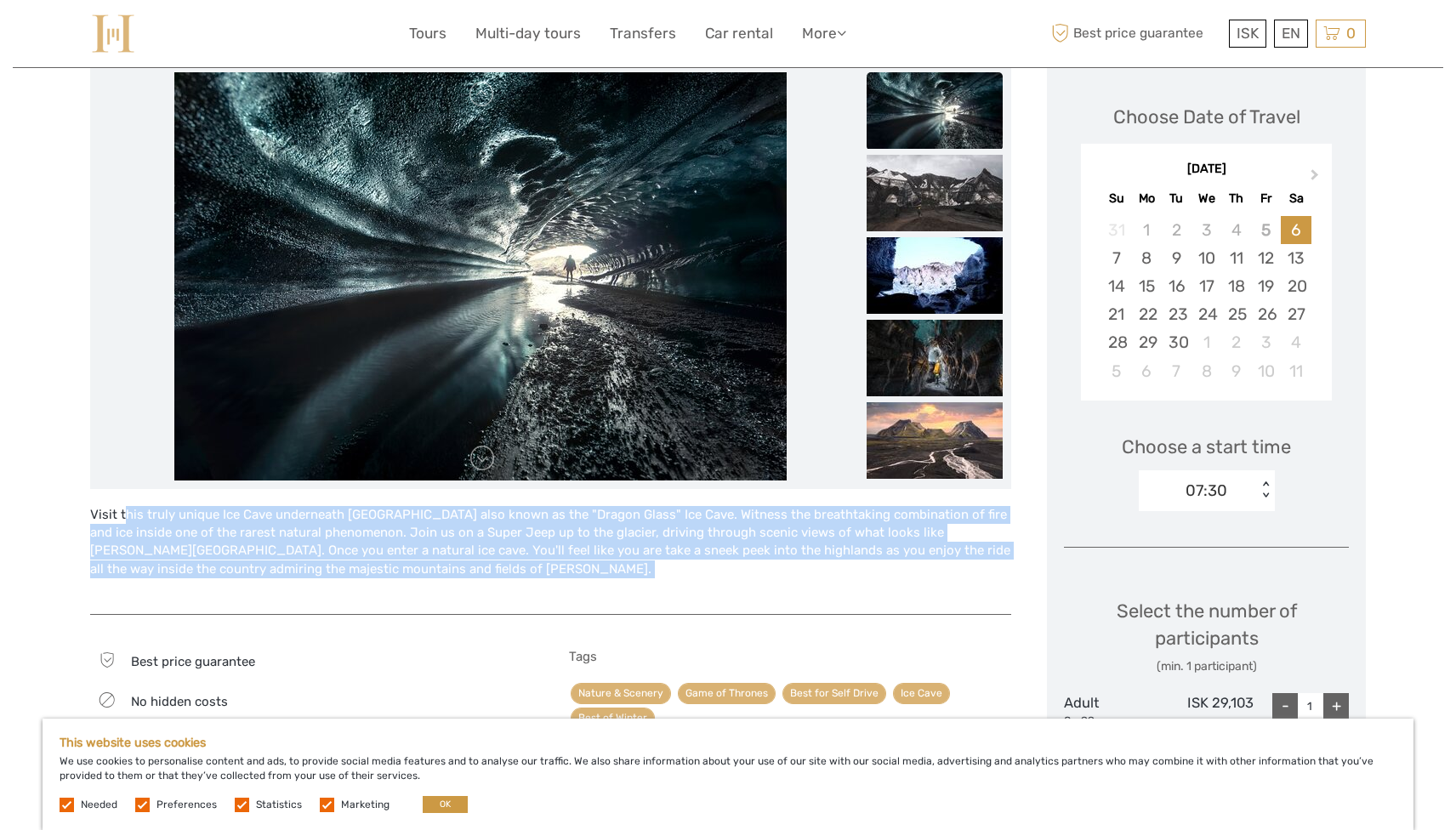
click at [634, 531] on div "Visit this truly unique Ice Cave underneath Katla volcano also known as the "Dr…" at bounding box center [550, 551] width 921 height 91
click at [634, 532] on div "Visit this truly unique Ice Cave underneath Katla volcano also known as the "Dr…" at bounding box center [550, 551] width 921 height 91
click at [864, 562] on div "Visit this truly unique Ice Cave underneath Katla volcano also known as the "Dr…" at bounding box center [550, 551] width 921 height 91
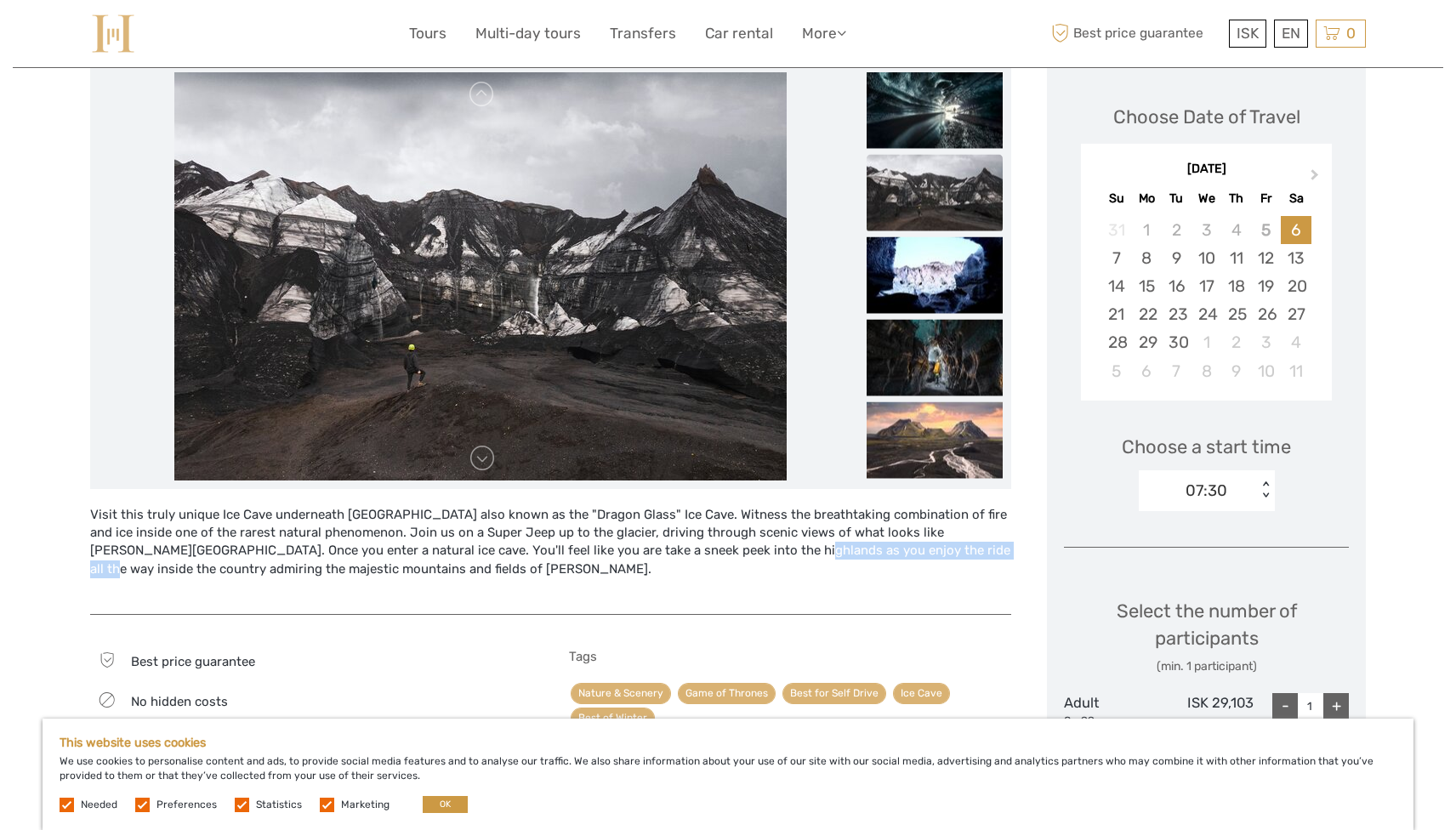
drag, startPoint x: 865, startPoint y: 555, endPoint x: 663, endPoint y: 555, distance: 202.0
click at [663, 555] on div "Visit this truly unique Ice Cave underneath Katla volcano also known as the "Dr…" at bounding box center [550, 551] width 921 height 91
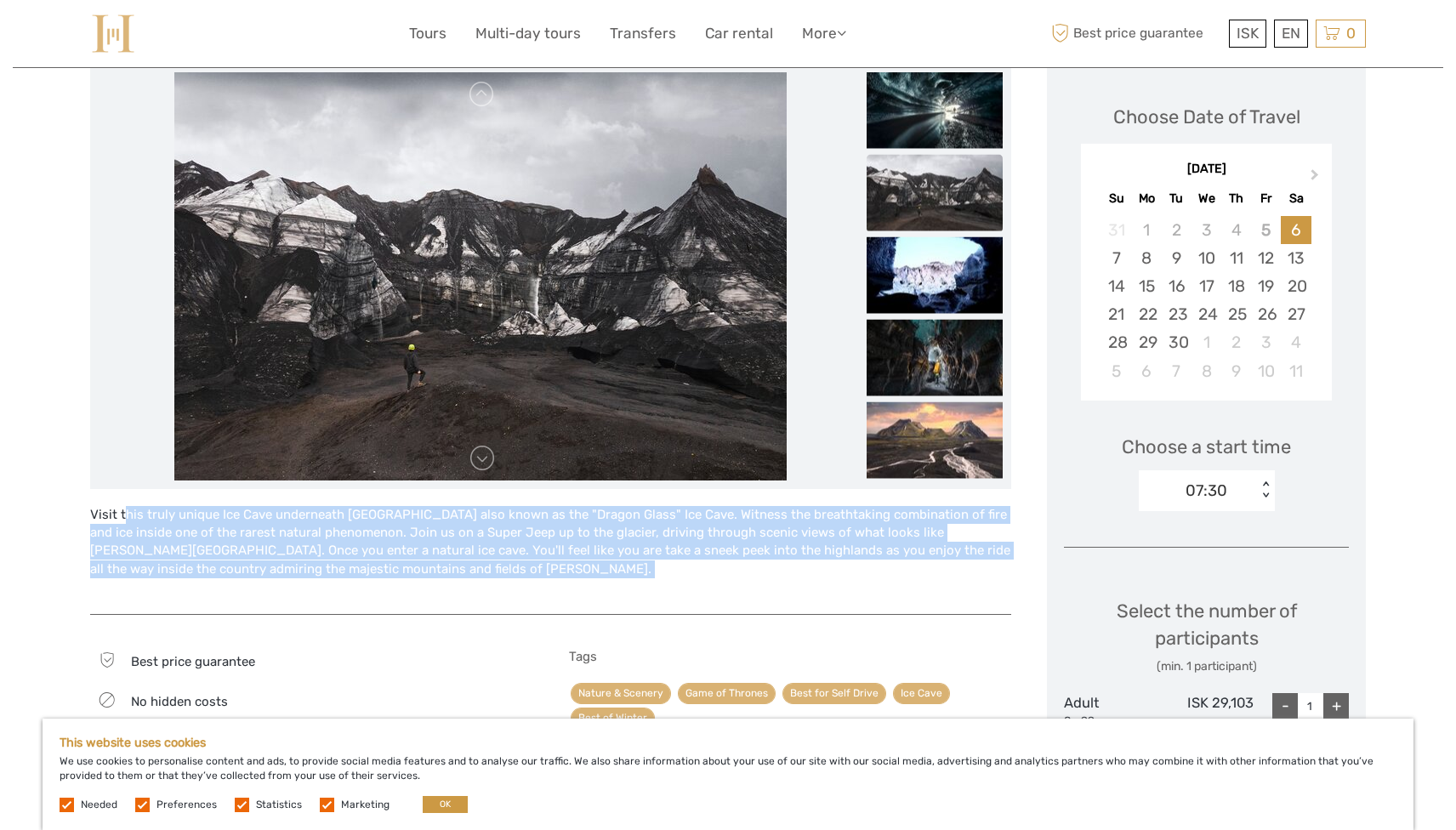
click at [663, 555] on div "Visit this truly unique Ice Cave underneath Katla volcano also known as the "Dr…" at bounding box center [550, 551] width 921 height 91
click at [716, 555] on div "Visit this truly unique Ice Cave underneath Katla volcano also known as the "Dr…" at bounding box center [550, 551] width 921 height 91
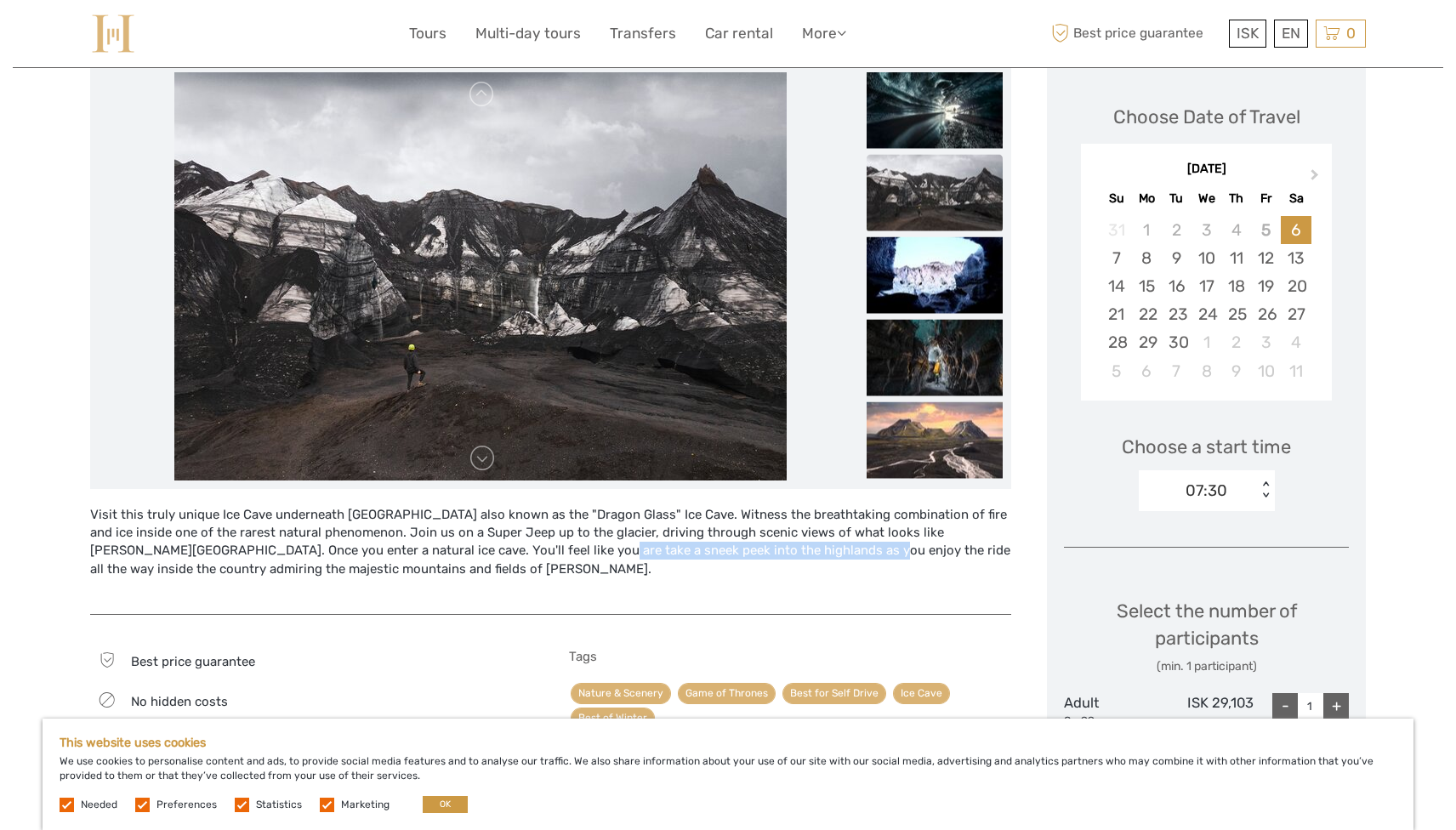
drag, startPoint x: 716, startPoint y: 555, endPoint x: 468, endPoint y: 555, distance: 248.0
click at [468, 555] on div "Visit this truly unique Ice Cave underneath Katla volcano also known as the "Dr…" at bounding box center [550, 551] width 921 height 91
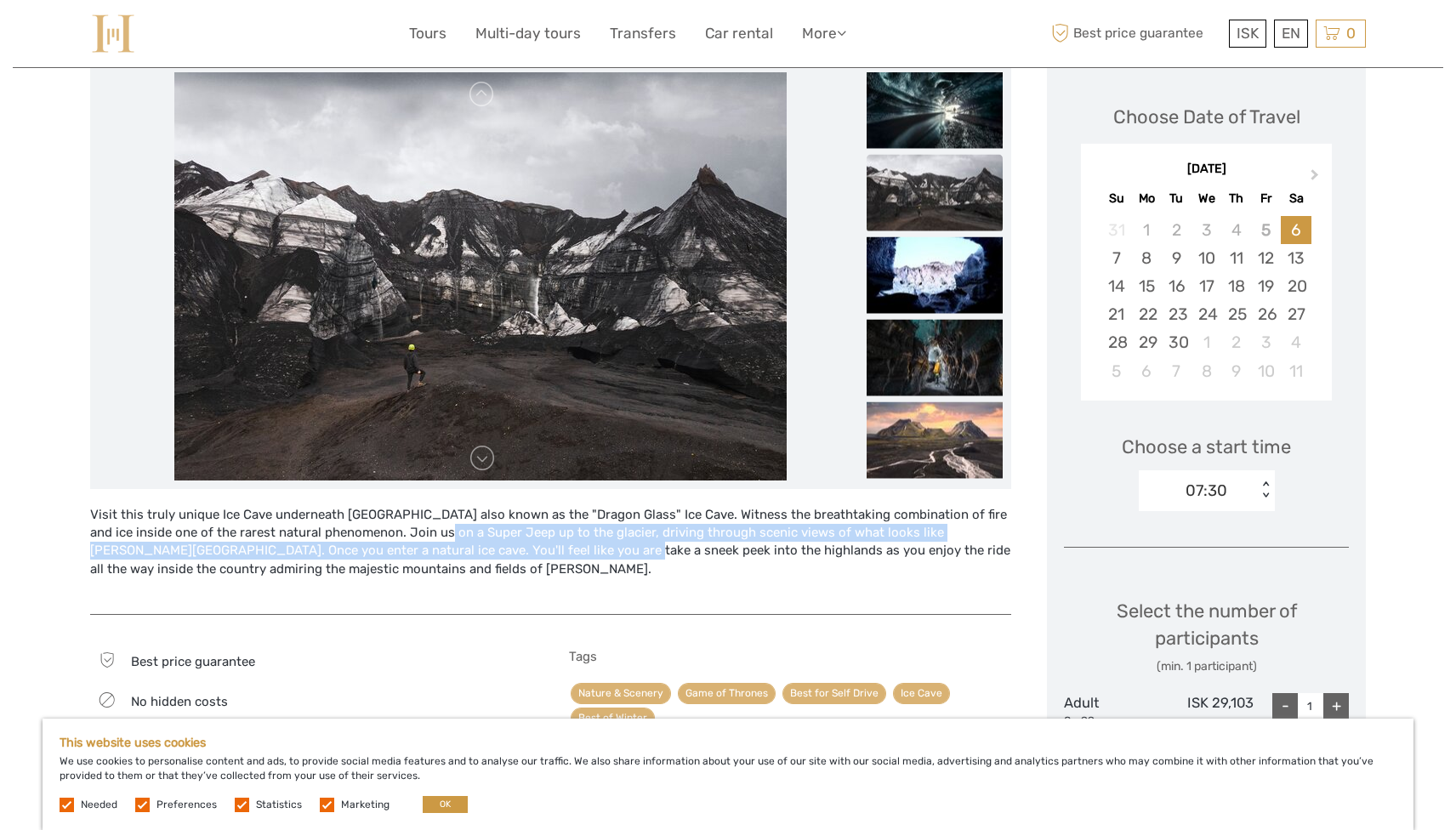
drag, startPoint x: 468, startPoint y: 555, endPoint x: 382, endPoint y: 540, distance: 87.3
click at [382, 540] on div "Visit this truly unique Ice Cave underneath Katla volcano also known as the "Dr…" at bounding box center [550, 551] width 921 height 91
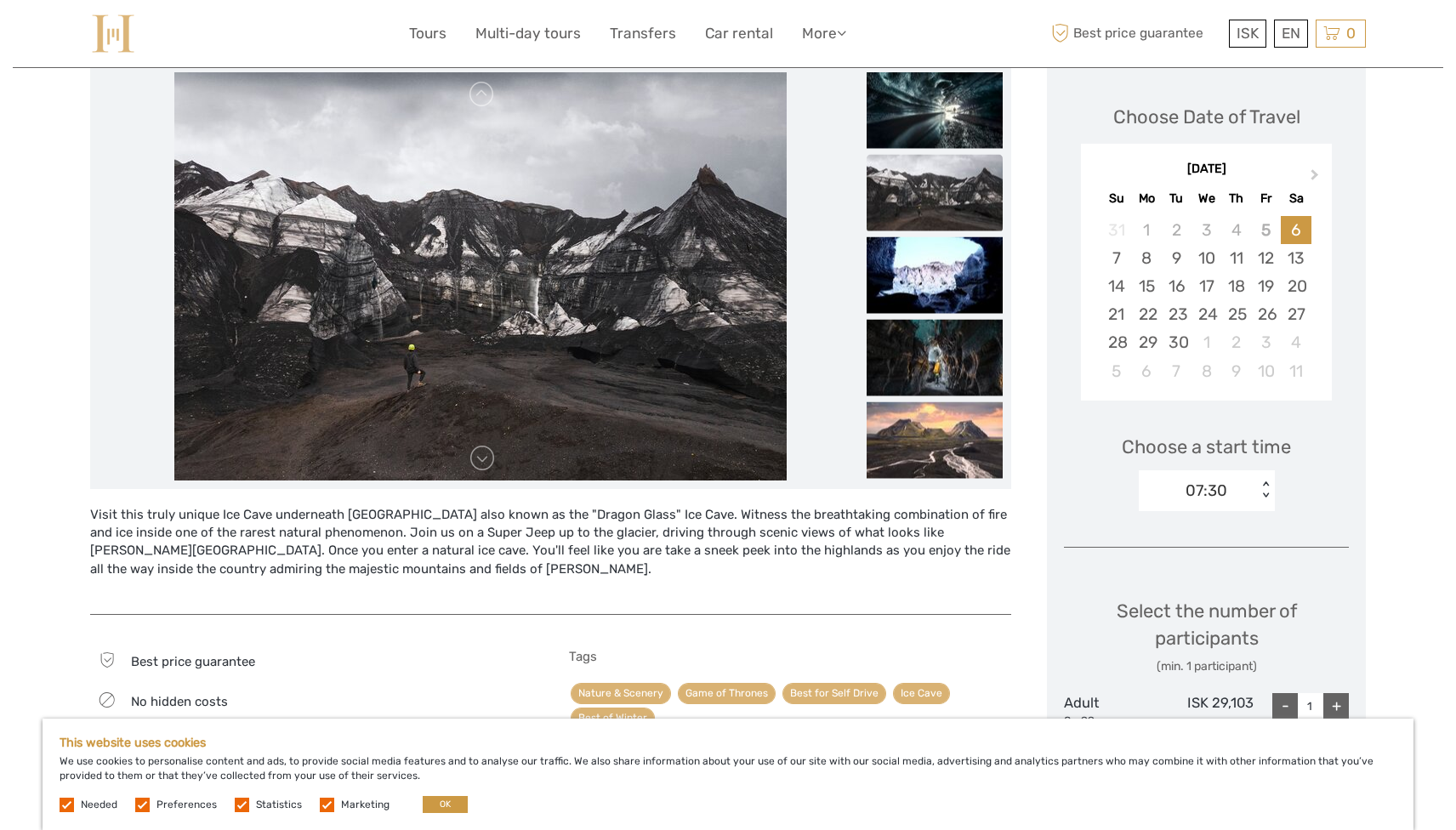
click at [573, 546] on div "Visit this truly unique Ice Cave underneath Katla volcano also known as the "Dr…" at bounding box center [550, 551] width 921 height 91
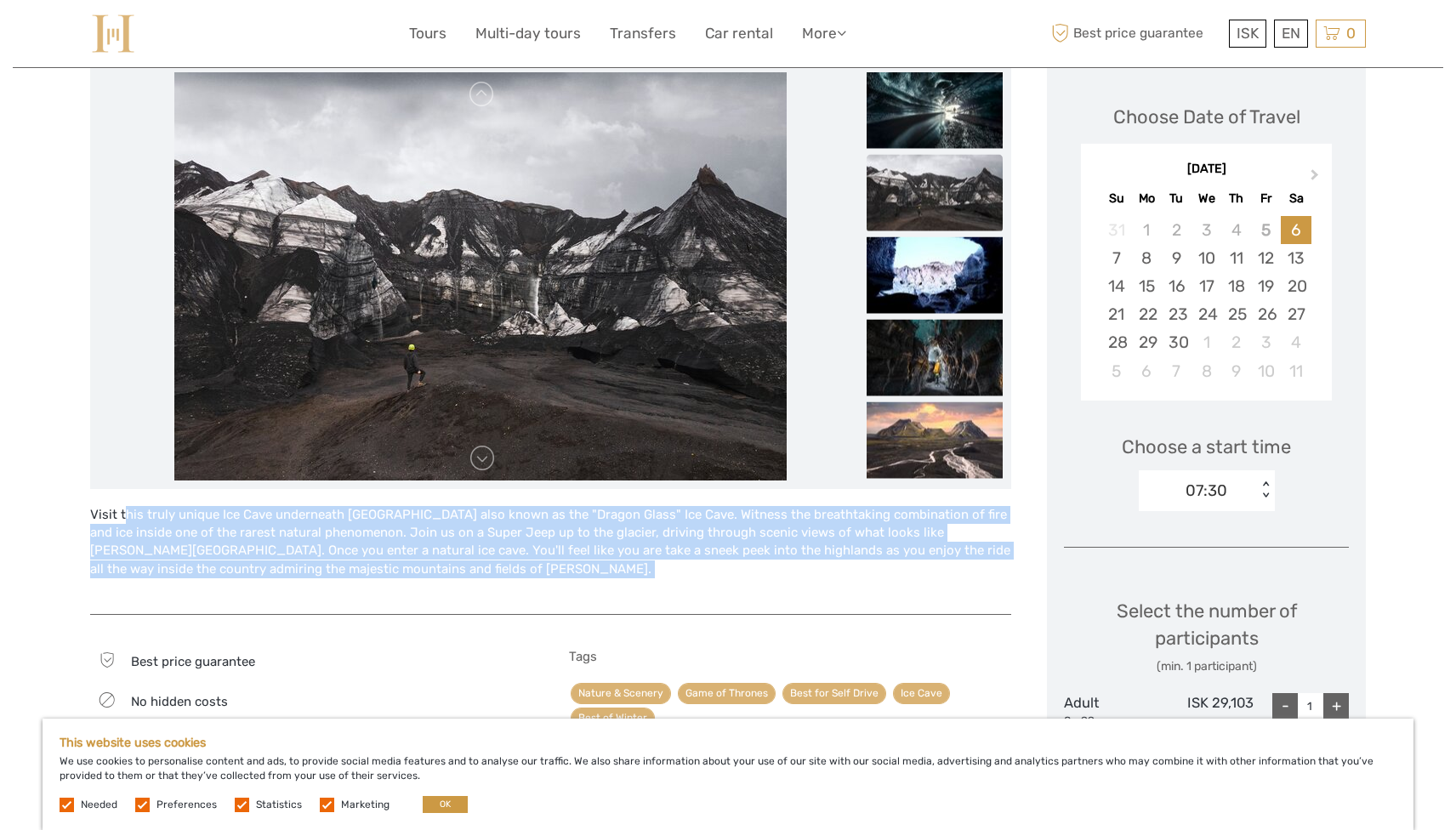
click at [573, 546] on div "Visit this truly unique Ice Cave underneath Katla volcano also known as the "Dr…" at bounding box center [550, 551] width 921 height 91
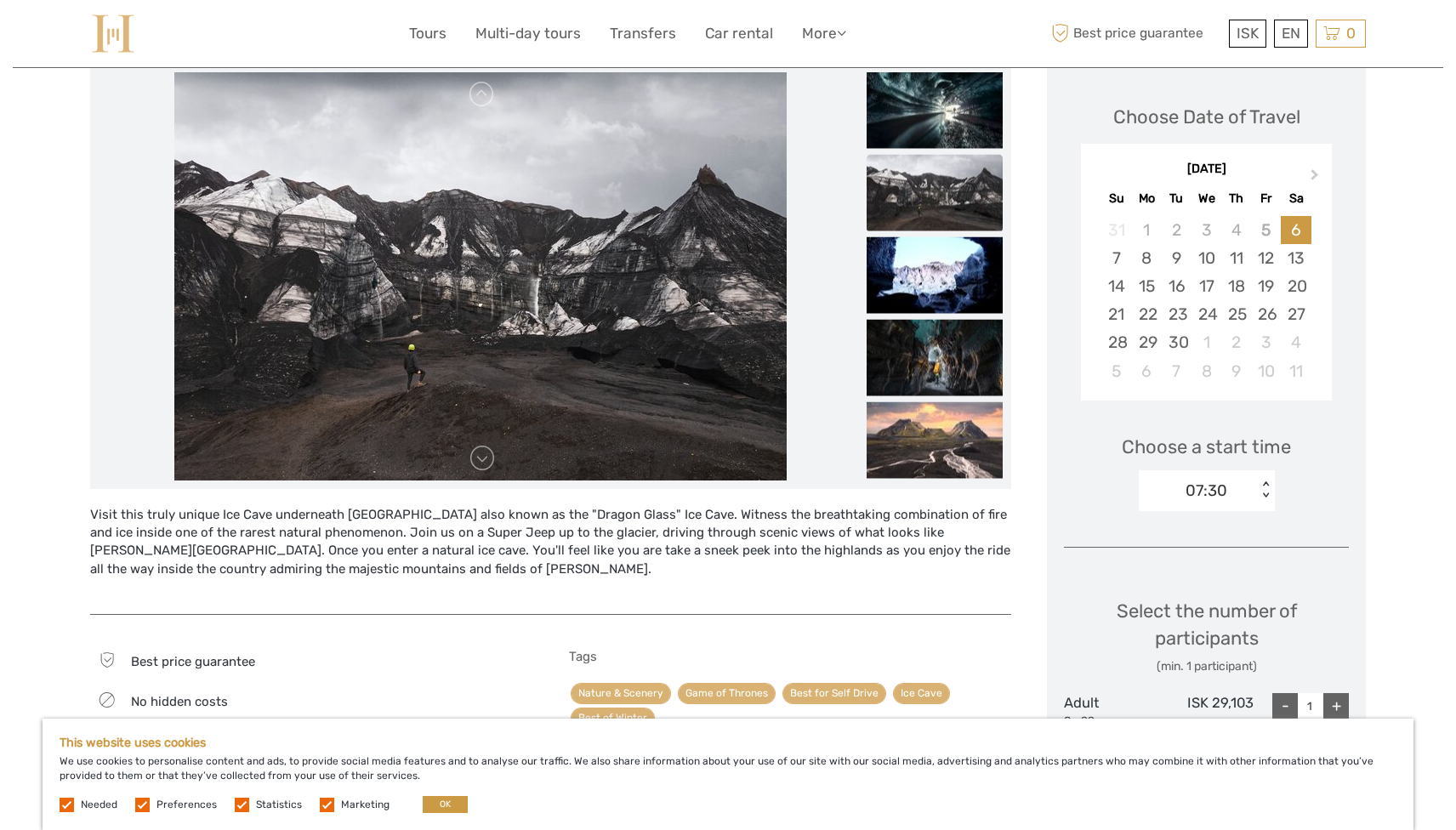
click at [577, 559] on div "Visit this truly unique Ice Cave underneath Katla volcano also known as the "Dr…" at bounding box center [550, 551] width 921 height 91
drag, startPoint x: 577, startPoint y: 559, endPoint x: 425, endPoint y: 547, distance: 152.5
click at [425, 547] on div "Visit this truly unique Ice Cave underneath Katla volcano also known as the "Dr…" at bounding box center [550, 551] width 921 height 91
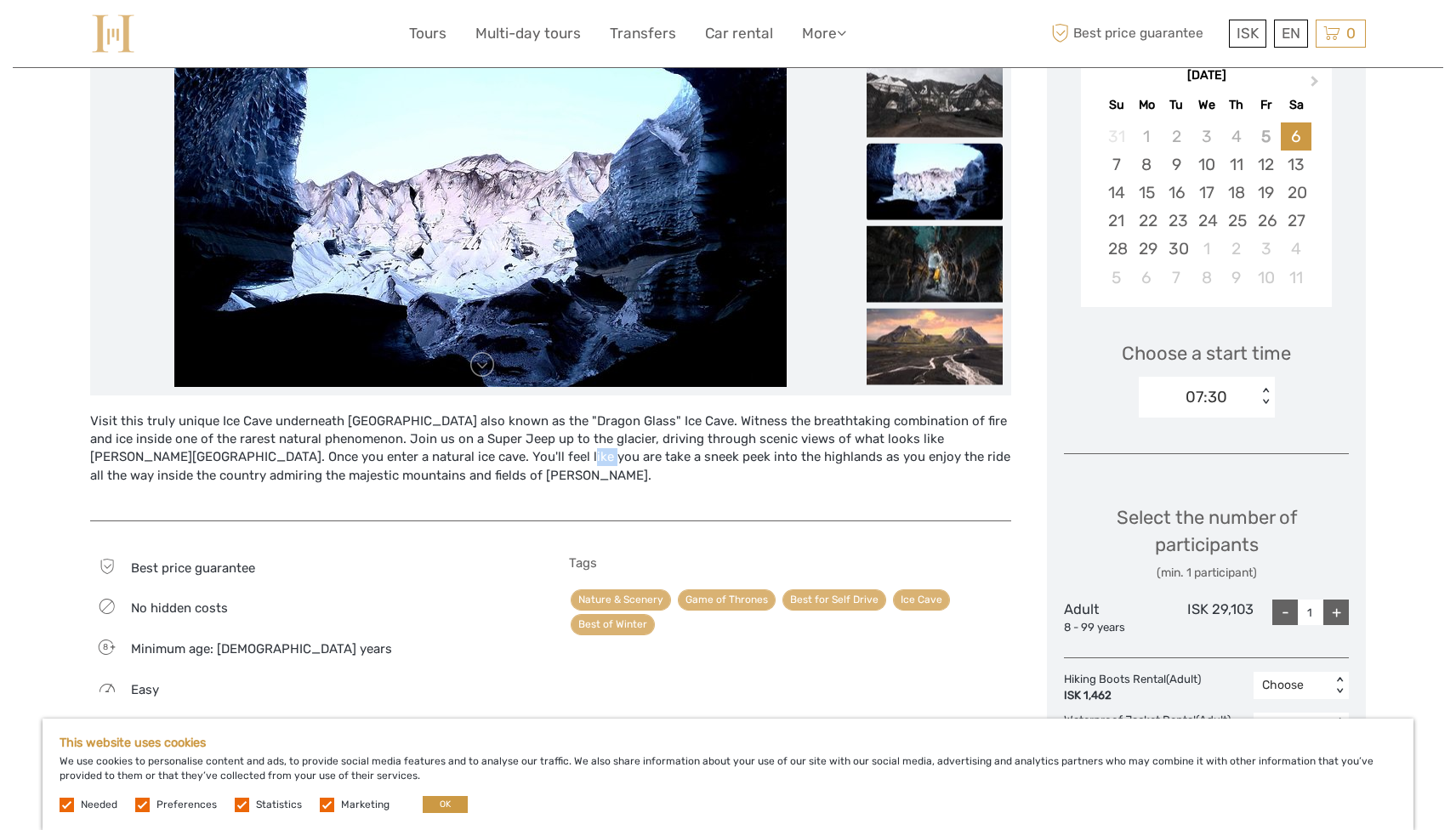
scroll to position [328, 0]
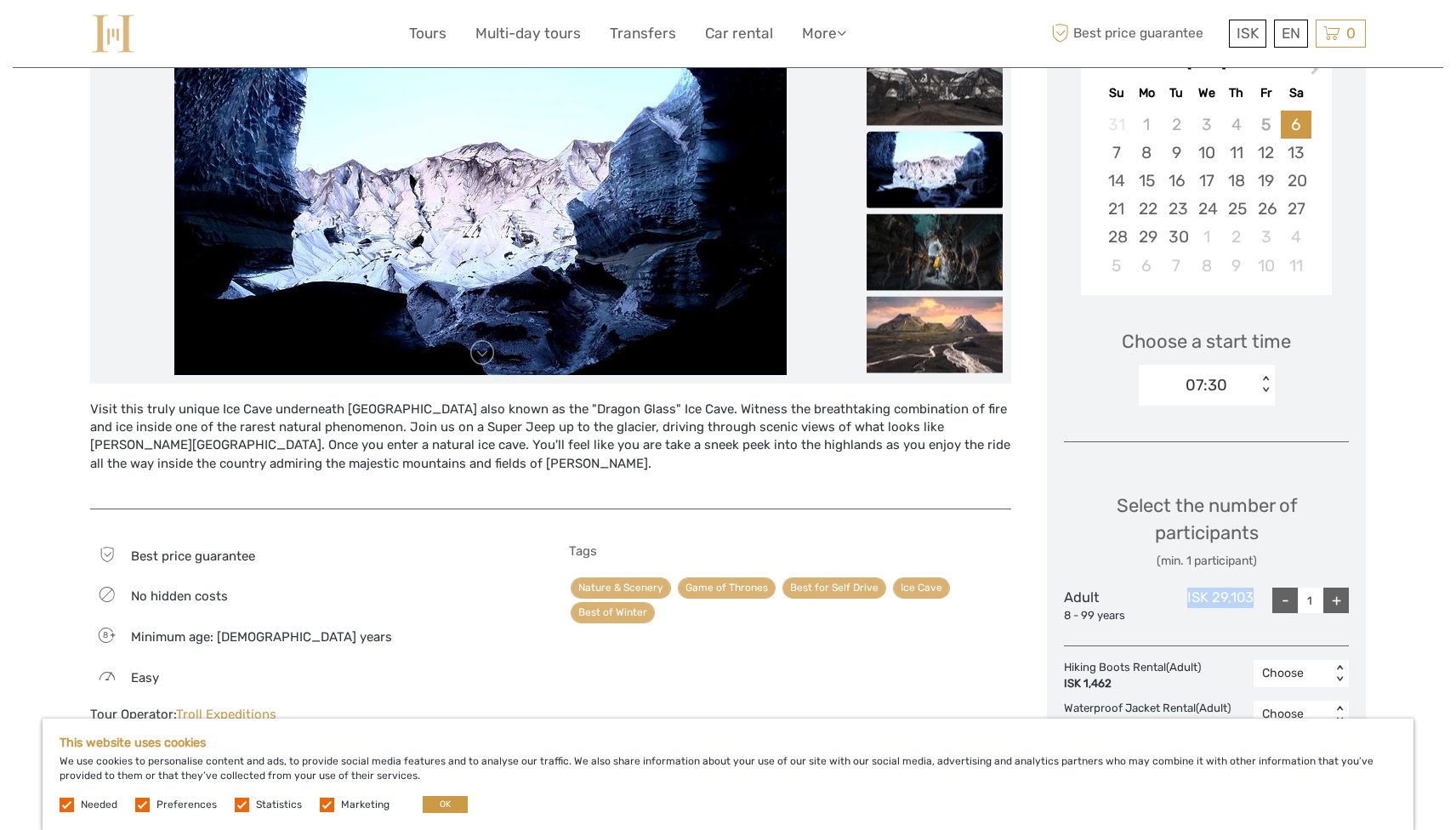
drag, startPoint x: 1177, startPoint y: 601, endPoint x: 1260, endPoint y: 601, distance: 83.0
click at [1260, 601] on div "Adult 8 - 99 years ISK 29,103 - 1 +" at bounding box center [1206, 606] width 284 height 36
copy div "ISK 29,103"
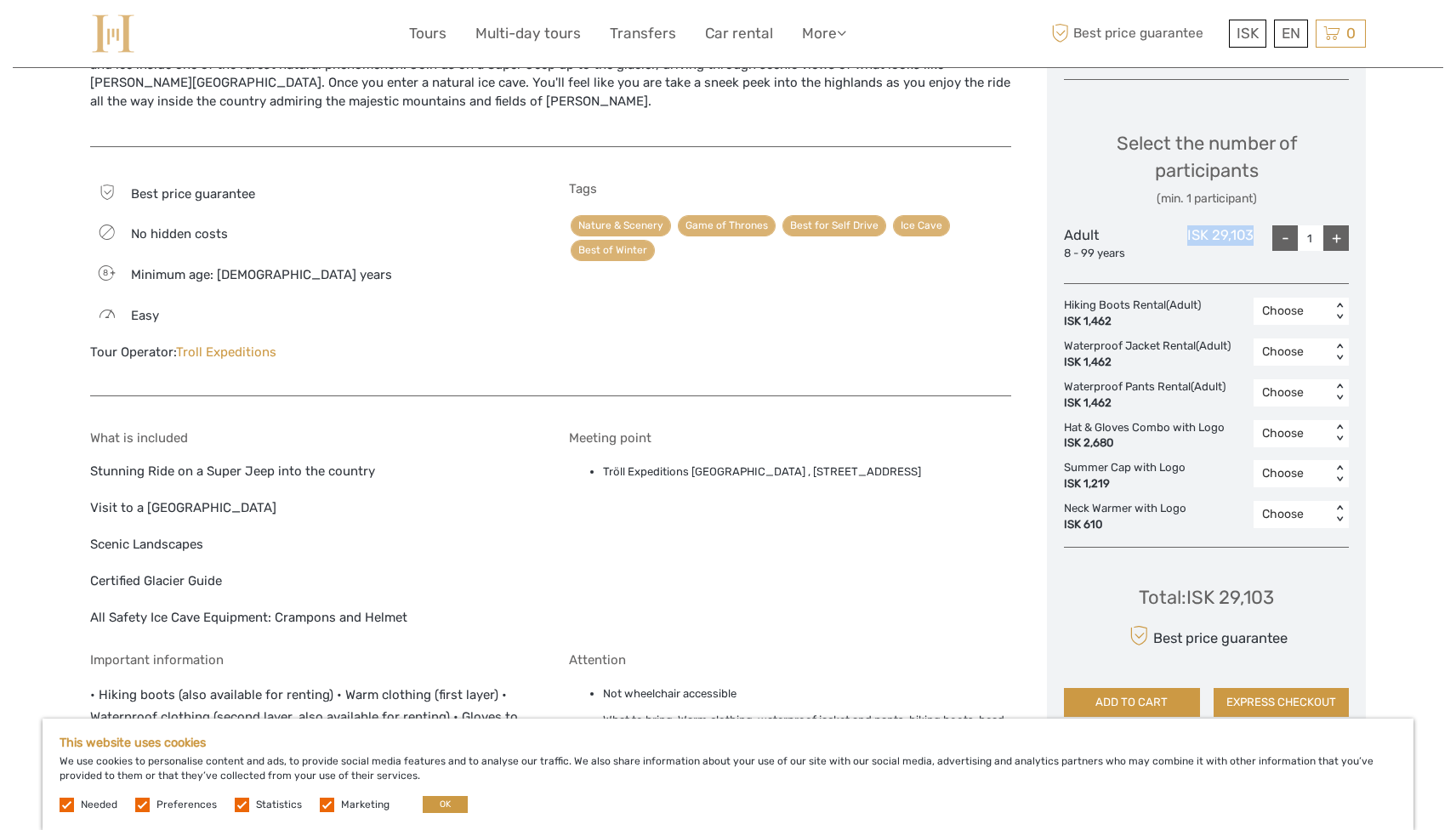
scroll to position [662, 0]
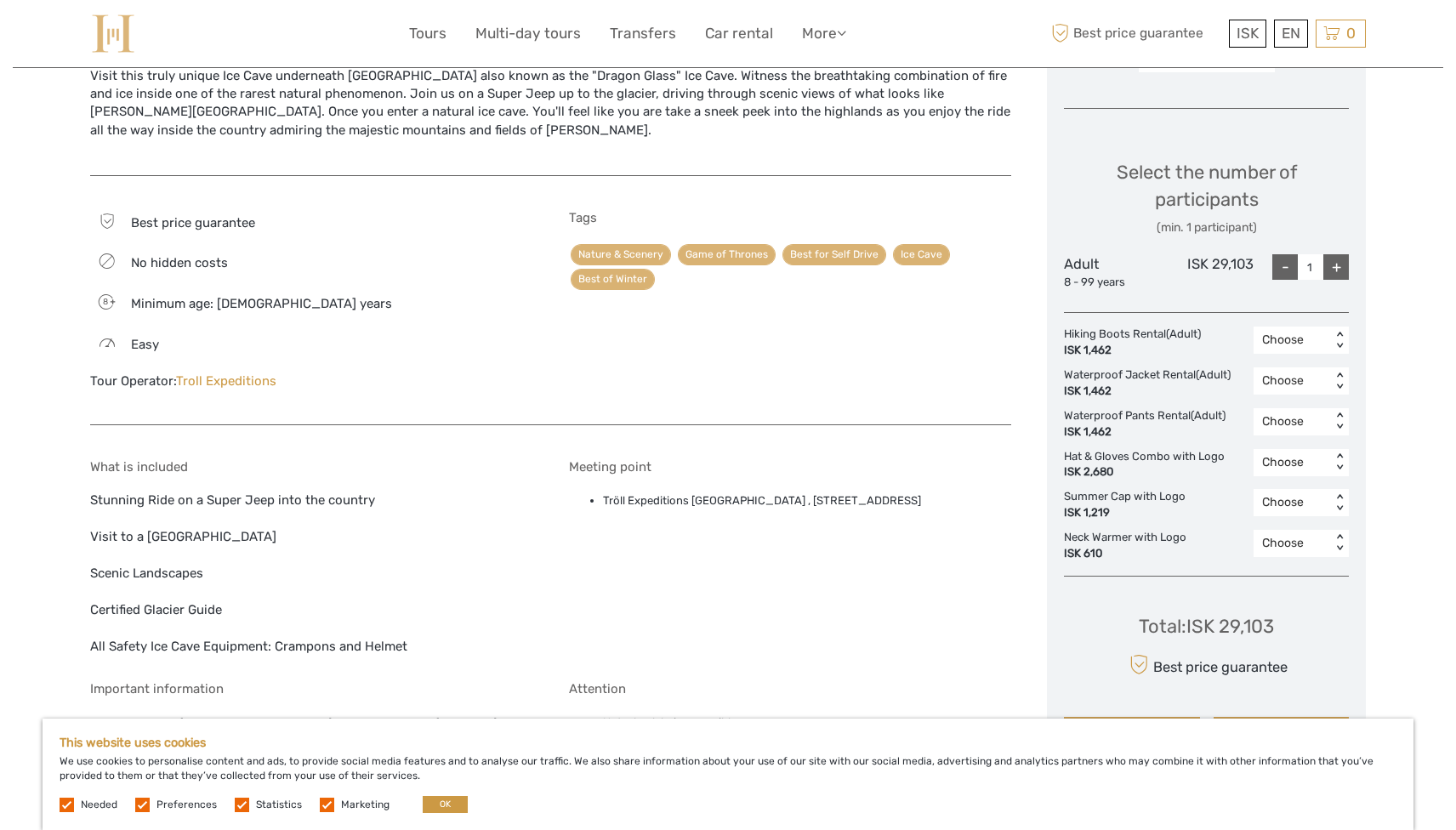
click at [901, 566] on div "Meeting point Tröll Expeditions Katla Ice Cave , Víkubraut 26, vik, 301" at bounding box center [790, 557] width 443 height 197
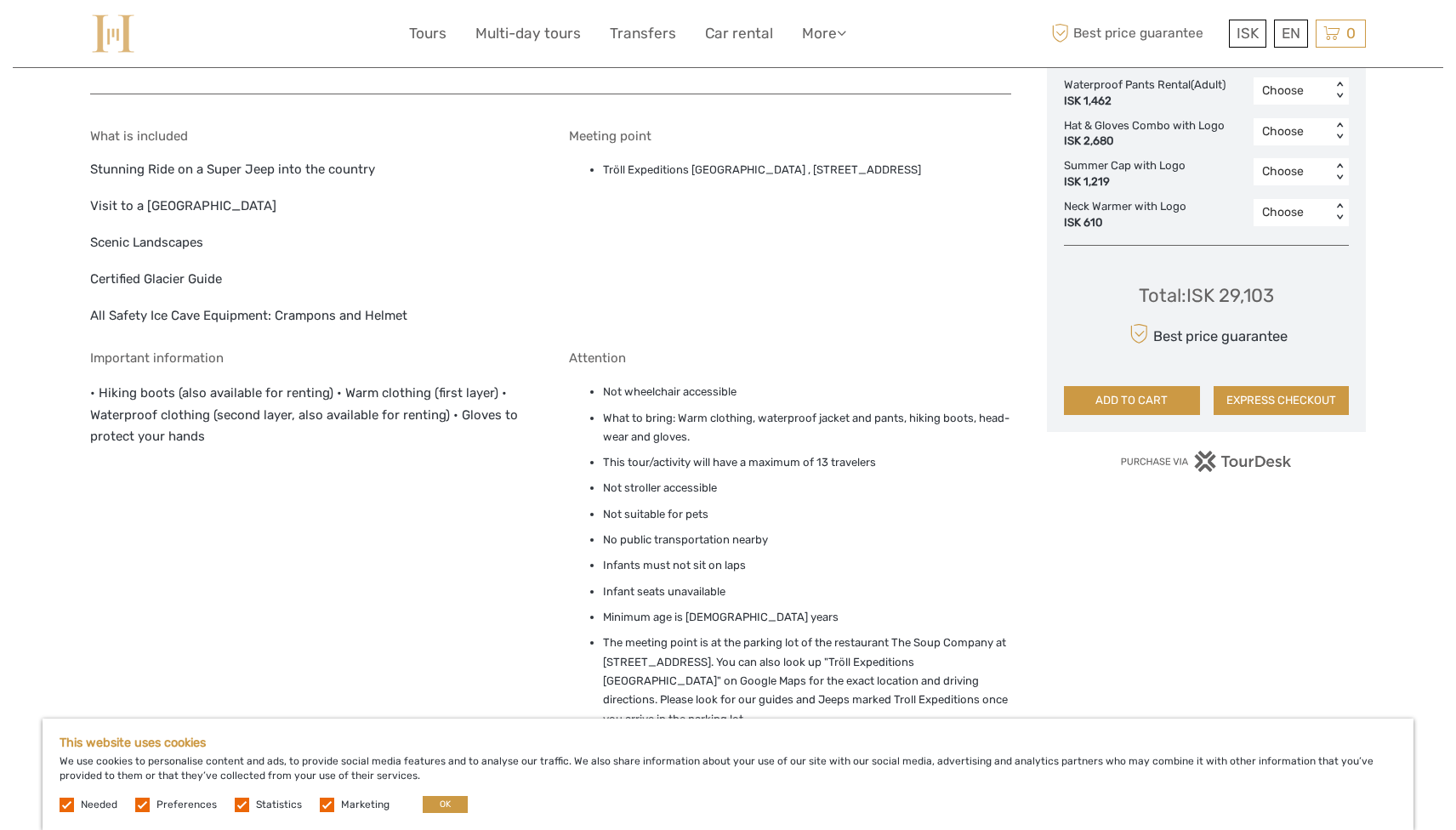
scroll to position [1003, 0]
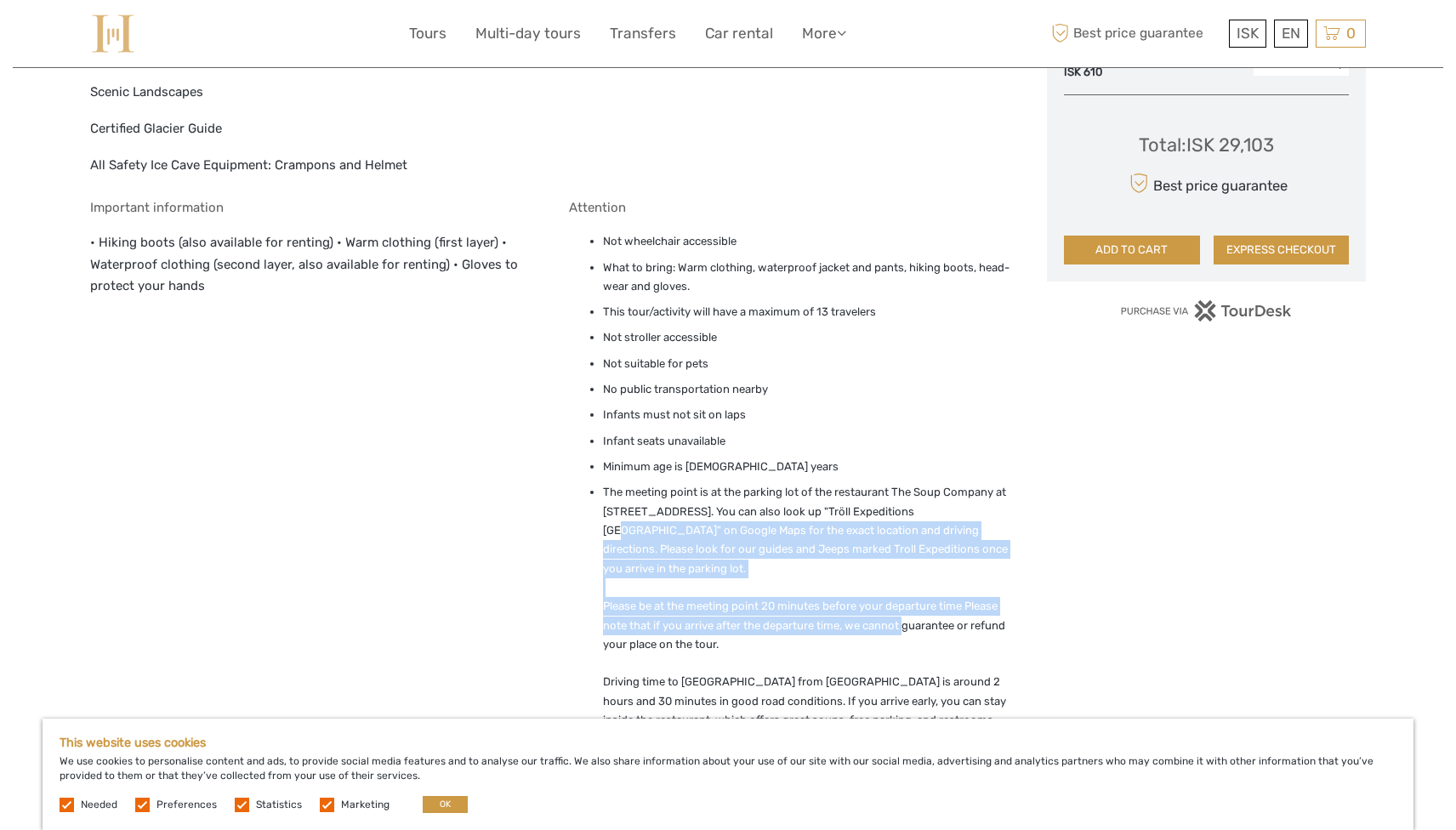
drag, startPoint x: 907, startPoint y: 609, endPoint x: 904, endPoint y: 497, distance: 112.0
click at [904, 497] on li "The meeting point is at the parking lot of the restaurant The Soup Company at V…" at bounding box center [807, 616] width 409 height 266
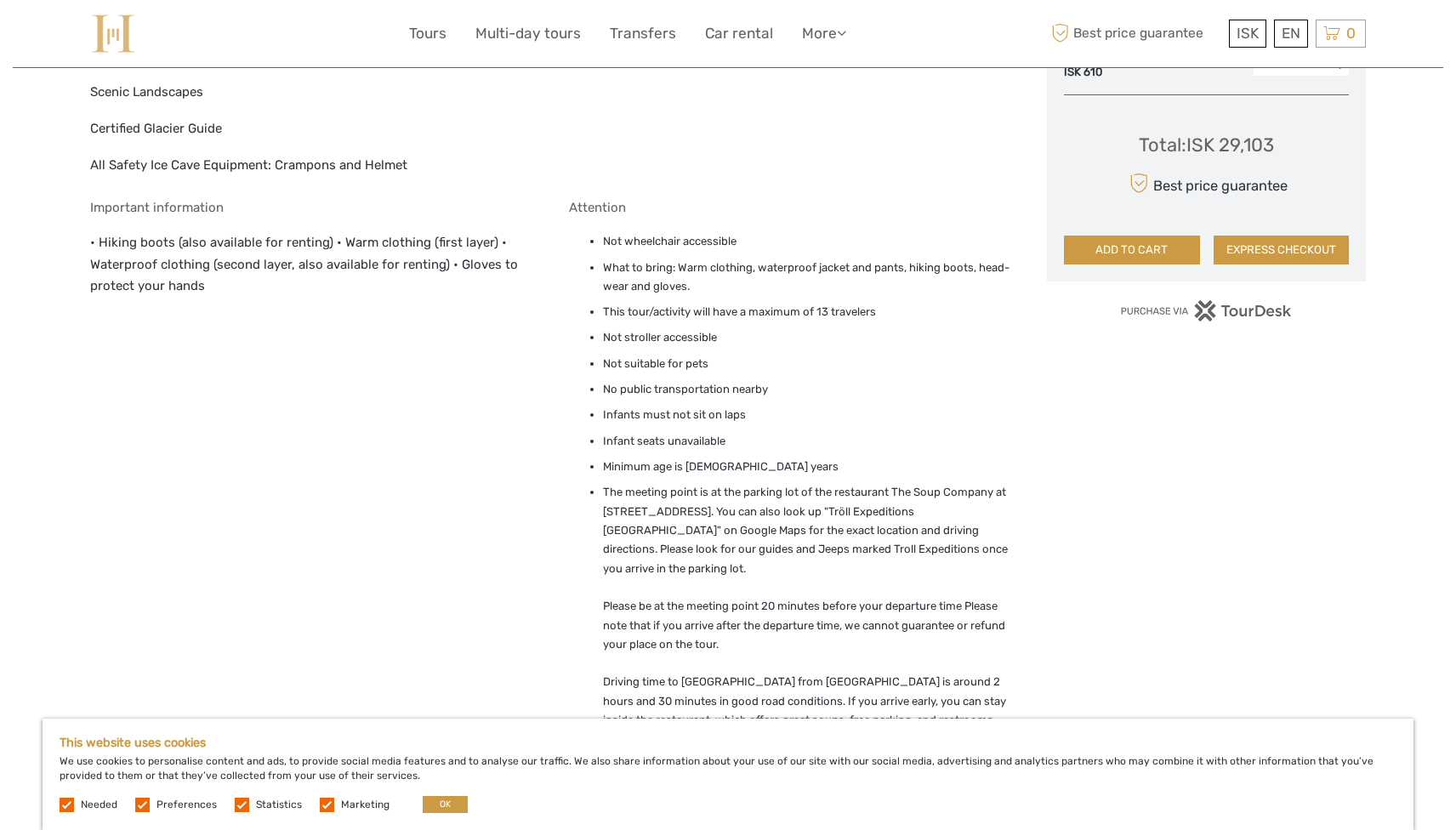
scroll to position [1275, 0]
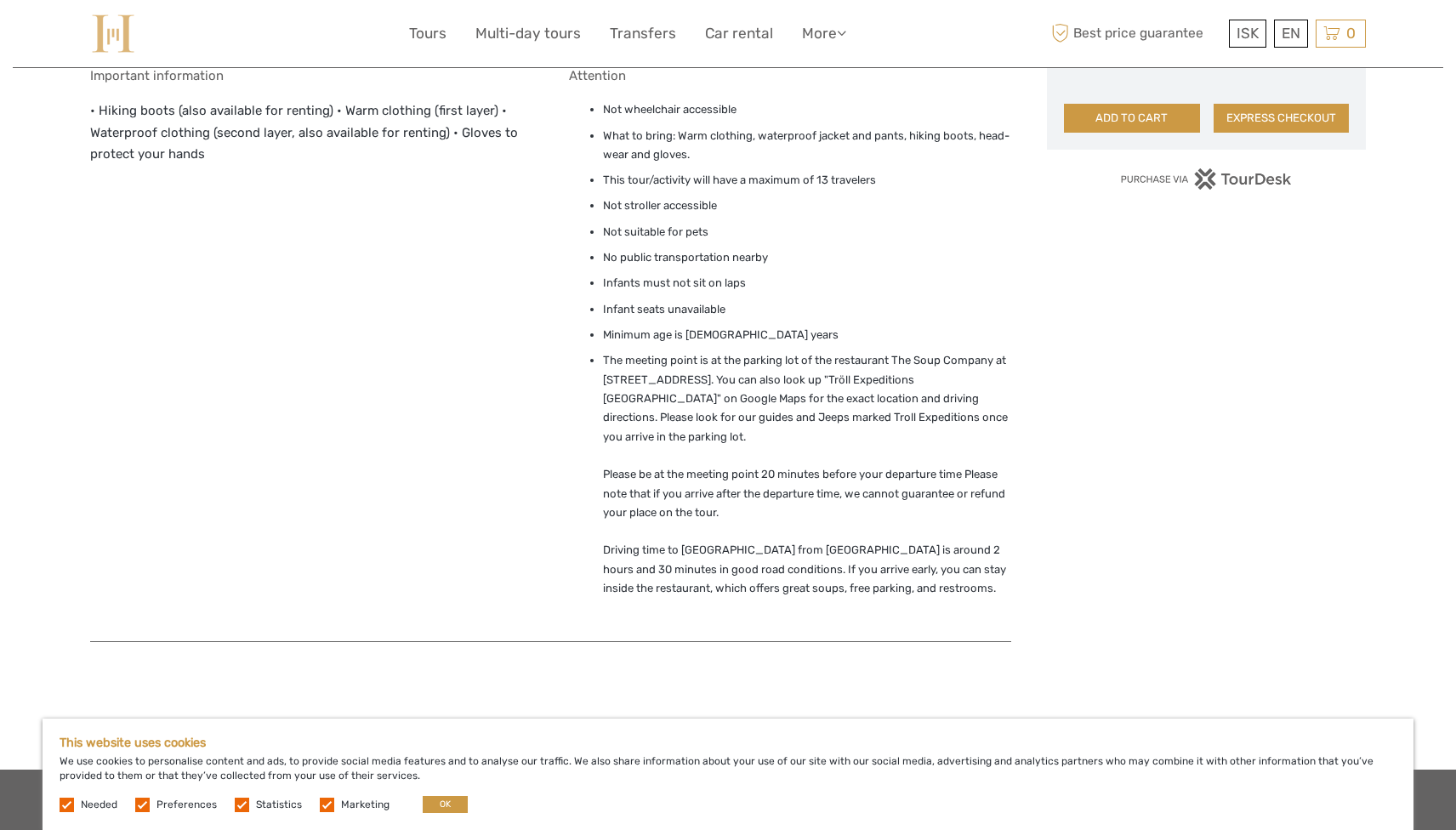
click at [904, 421] on li "The meeting point is at the parking lot of the restaurant The Soup Company at V…" at bounding box center [807, 484] width 409 height 266
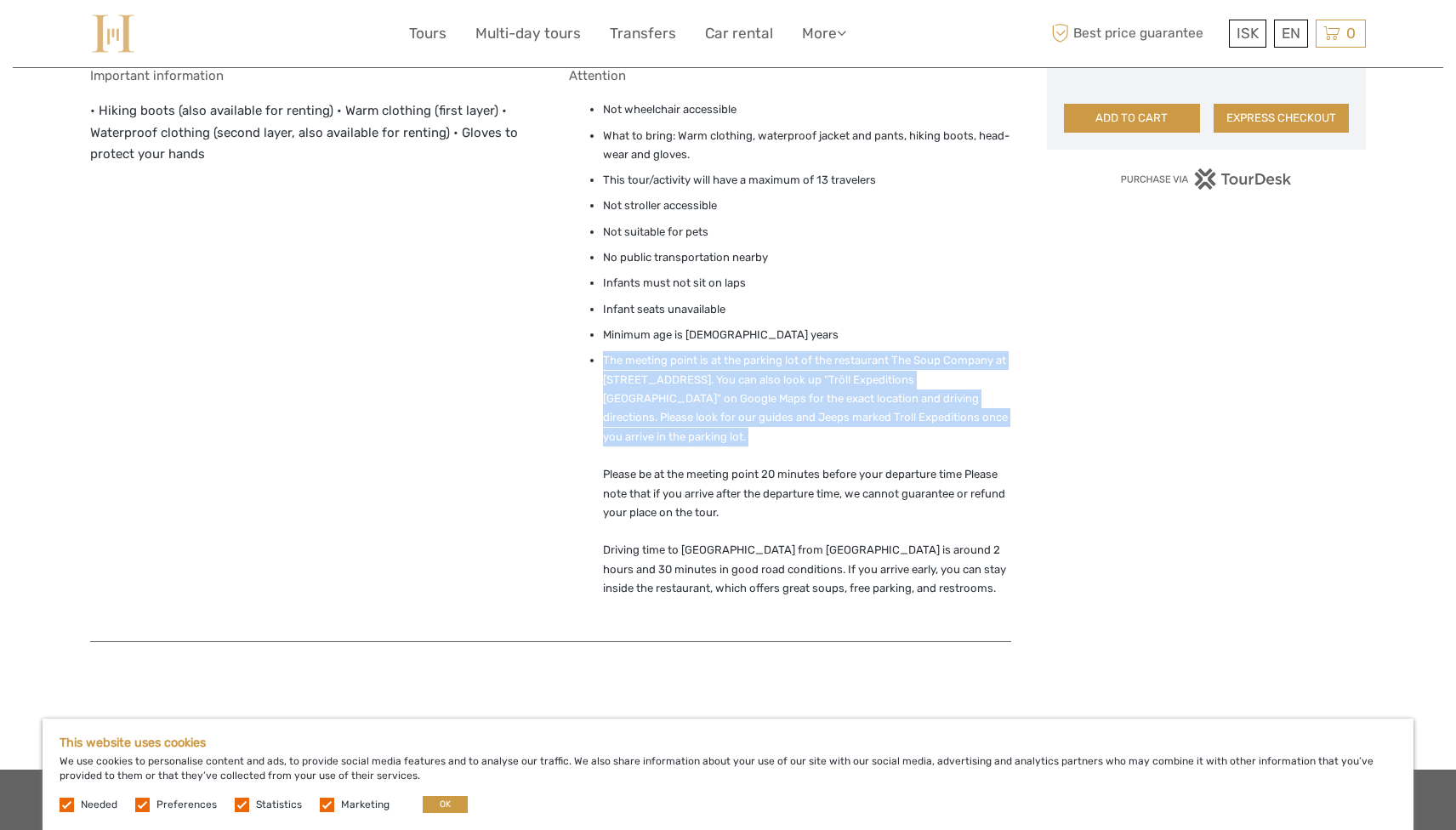
click at [904, 421] on li "The meeting point is at the parking lot of the restaurant The Soup Company at V…" at bounding box center [807, 484] width 409 height 266
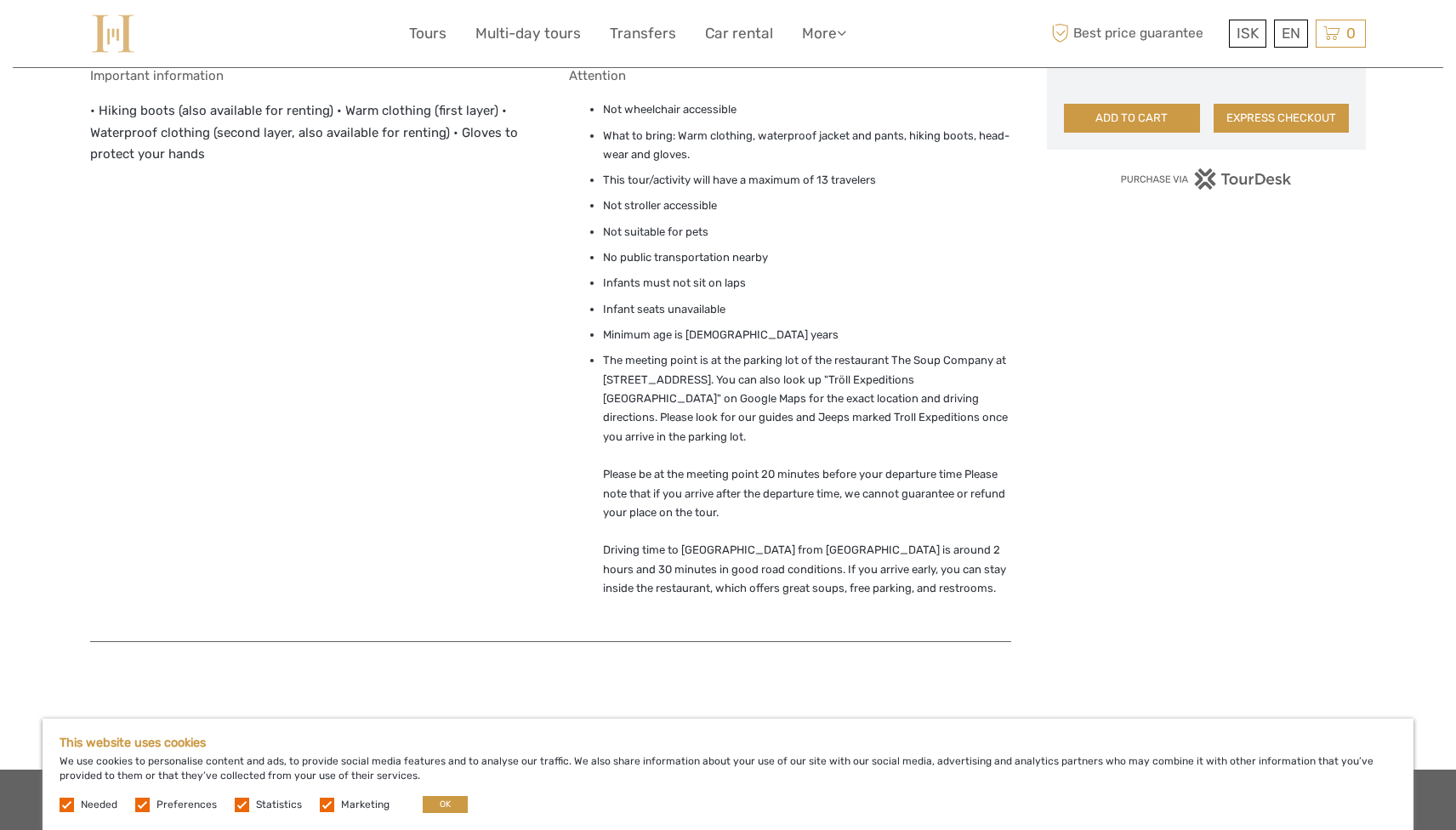
click at [904, 464] on li "The meeting point is at the parking lot of the restaurant The Soup Company at V…" at bounding box center [807, 484] width 409 height 266
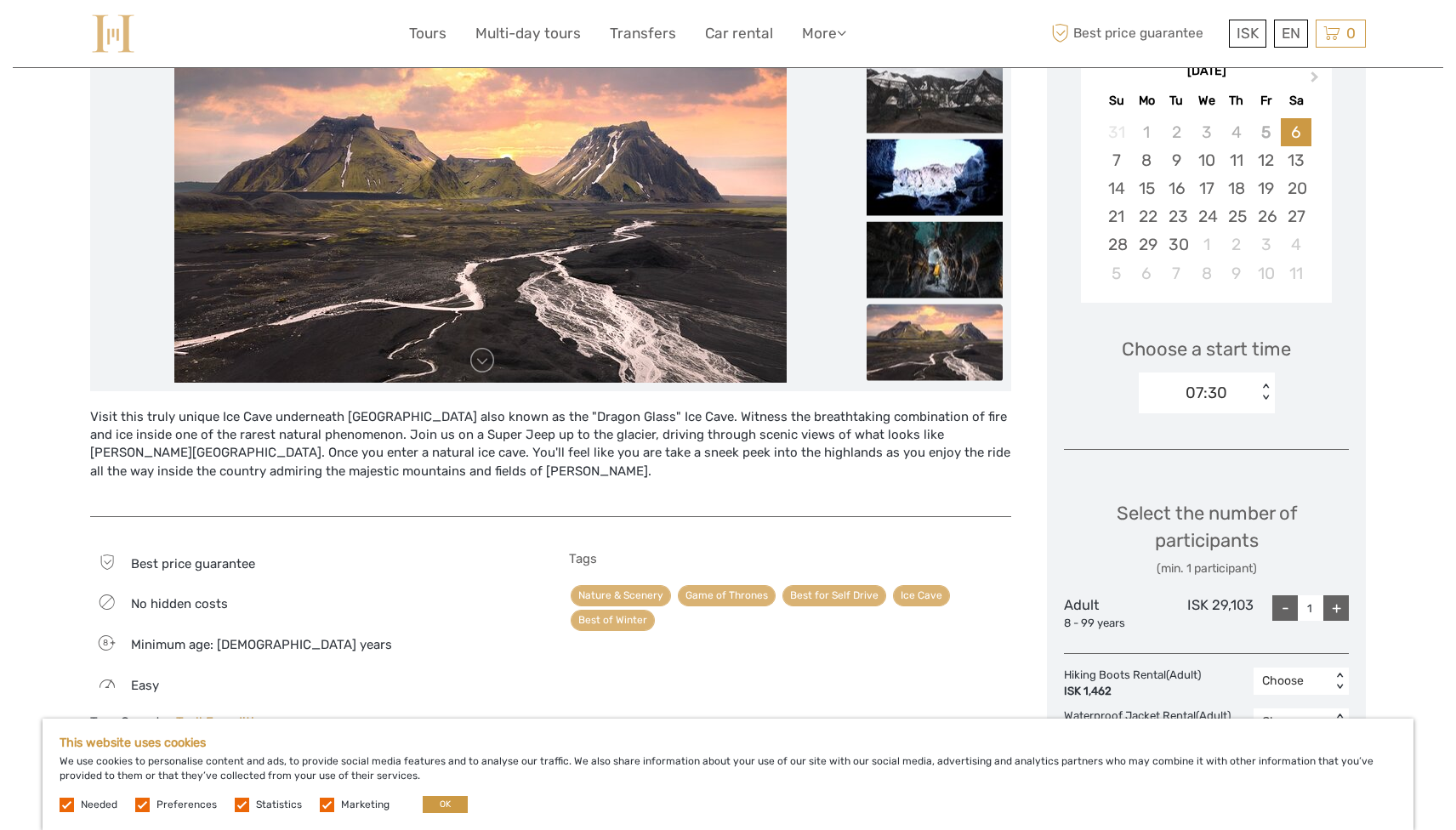
scroll to position [0, 0]
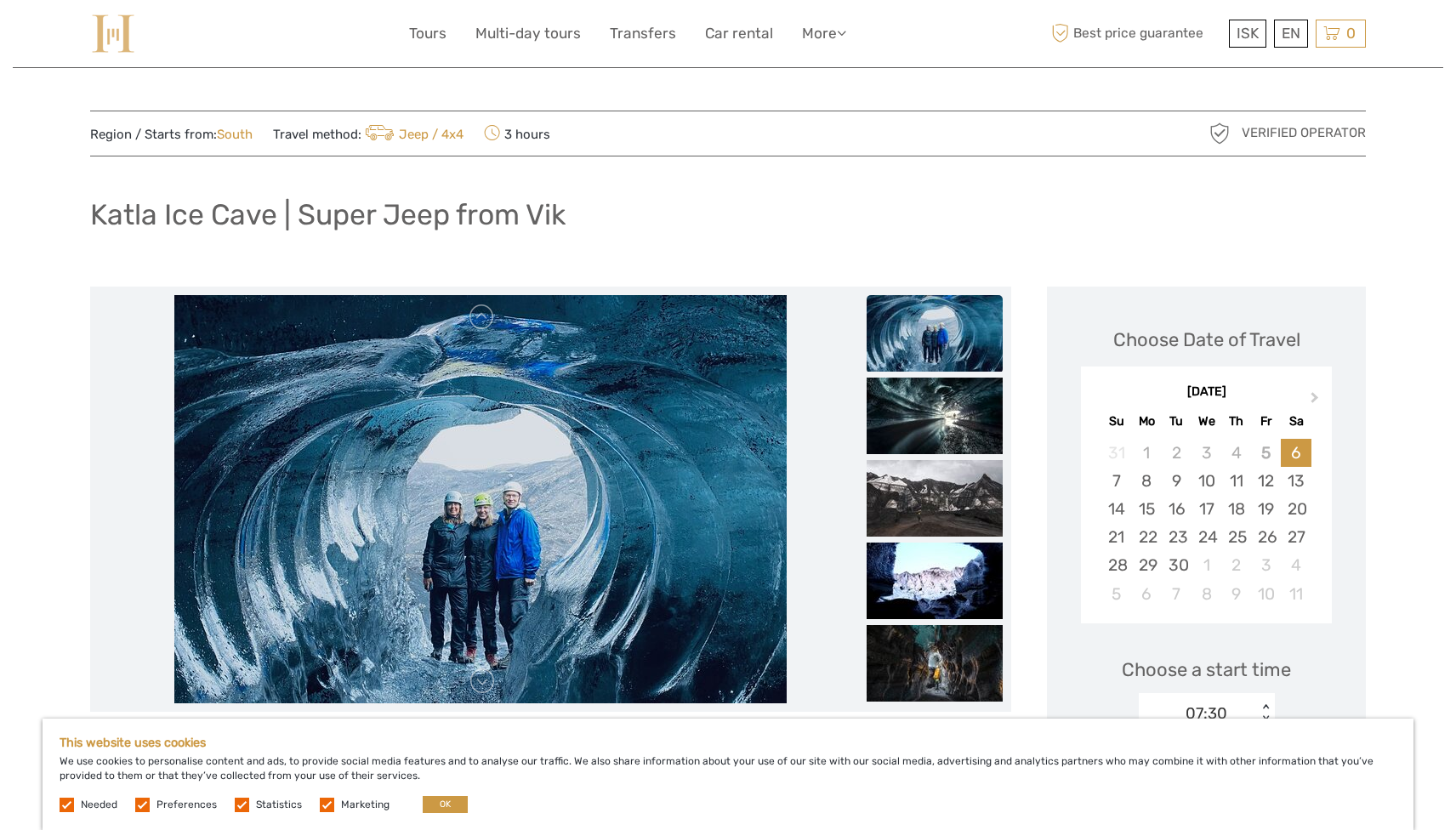
click at [936, 321] on img at bounding box center [934, 333] width 136 height 76
click at [926, 407] on img at bounding box center [934, 415] width 136 height 76
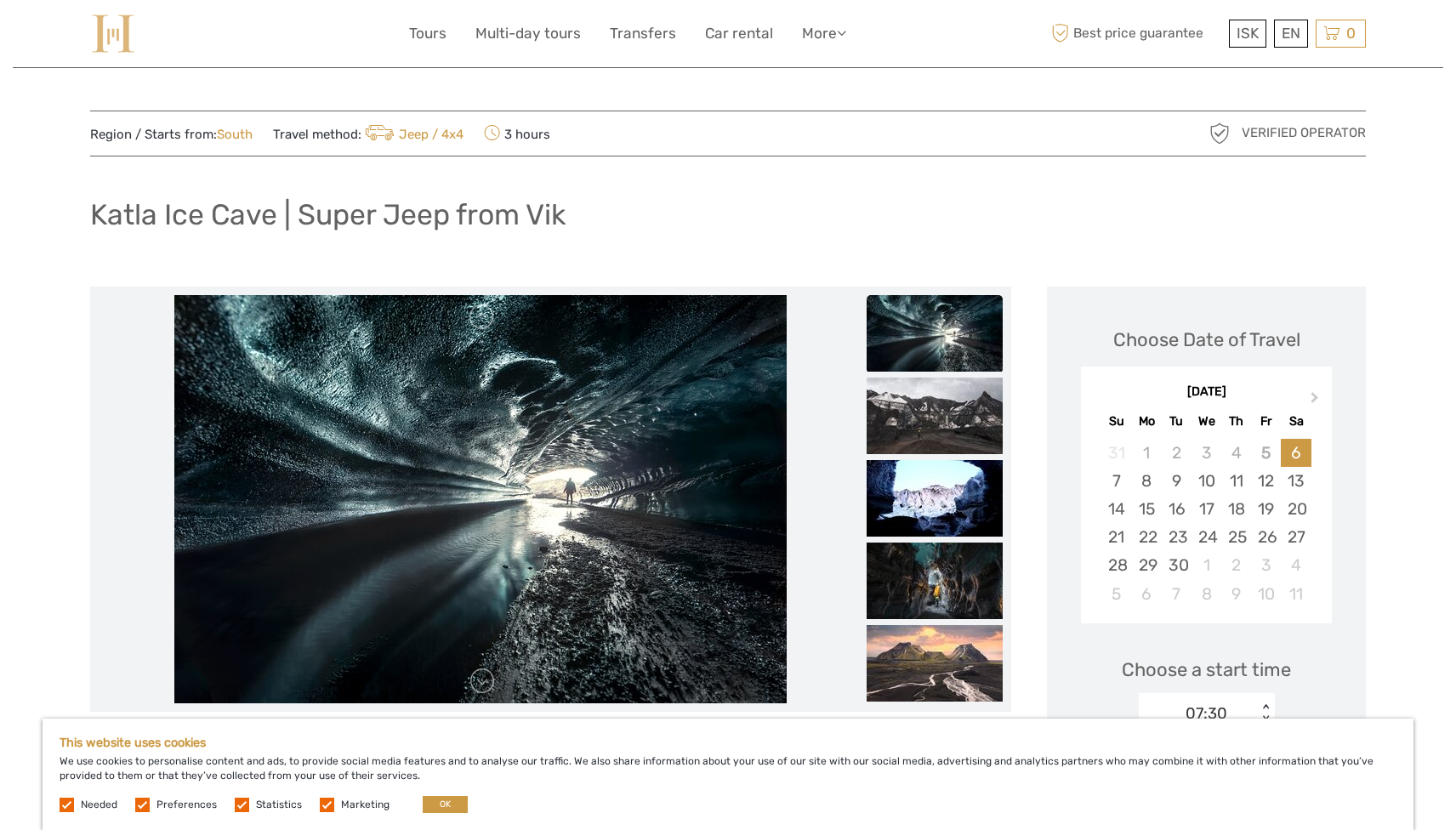
click at [935, 456] on ul at bounding box center [934, 460] width 136 height 496
click at [940, 492] on img at bounding box center [934, 498] width 136 height 76
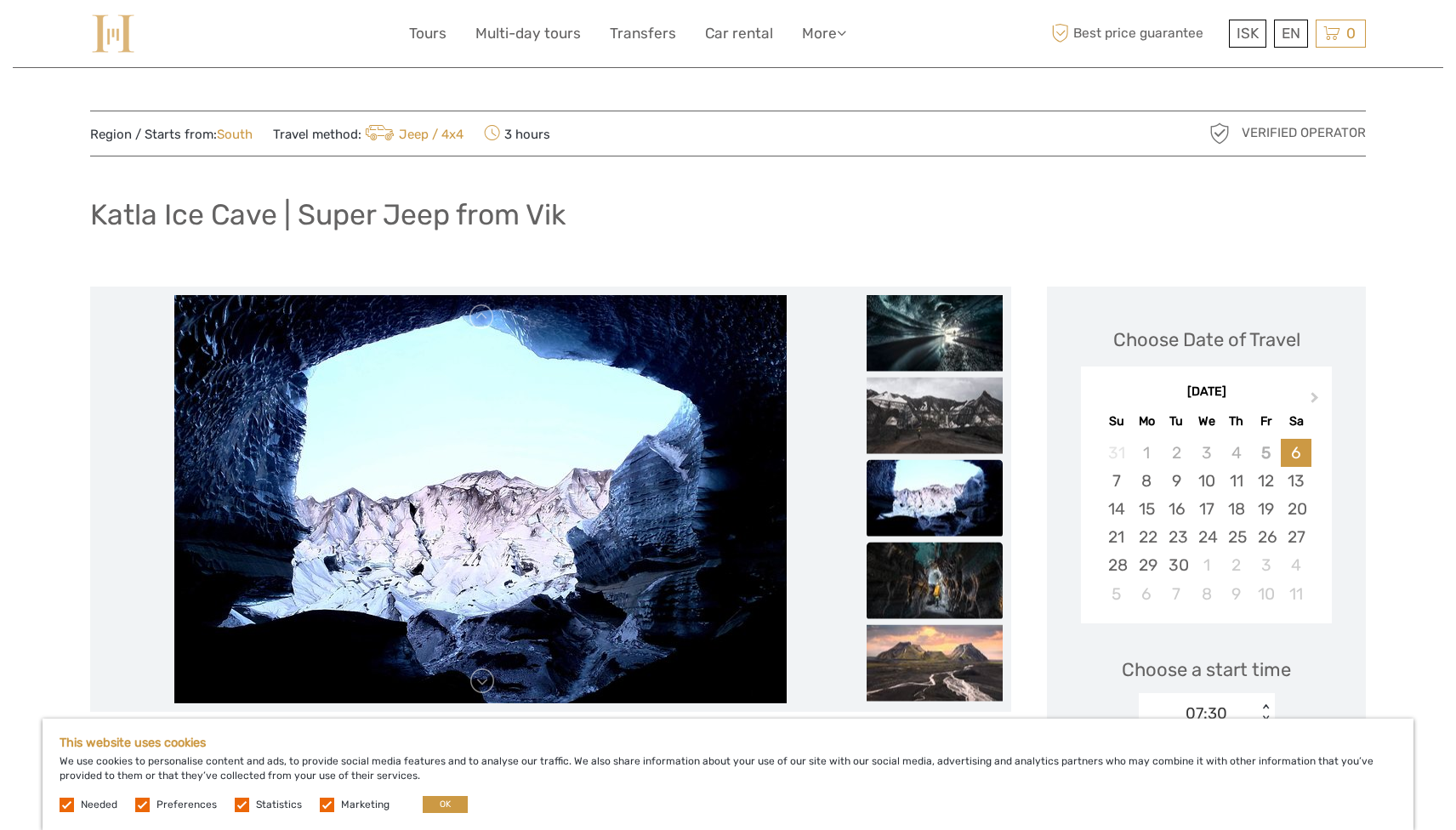
click at [946, 564] on img at bounding box center [934, 579] width 136 height 76
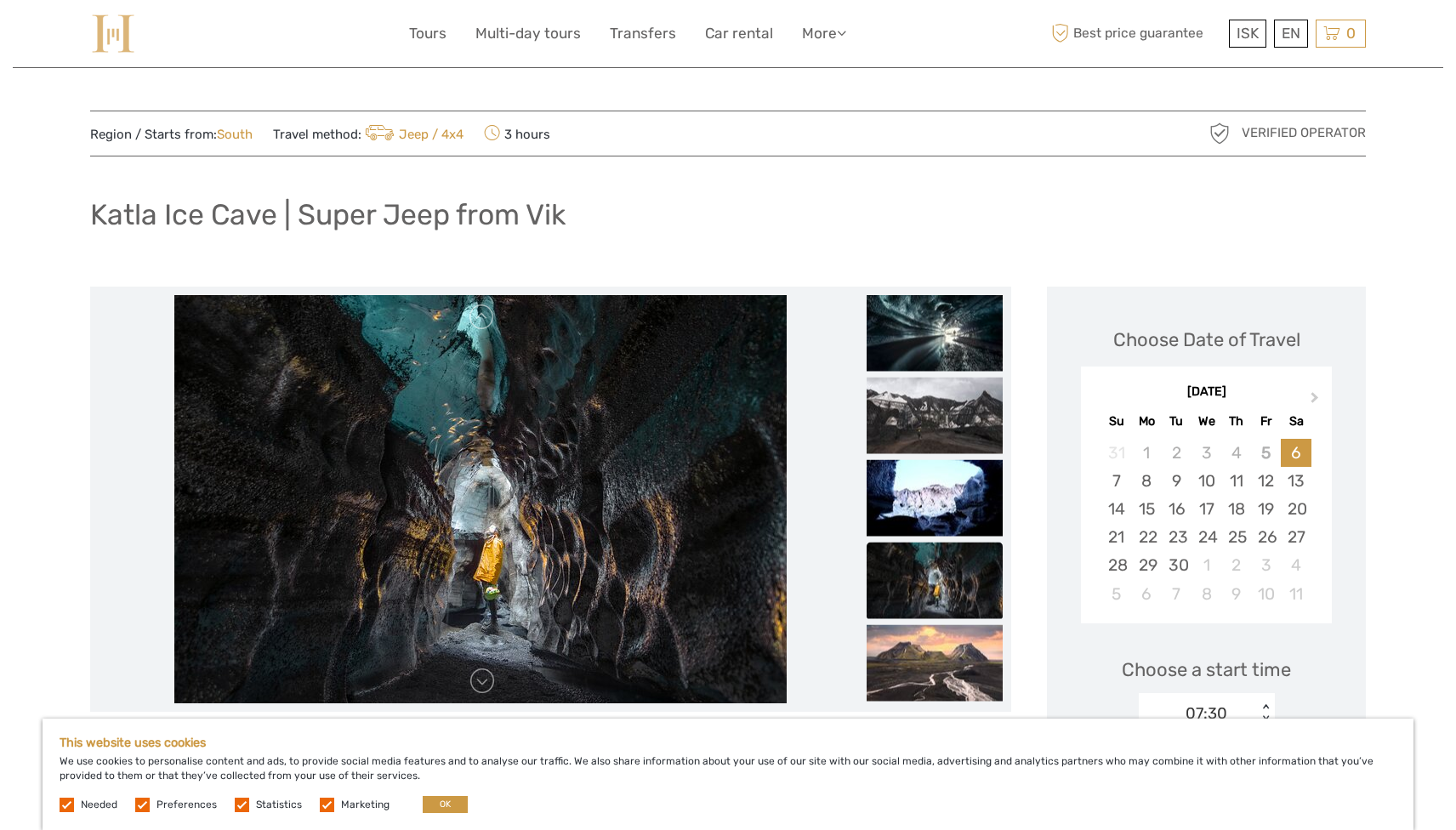
click at [951, 623] on ul at bounding box center [934, 459] width 136 height 496
click at [953, 654] on img at bounding box center [934, 662] width 136 height 76
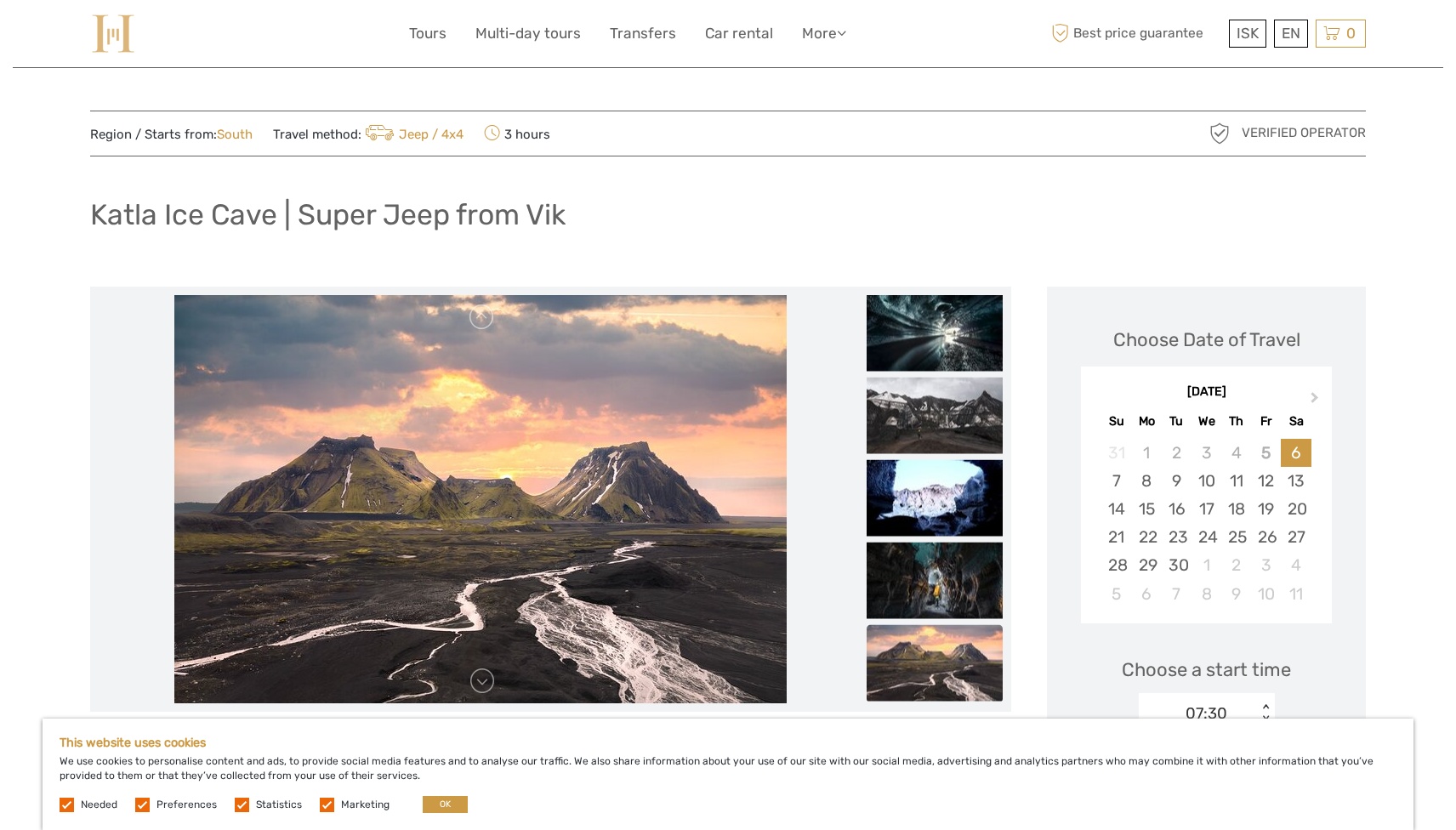
click at [655, 225] on div "Katla Ice Cave | Super Jeep from Vik" at bounding box center [727, 221] width 1275 height 62
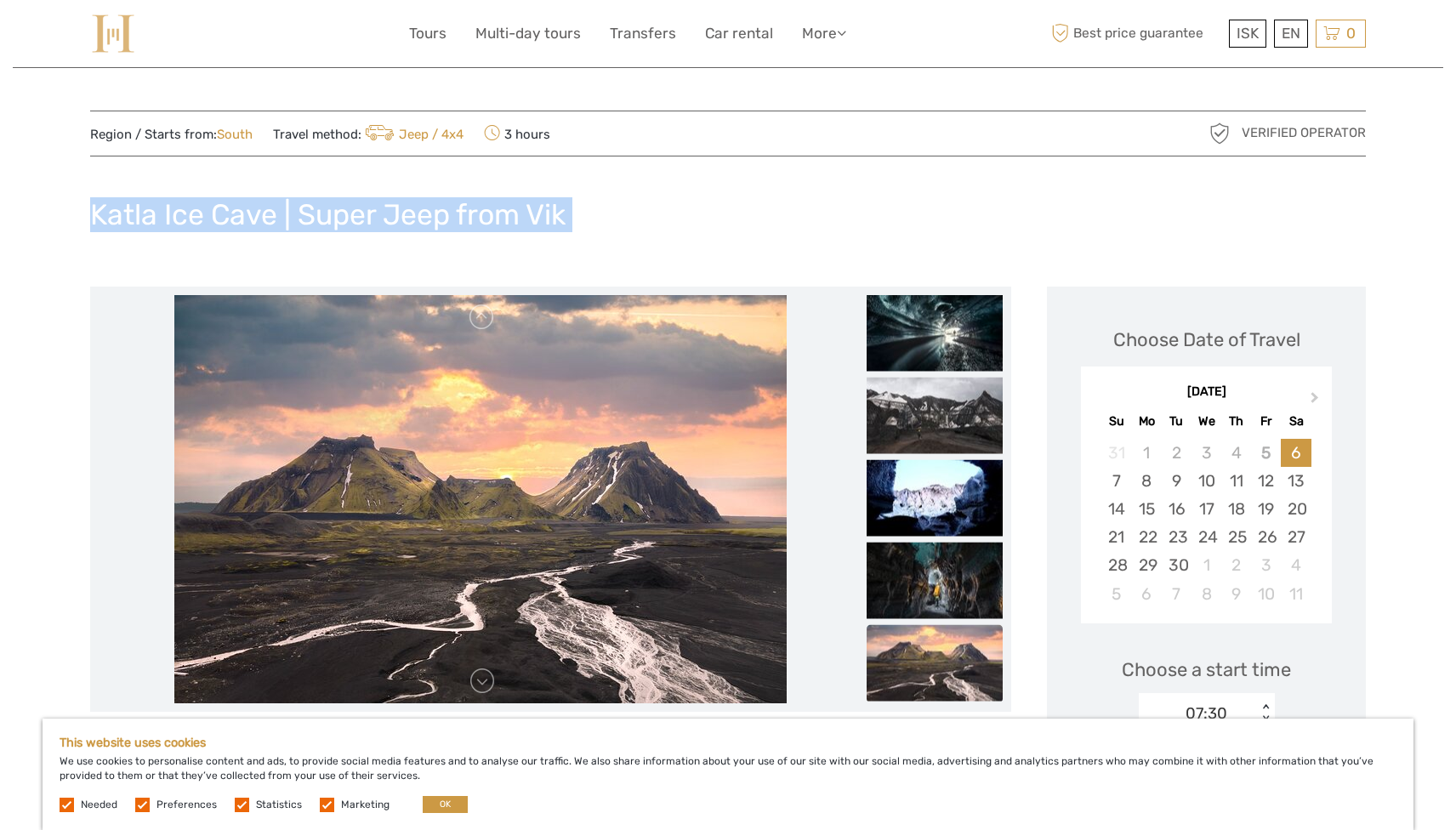
click at [655, 225] on div "Katla Ice Cave | Super Jeep from Vik" at bounding box center [727, 221] width 1275 height 62
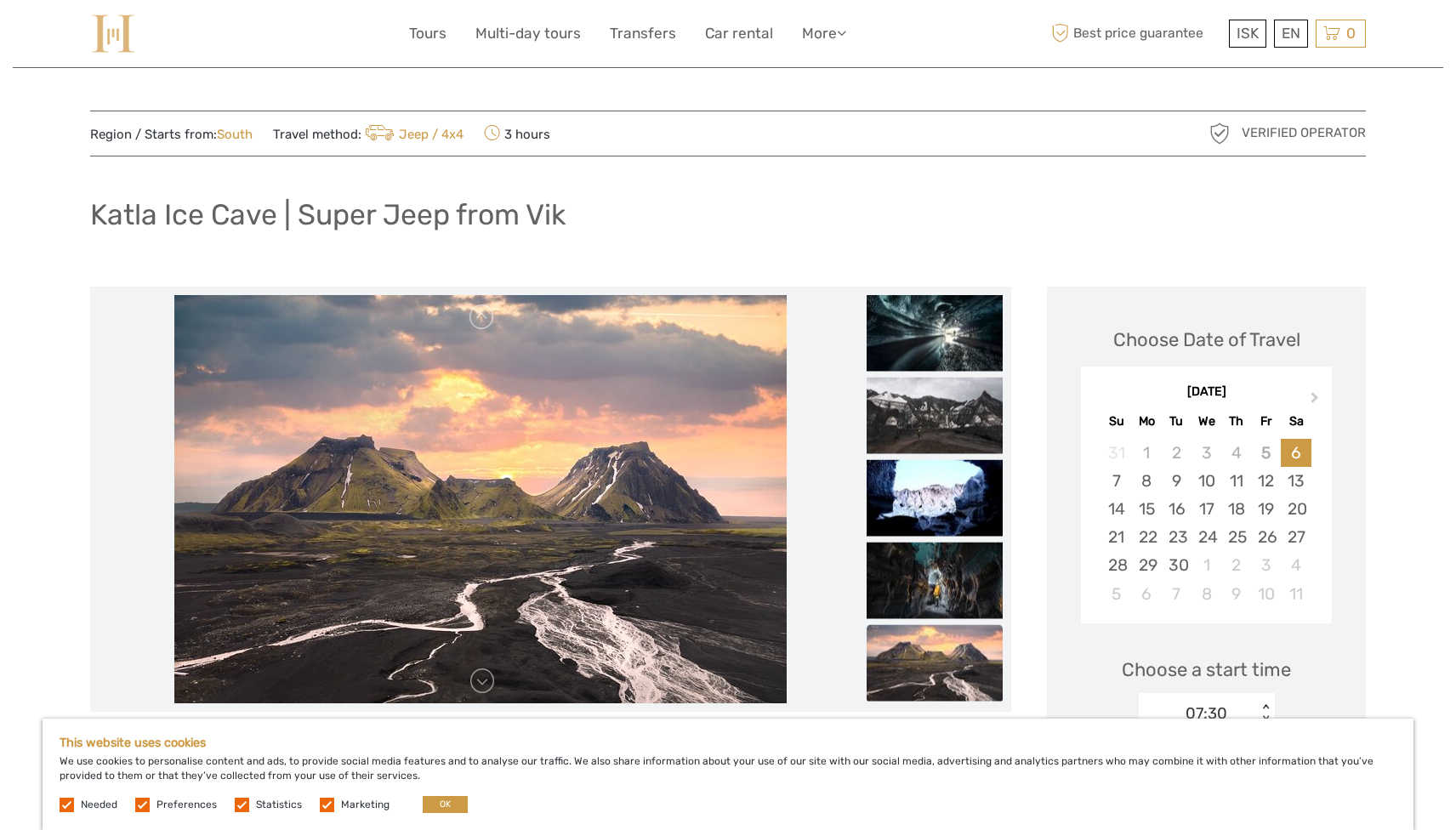
click at [542, 131] on span "3 hours" at bounding box center [517, 133] width 66 height 24
click at [605, 205] on div "Katla Ice Cave | Super Jeep from Vik" at bounding box center [727, 221] width 1275 height 62
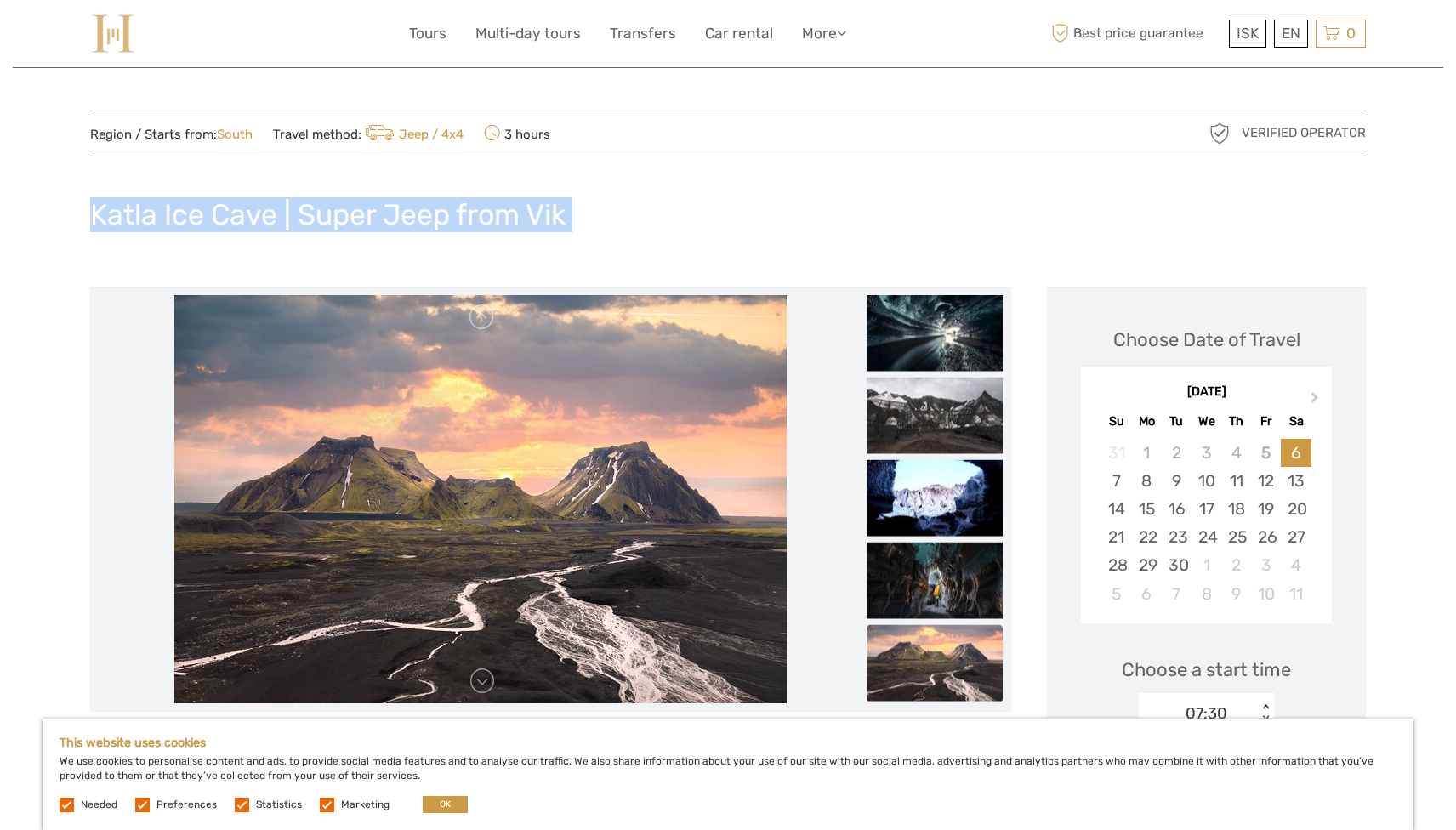
click at [605, 205] on div "Katla Ice Cave | Super Jeep from Vik" at bounding box center [727, 221] width 1275 height 62
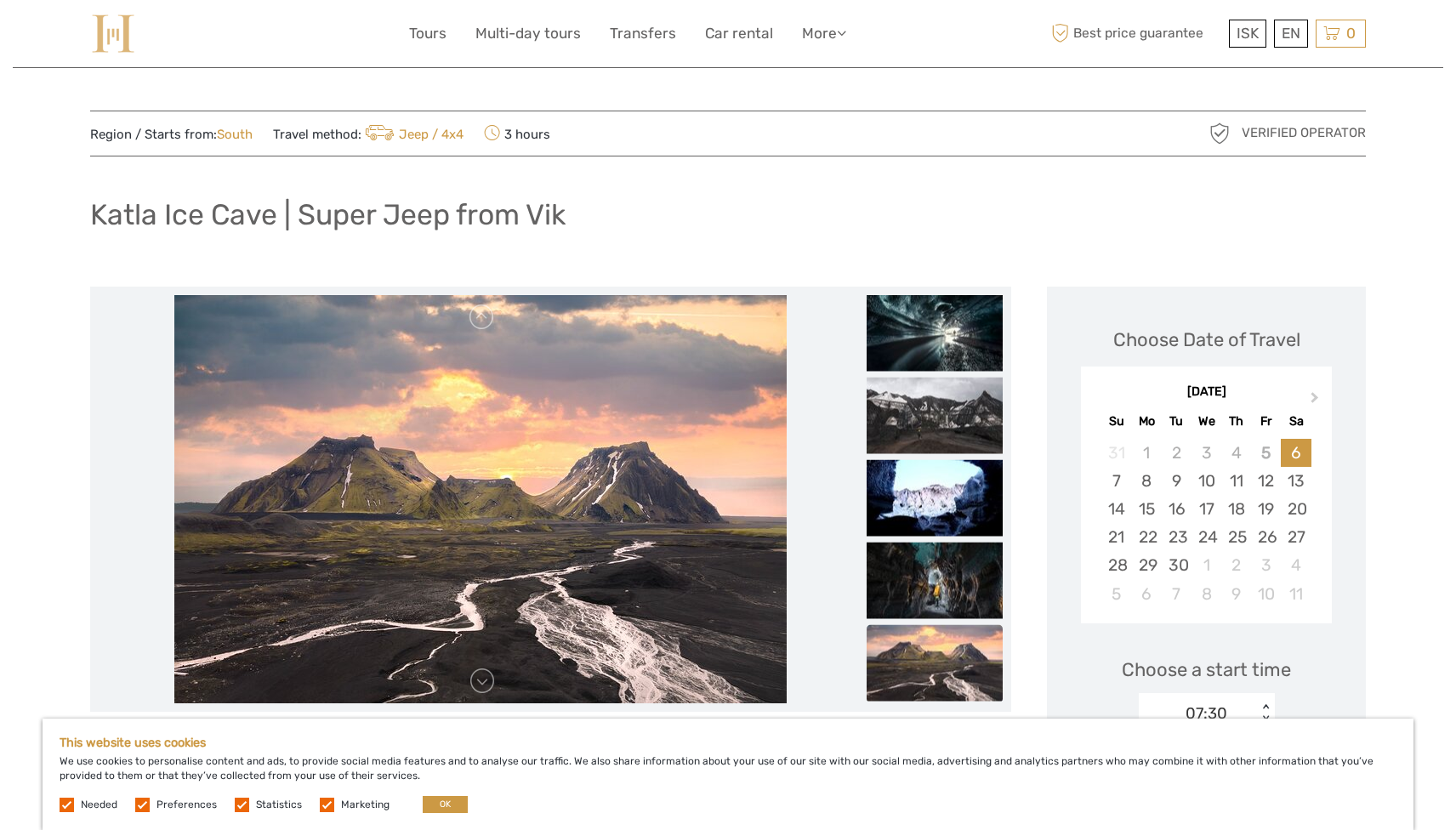
click at [639, 205] on div "Katla Ice Cave | Super Jeep from Vik" at bounding box center [727, 221] width 1275 height 62
click at [214, 131] on span "Region / Starts from: South" at bounding box center [171, 134] width 162 height 18
click at [220, 131] on link "South" at bounding box center [235, 133] width 36 height 15
